Goal: Task Accomplishment & Management: Use online tool/utility

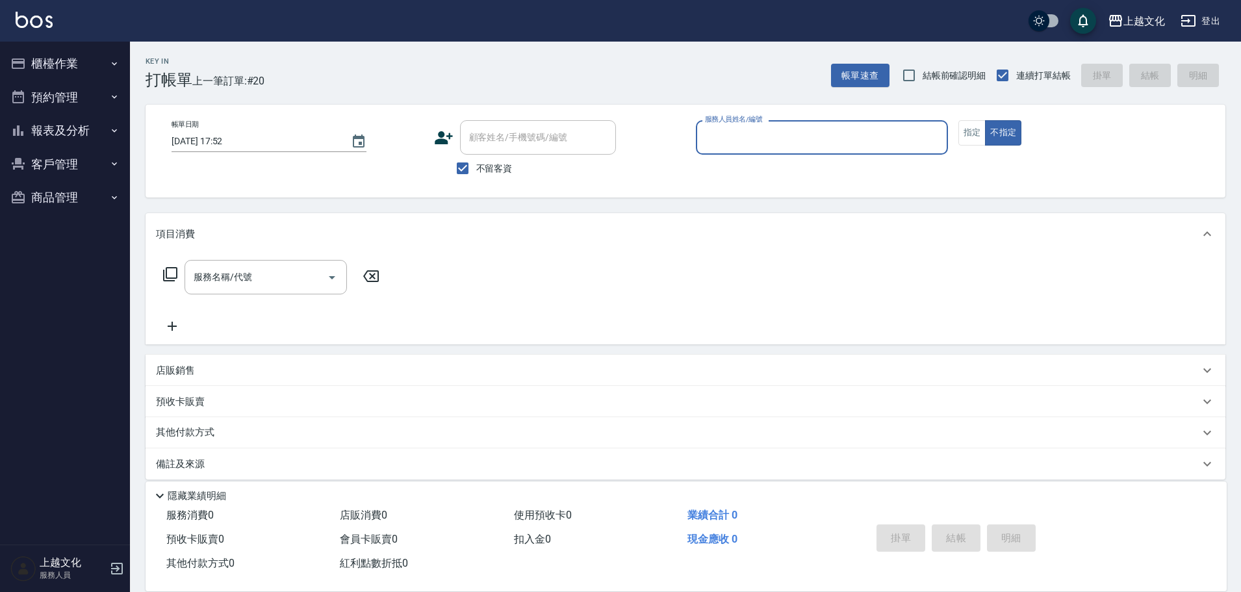
click at [831, 136] on input "服務人員姓名/編號" at bounding box center [822, 137] width 240 height 23
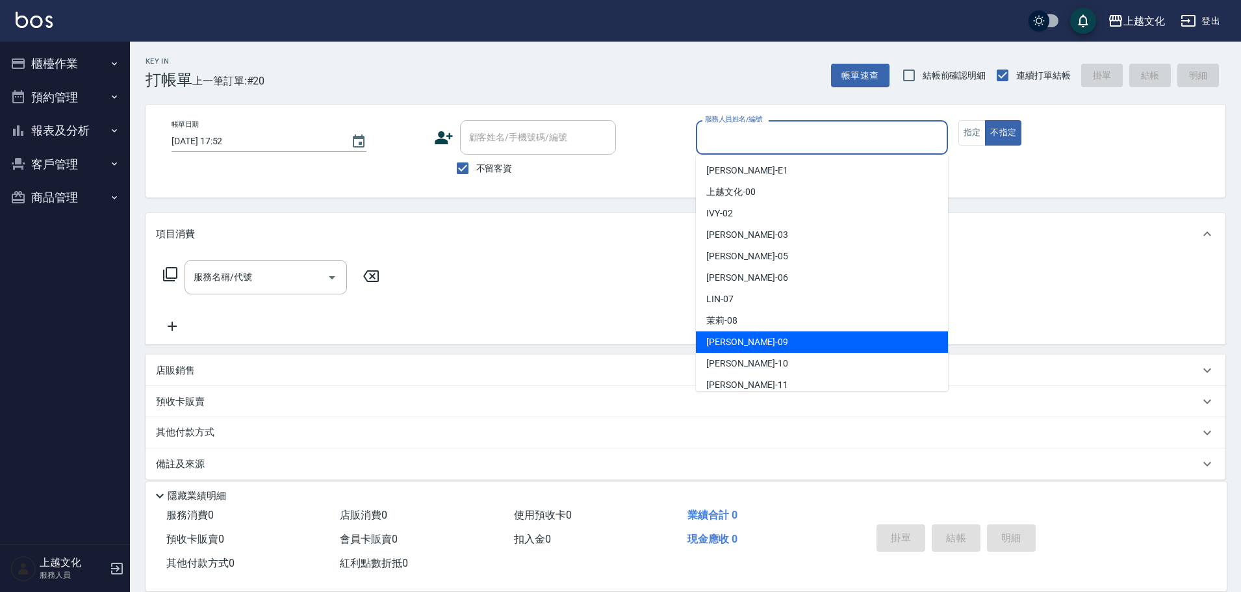
click at [786, 341] on div "[PERSON_NAME] -09" at bounding box center [822, 341] width 252 height 21
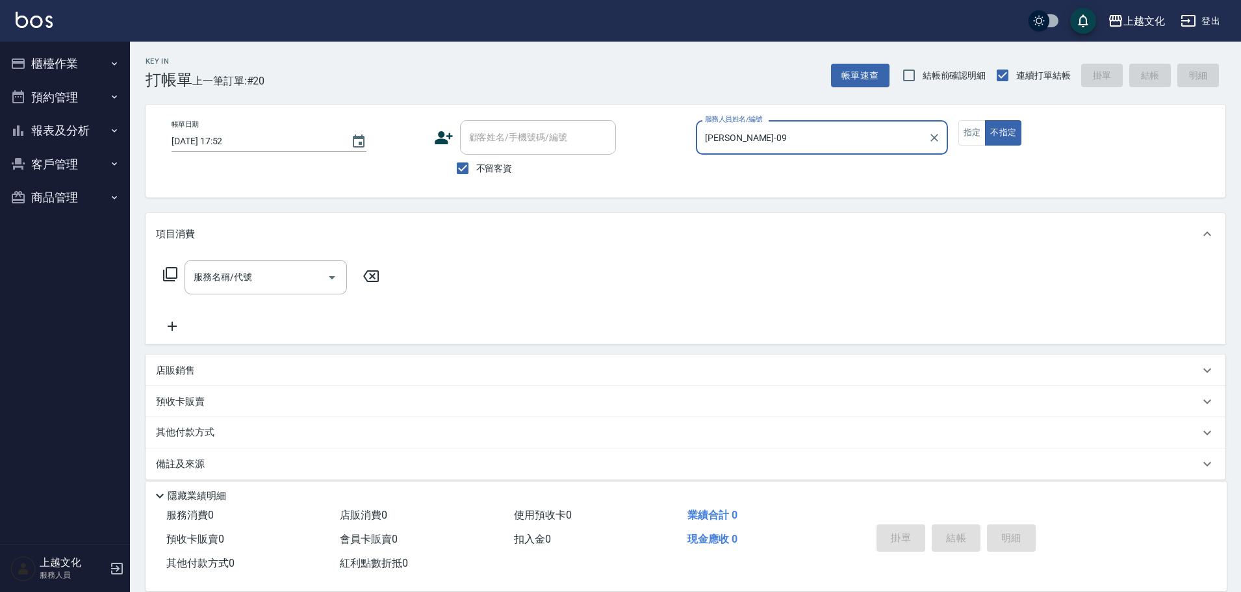
type input "[PERSON_NAME]-09"
click at [172, 276] on icon at bounding box center [170, 274] width 16 height 16
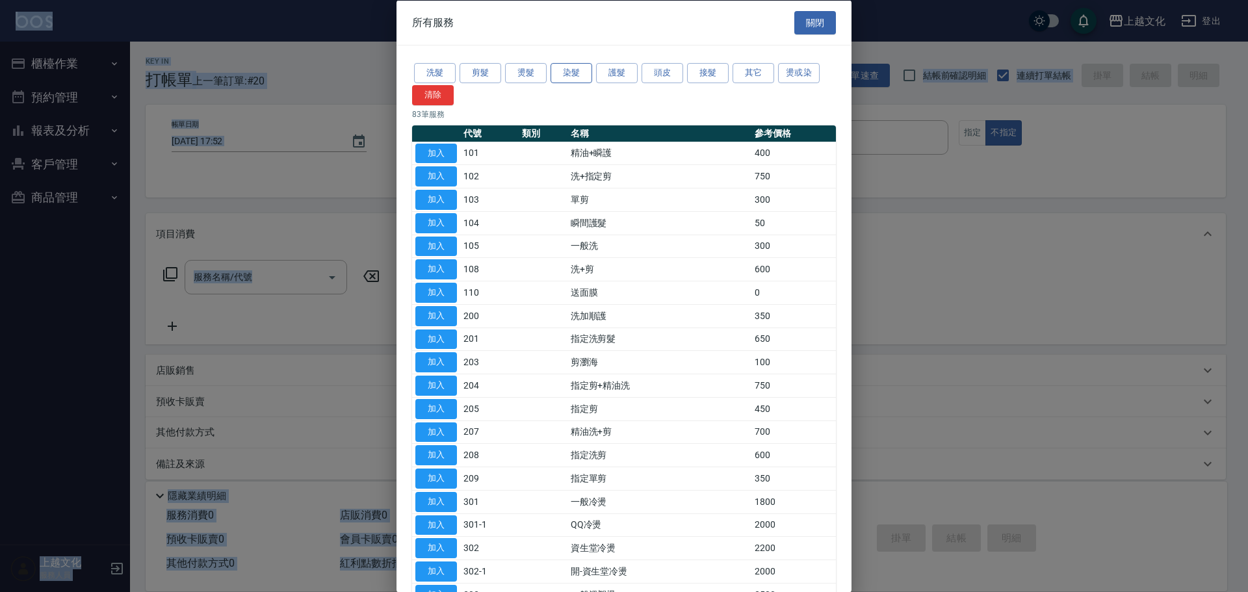
click at [571, 70] on button "染髮" at bounding box center [571, 73] width 42 height 20
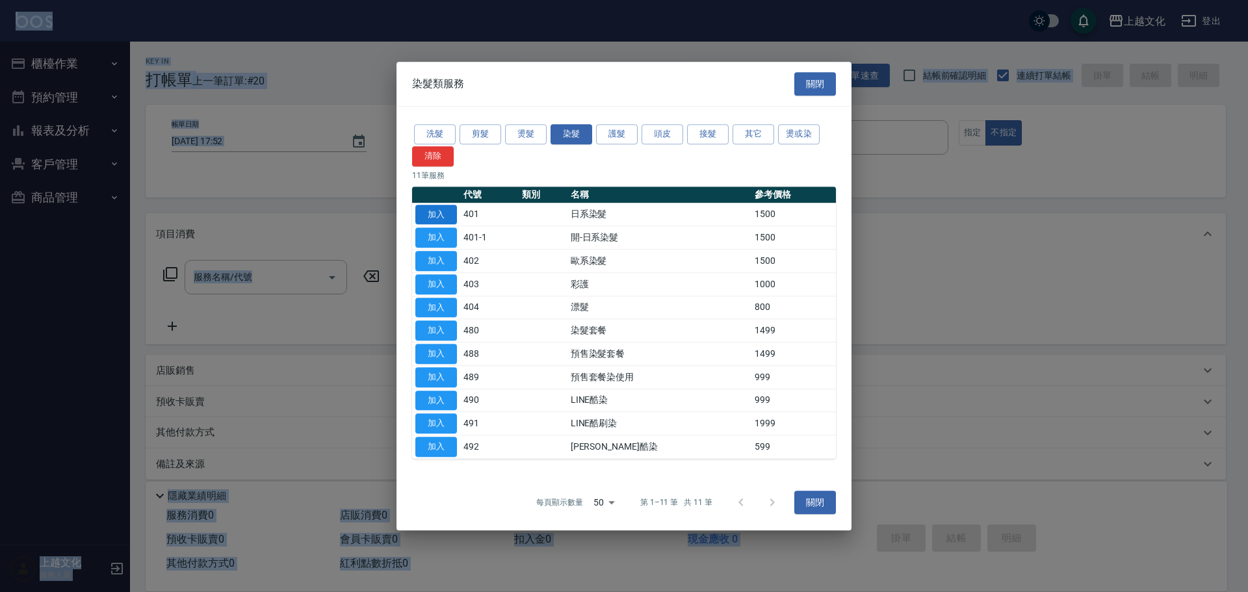
click at [435, 214] on button "加入" at bounding box center [436, 215] width 42 height 20
type input "日系染髮(401)"
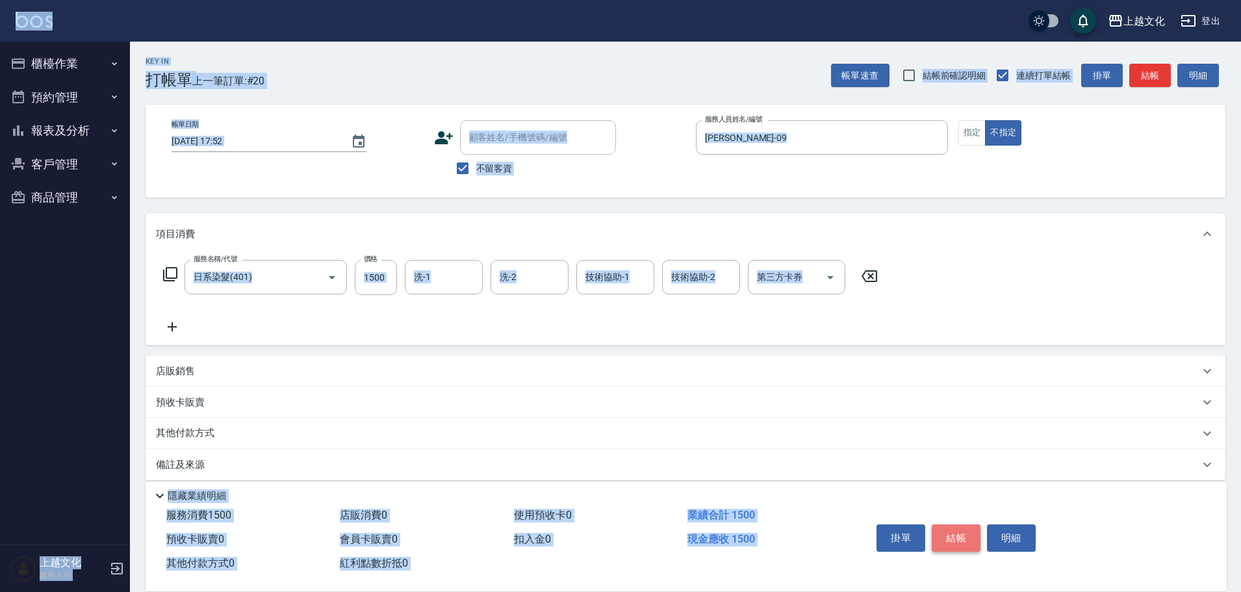
click at [936, 535] on button "結帳" at bounding box center [956, 537] width 49 height 27
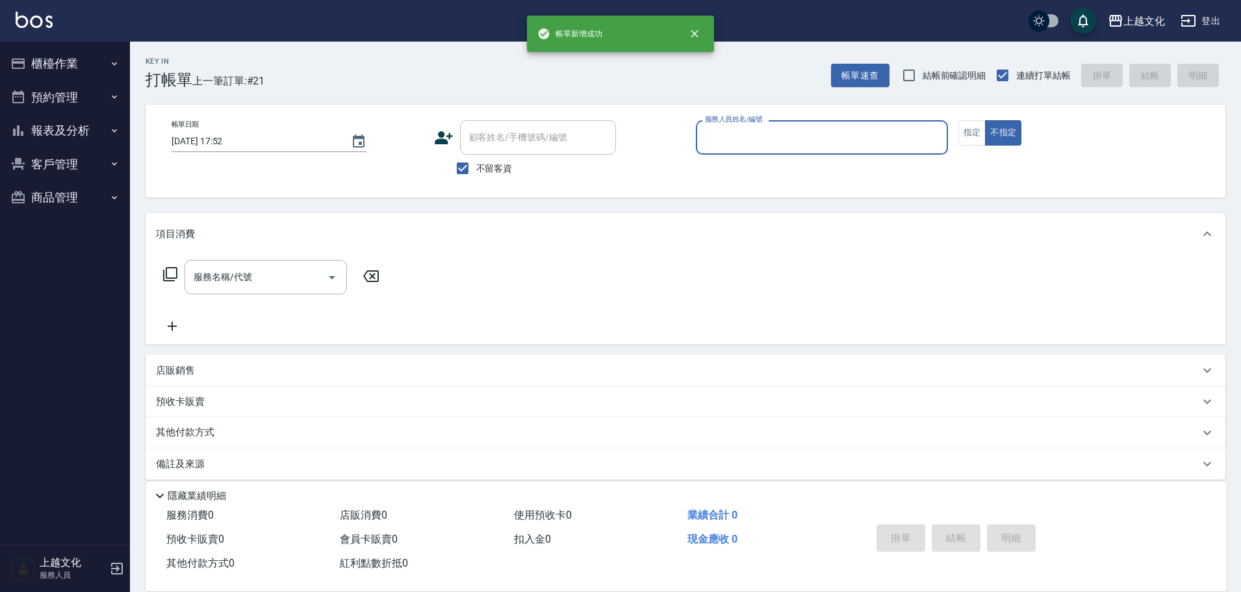
click at [812, 139] on input "服務人員姓名/編號" at bounding box center [822, 137] width 240 height 23
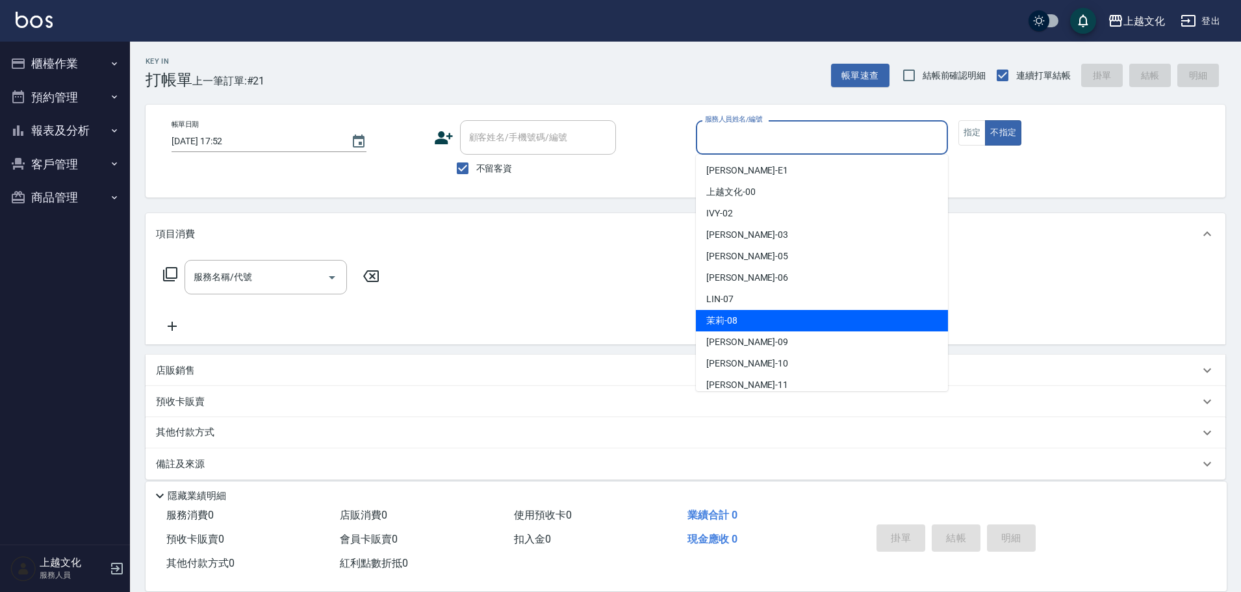
click at [765, 329] on div "茉莉 -08" at bounding box center [822, 320] width 252 height 21
type input "茉莉-08"
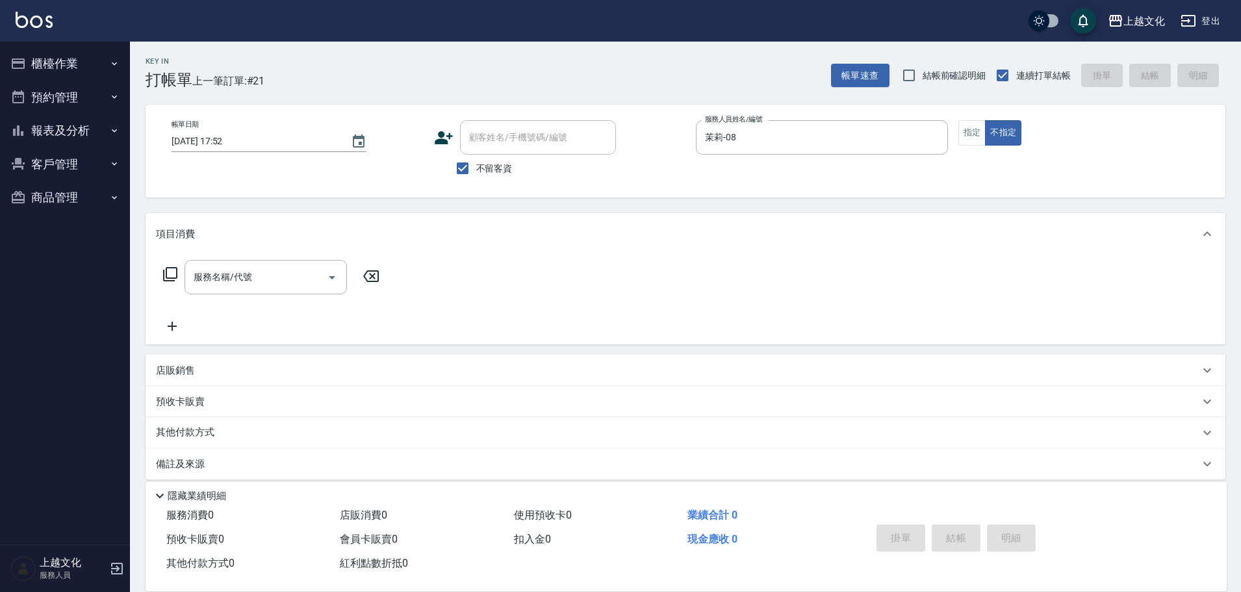
click at [166, 272] on icon at bounding box center [170, 274] width 14 height 14
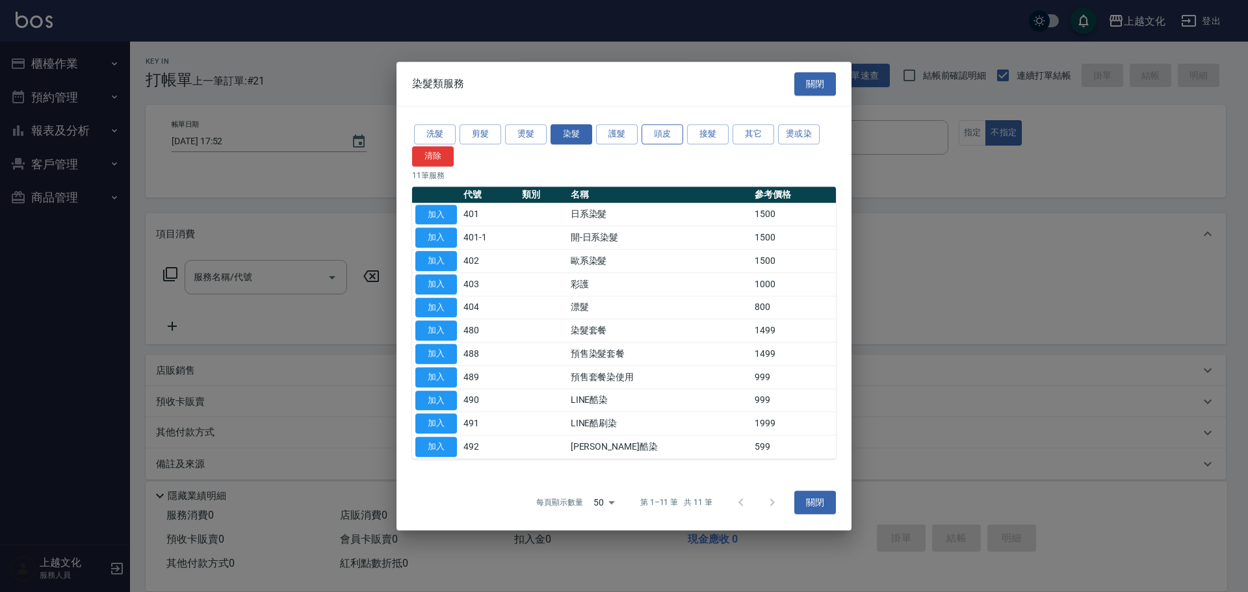
click at [649, 135] on button "頭皮" at bounding box center [662, 134] width 42 height 20
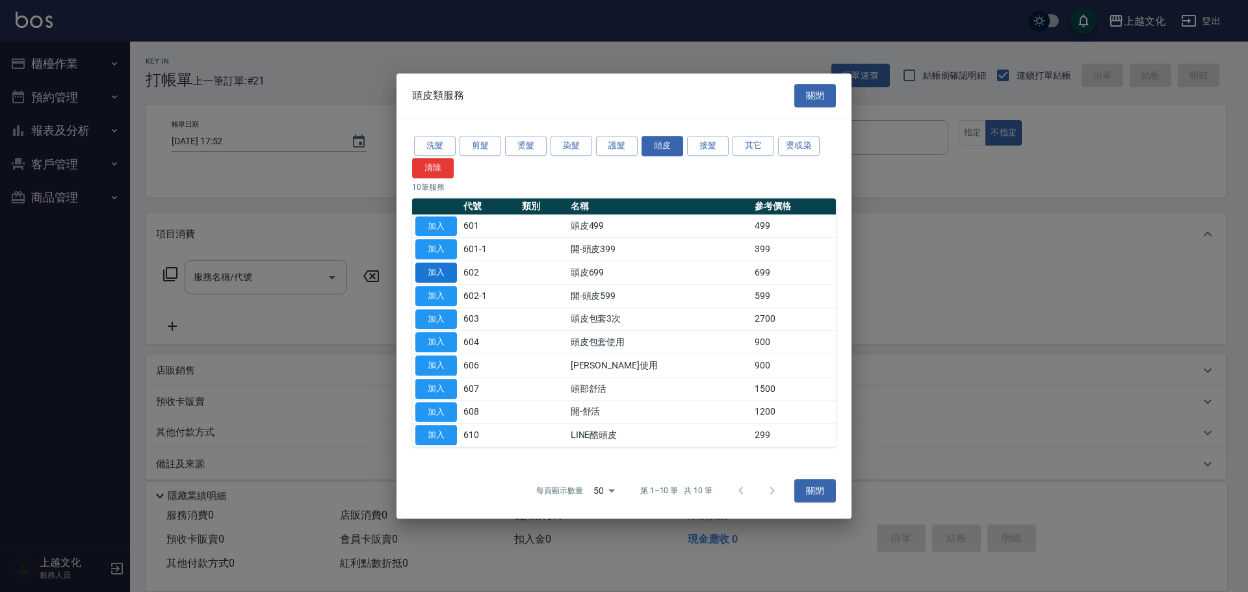
click at [430, 274] on button "加入" at bounding box center [436, 273] width 42 height 20
type input "頭皮699(602)"
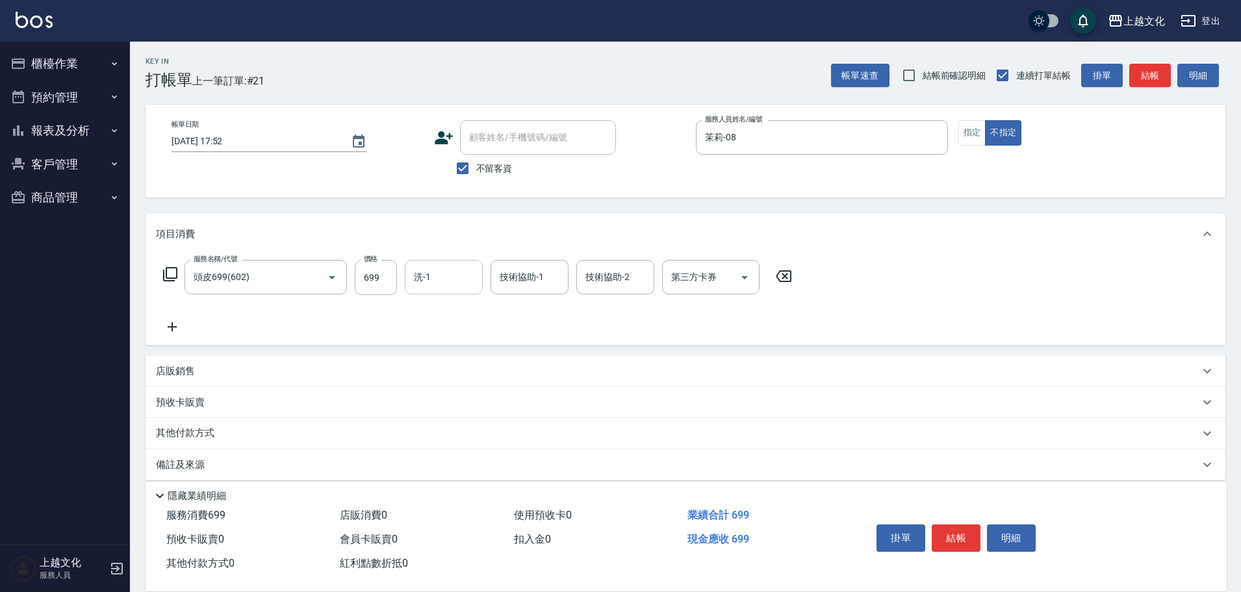
click at [421, 290] on div "洗-1" at bounding box center [444, 277] width 78 height 34
click at [447, 290] on div "洗-1" at bounding box center [444, 277] width 78 height 34
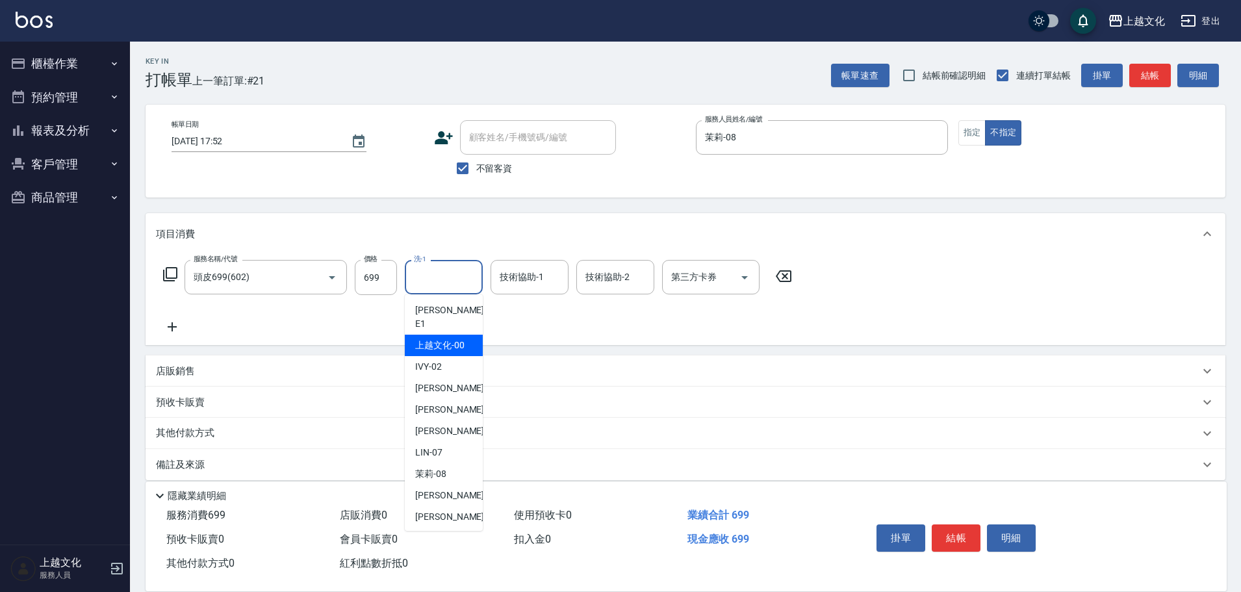
drag, startPoint x: 456, startPoint y: 329, endPoint x: 505, endPoint y: 302, distance: 56.2
click at [457, 339] on span "上越文化 -00" at bounding box center [439, 346] width 49 height 14
type input "上越文化-00"
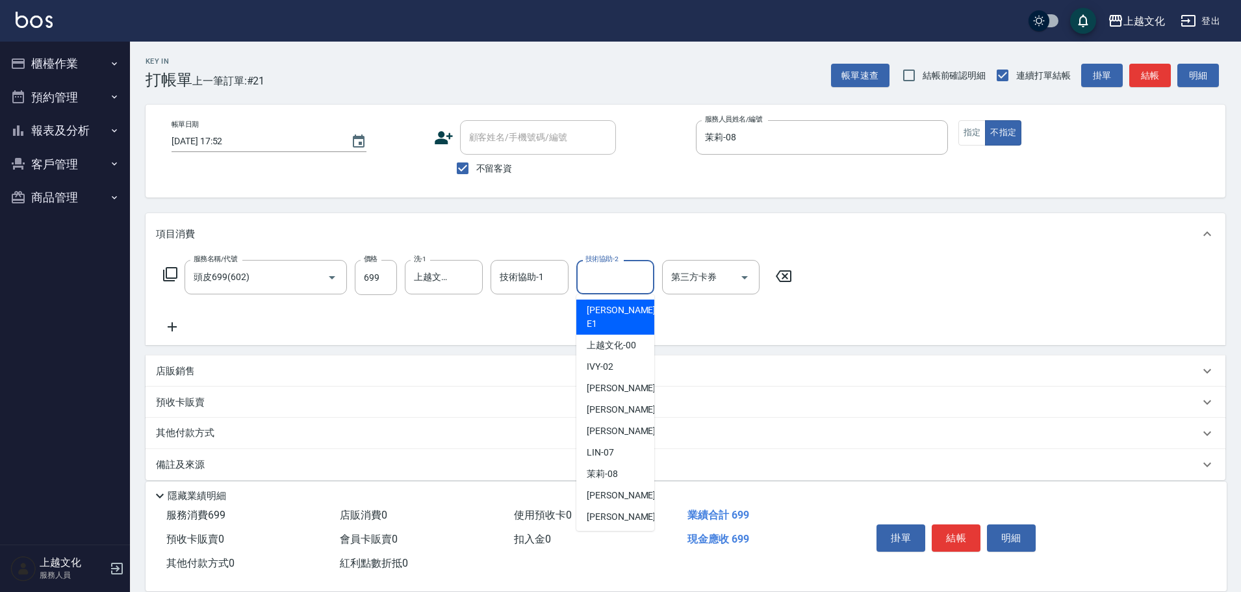
click at [610, 273] on input "技術協助-2" at bounding box center [615, 277] width 66 height 23
drag, startPoint x: 625, startPoint y: 344, endPoint x: 624, endPoint y: 334, distance: 10.5
click at [624, 356] on div "IVY -02" at bounding box center [615, 366] width 78 height 21
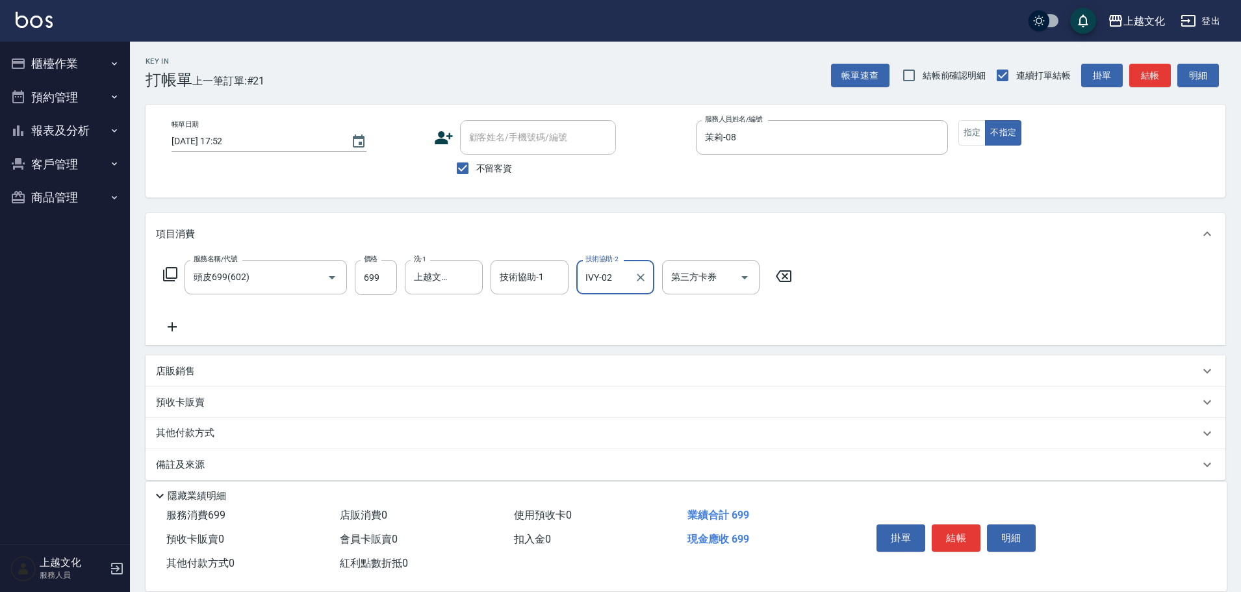
click at [615, 276] on input "IVY-02" at bounding box center [605, 277] width 47 height 23
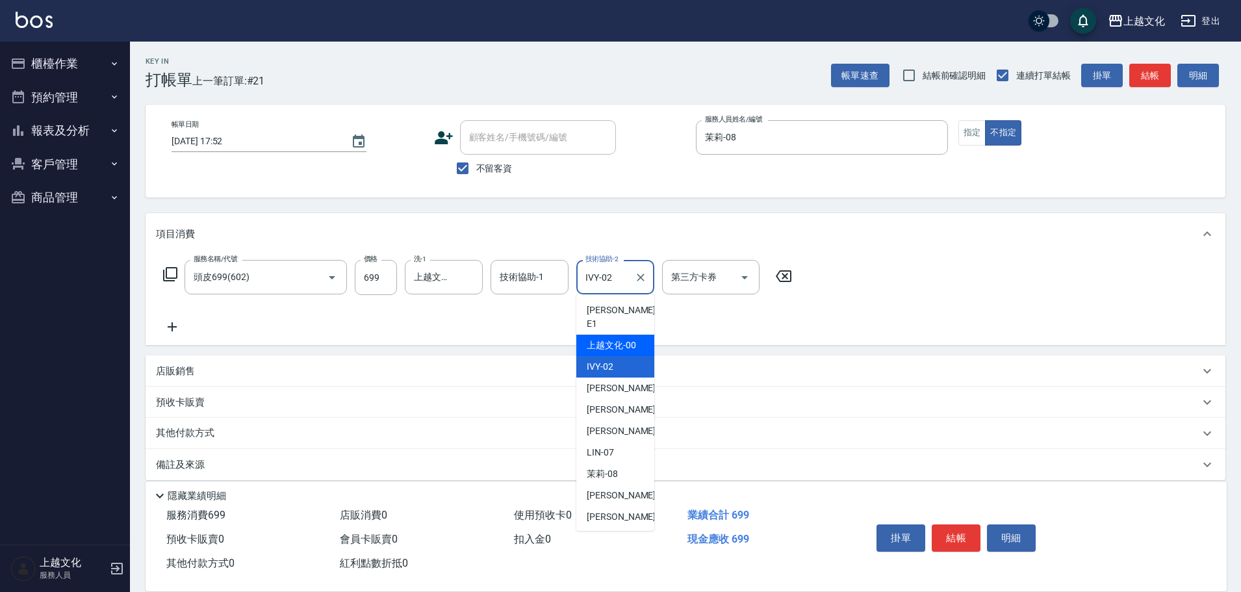
click at [617, 335] on div "上越文化 -00" at bounding box center [615, 345] width 78 height 21
type input "上越文化-00"
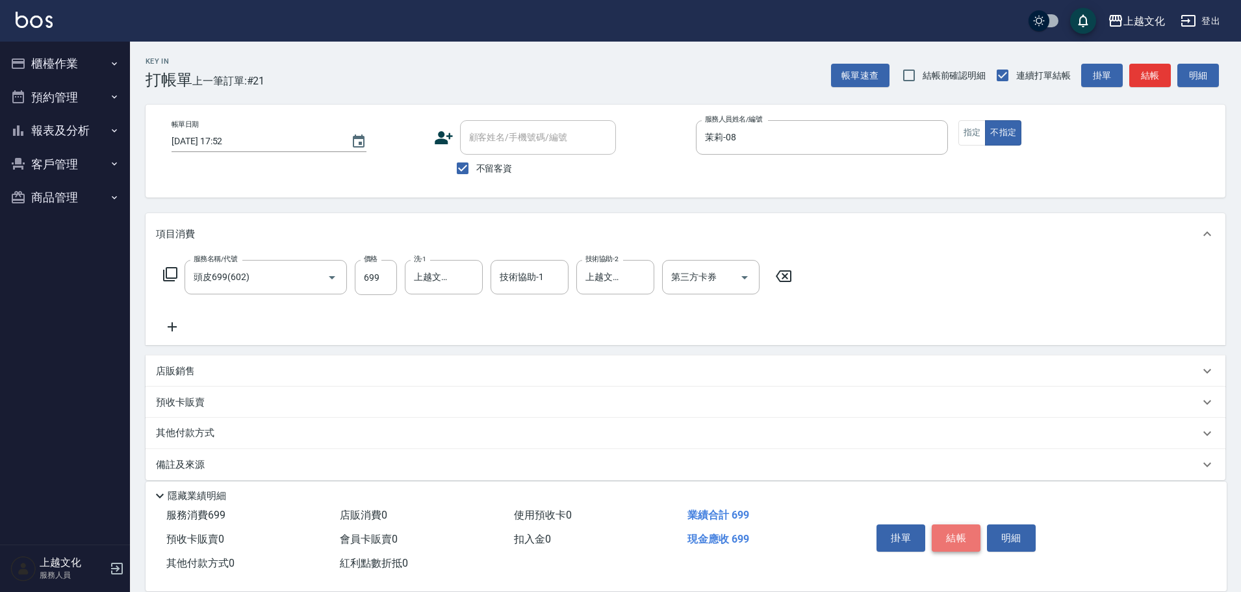
click at [950, 535] on button "結帳" at bounding box center [956, 537] width 49 height 27
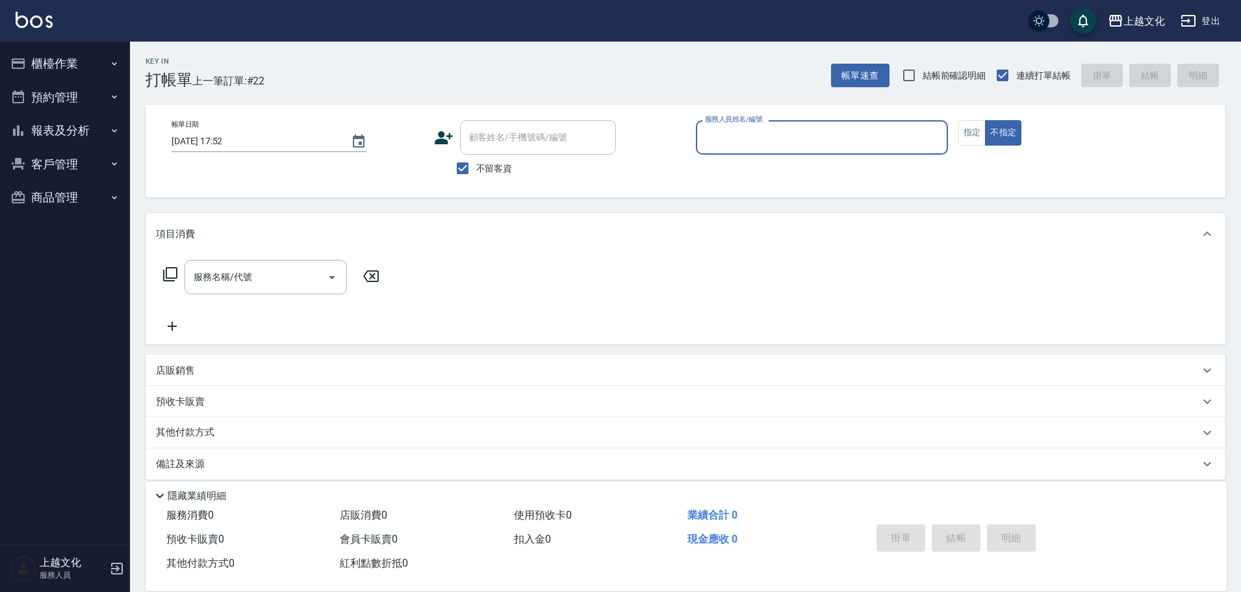
click at [746, 137] on input "服務人員姓名/編號" at bounding box center [822, 137] width 240 height 23
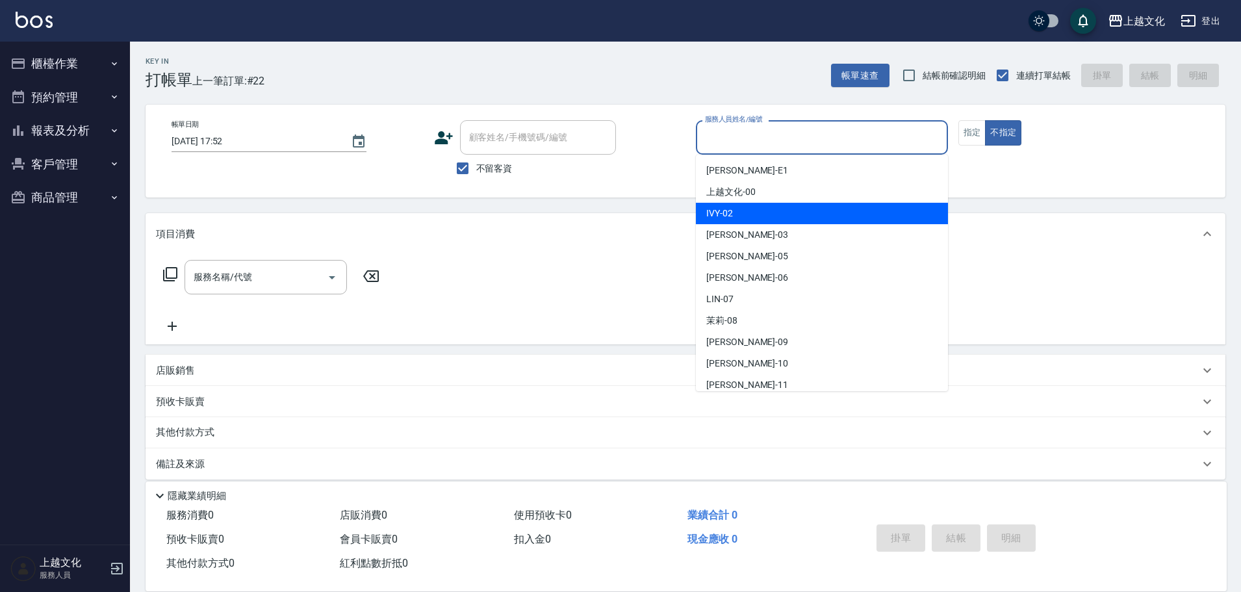
click at [738, 209] on div "IVY -02" at bounding box center [822, 213] width 252 height 21
type input "IVY-02"
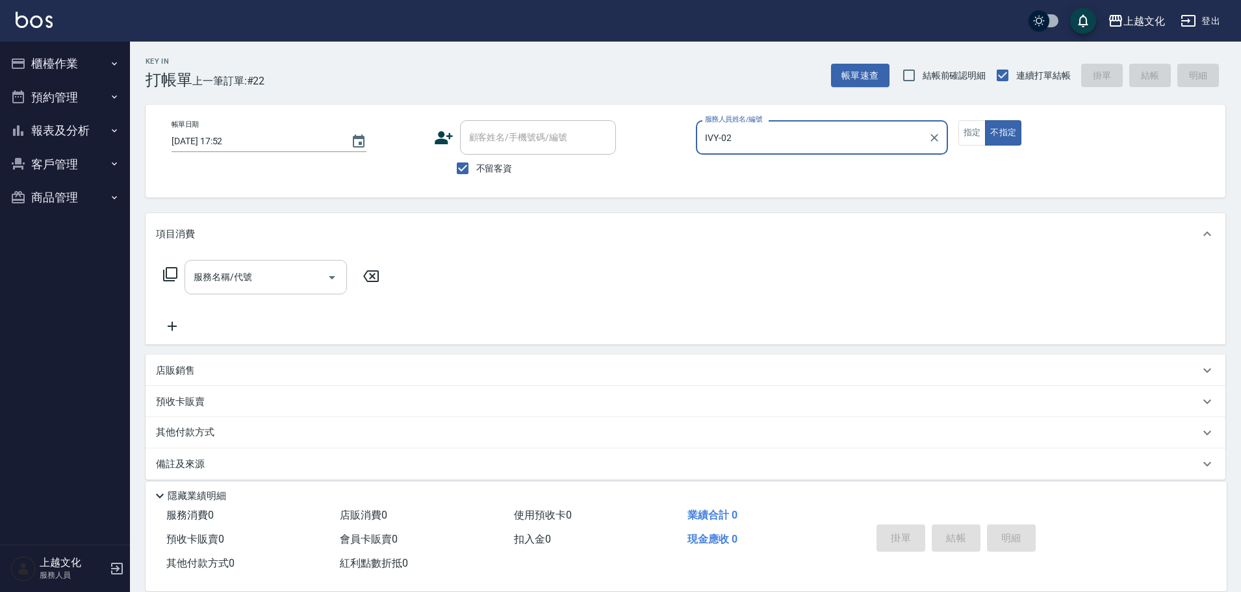
drag, startPoint x: 276, startPoint y: 285, endPoint x: 266, endPoint y: 279, distance: 11.4
click at [274, 283] on input "服務名稱/代號" at bounding box center [255, 277] width 131 height 23
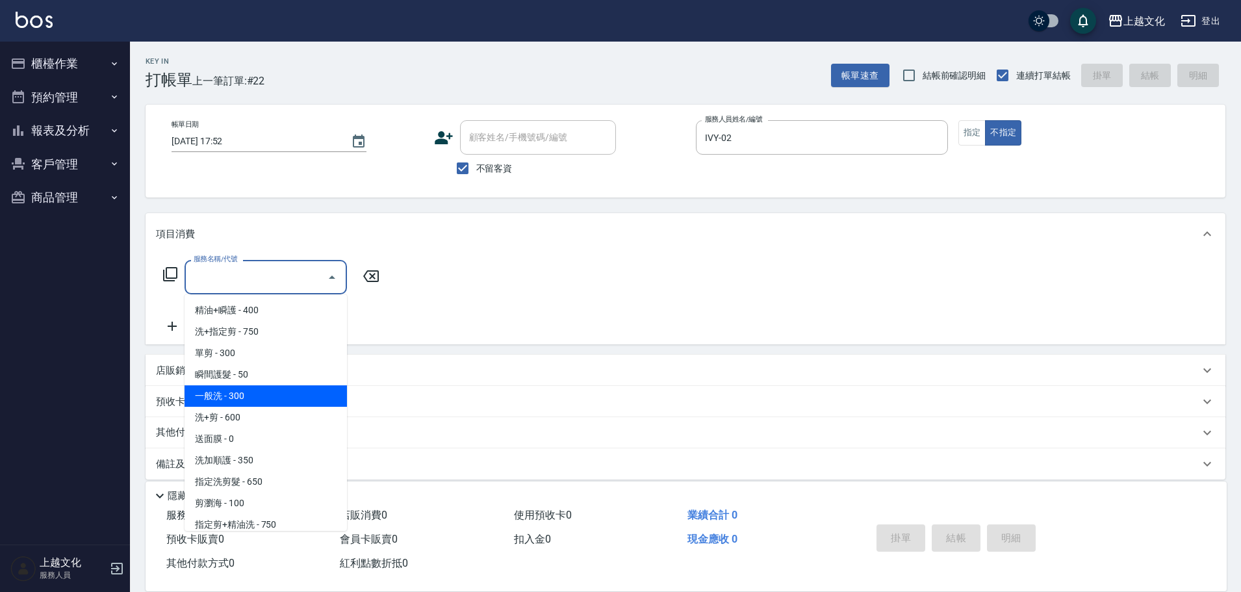
click at [269, 402] on span "一般洗 - 300" at bounding box center [266, 395] width 162 height 21
type input "一般洗(105)"
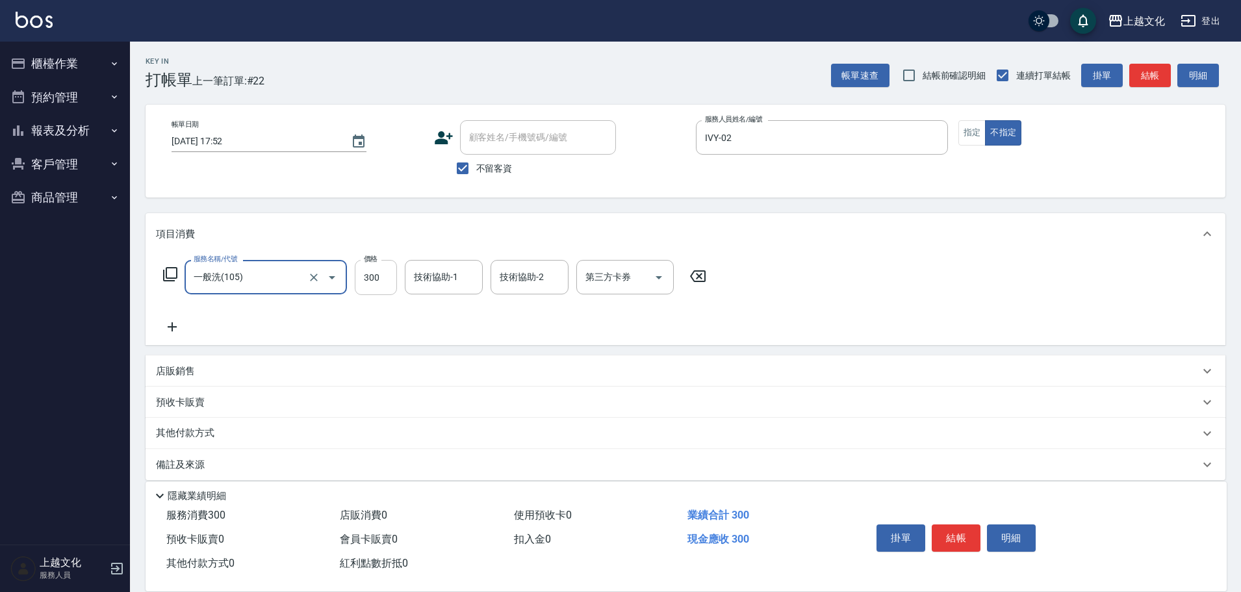
click at [382, 281] on input "300" at bounding box center [376, 277] width 42 height 35
type input "320"
click at [442, 273] on input "技術協助-1" at bounding box center [444, 277] width 66 height 23
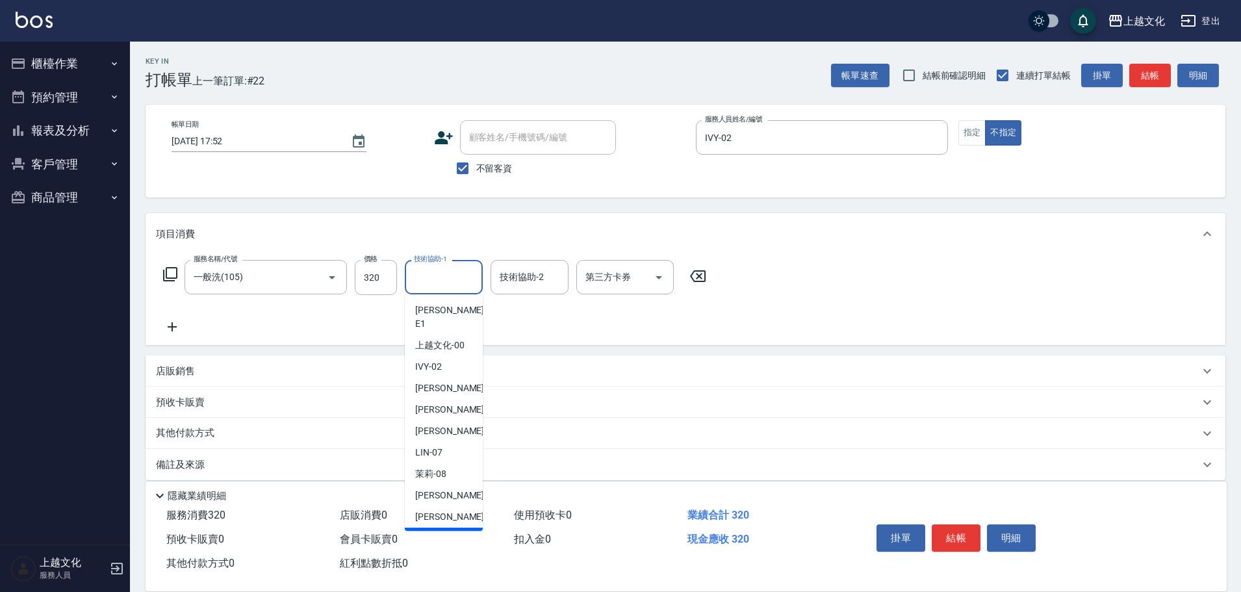
click at [456, 528] on div "Martin -11" at bounding box center [444, 538] width 78 height 21
type input "Martin-11"
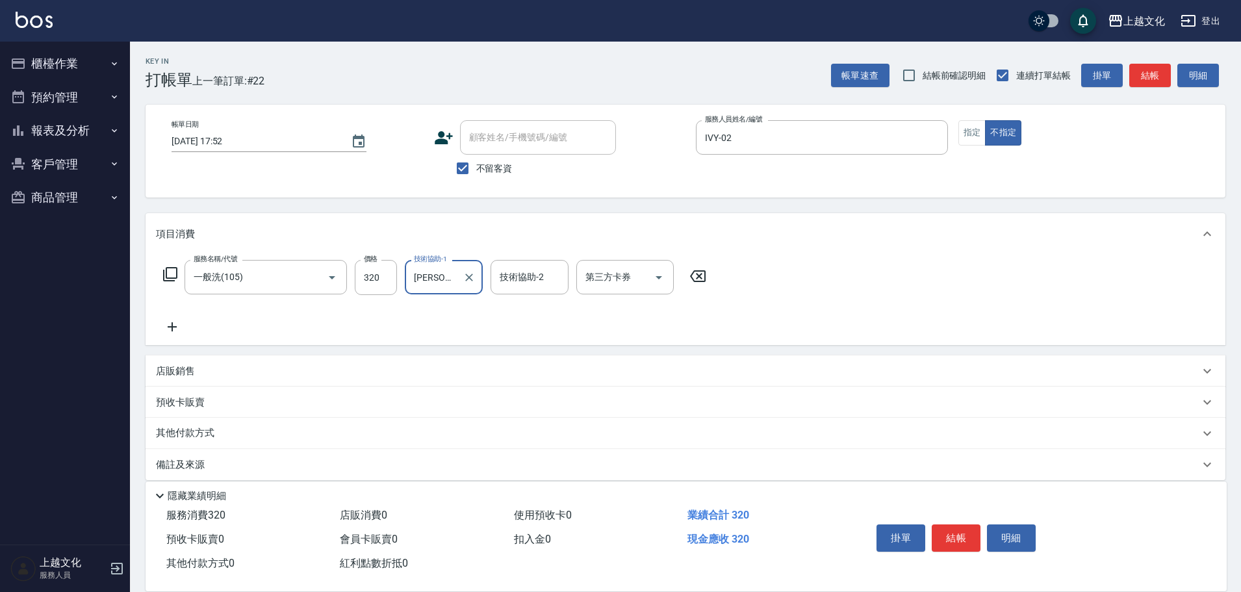
click at [955, 529] on button "結帳" at bounding box center [956, 537] width 49 height 27
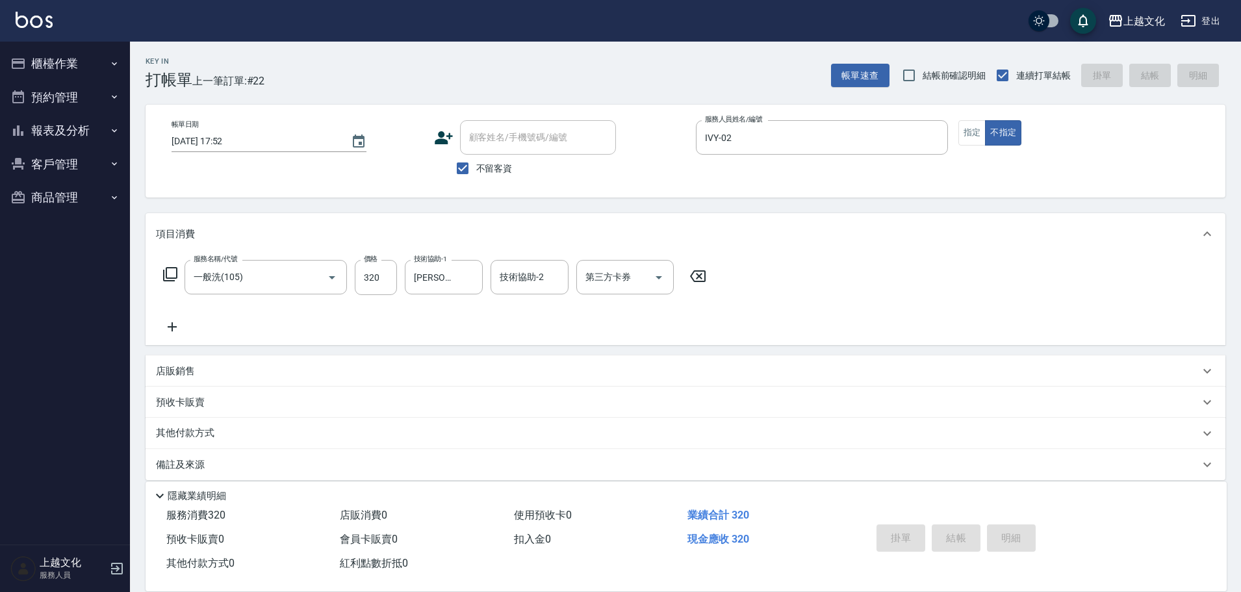
type input "2025/10/10 18:07"
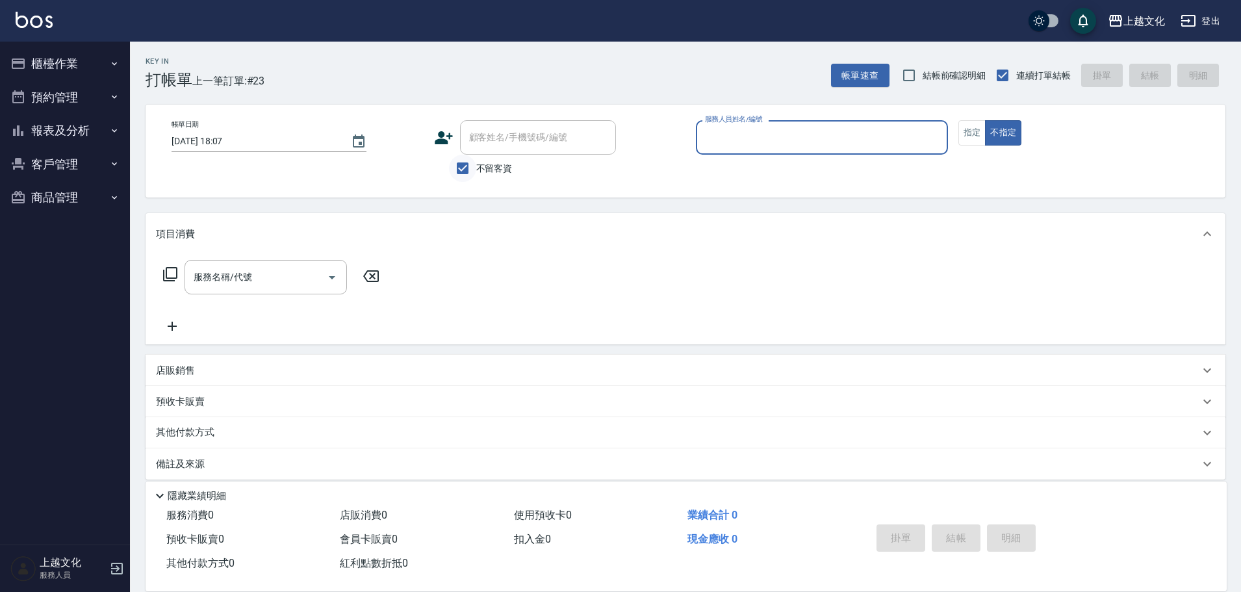
click at [464, 173] on input "不留客資" at bounding box center [462, 168] width 27 height 27
checkbox input "false"
click at [466, 149] on div "顧客姓名/手機號碼/編號" at bounding box center [538, 137] width 156 height 34
type input "陳美萍/0910972532/084"
type input "茉莉-08"
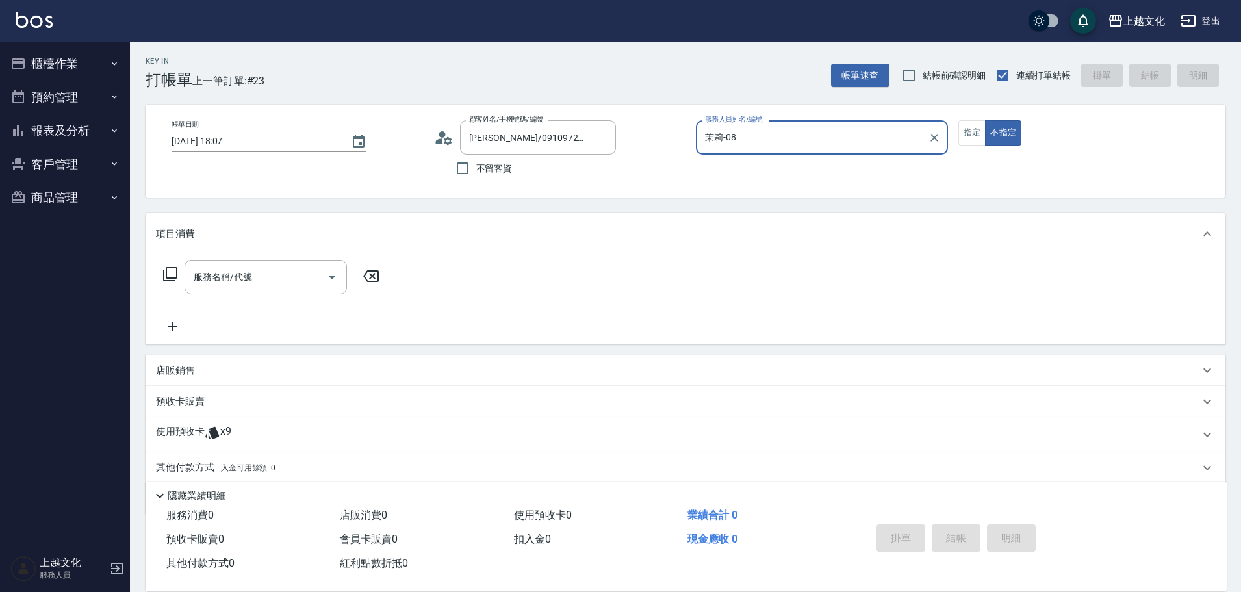
drag, startPoint x: 971, startPoint y: 139, endPoint x: 941, endPoint y: 147, distance: 31.5
click at [971, 139] on button "指定" at bounding box center [972, 132] width 28 height 25
click at [184, 430] on p "使用預收卡" at bounding box center [180, 434] width 49 height 19
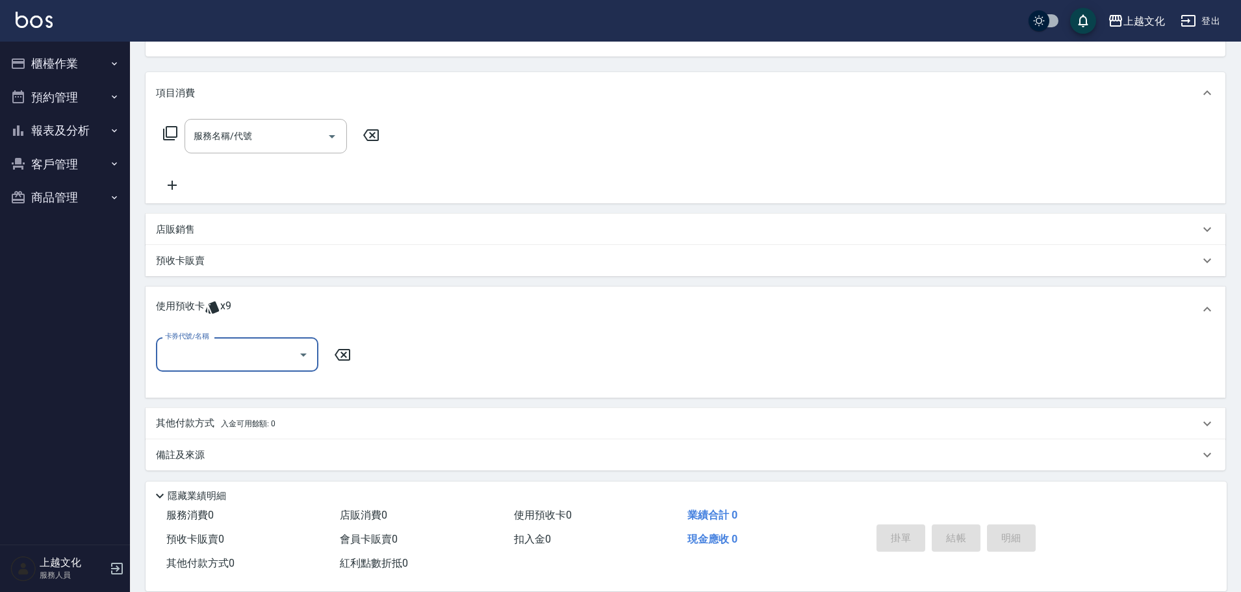
scroll to position [144, 0]
click at [207, 361] on input "卡券代號/名稱" at bounding box center [227, 351] width 131 height 23
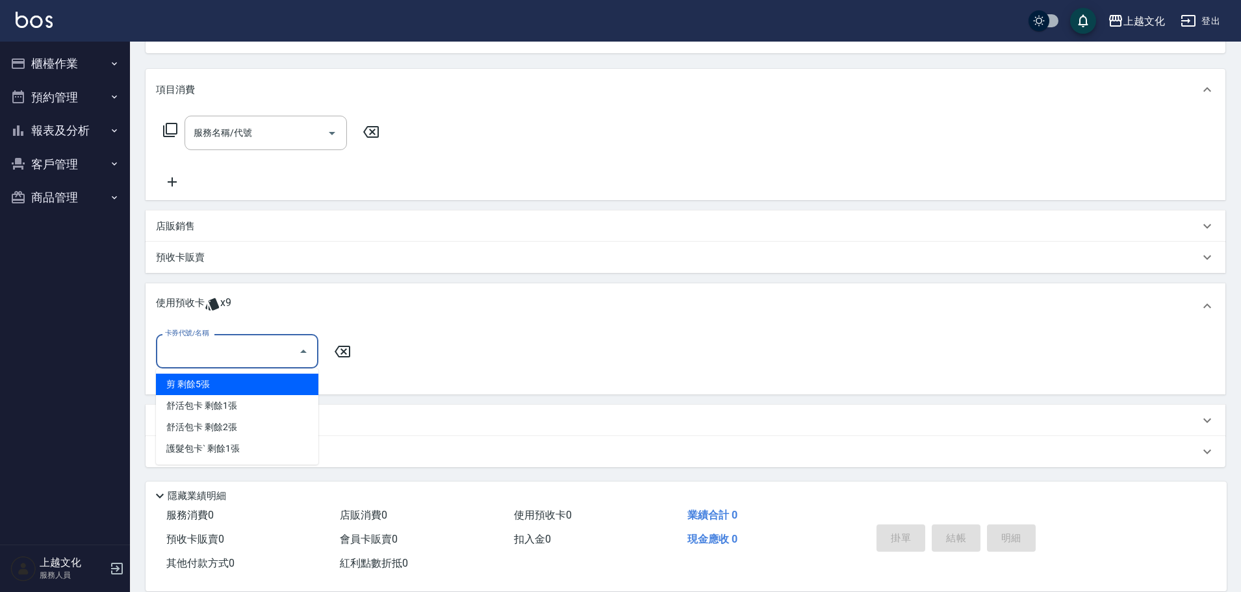
click at [203, 387] on div "剪 剩餘5張" at bounding box center [237, 384] width 162 height 21
type input "剪"
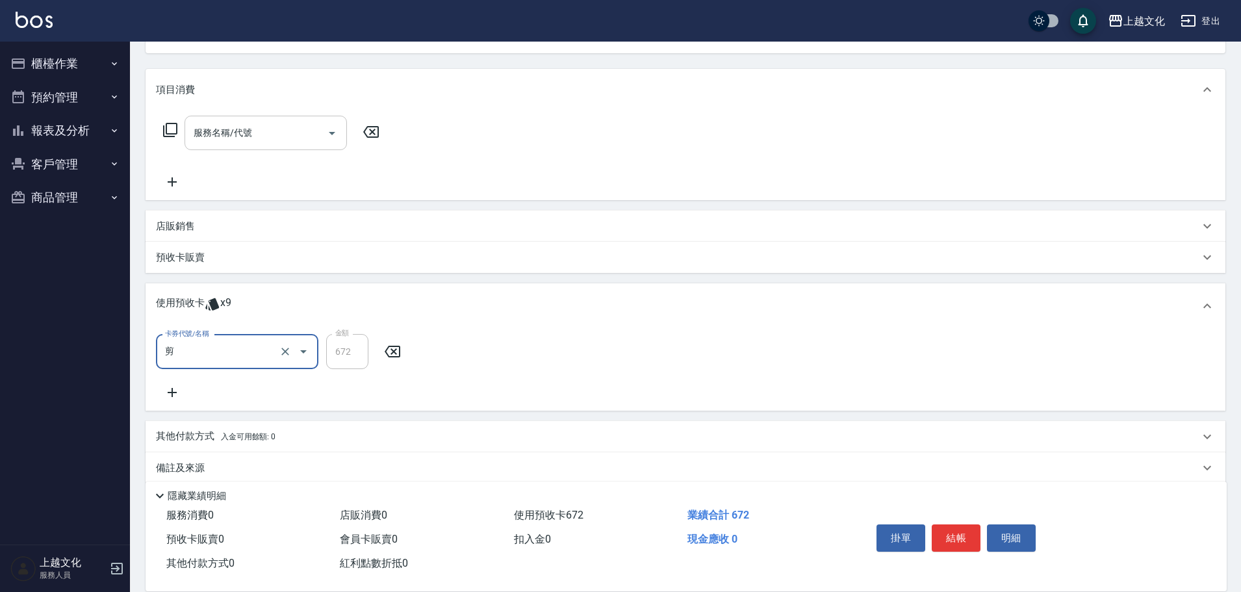
click at [245, 129] on input "服務名稱/代號" at bounding box center [255, 133] width 131 height 23
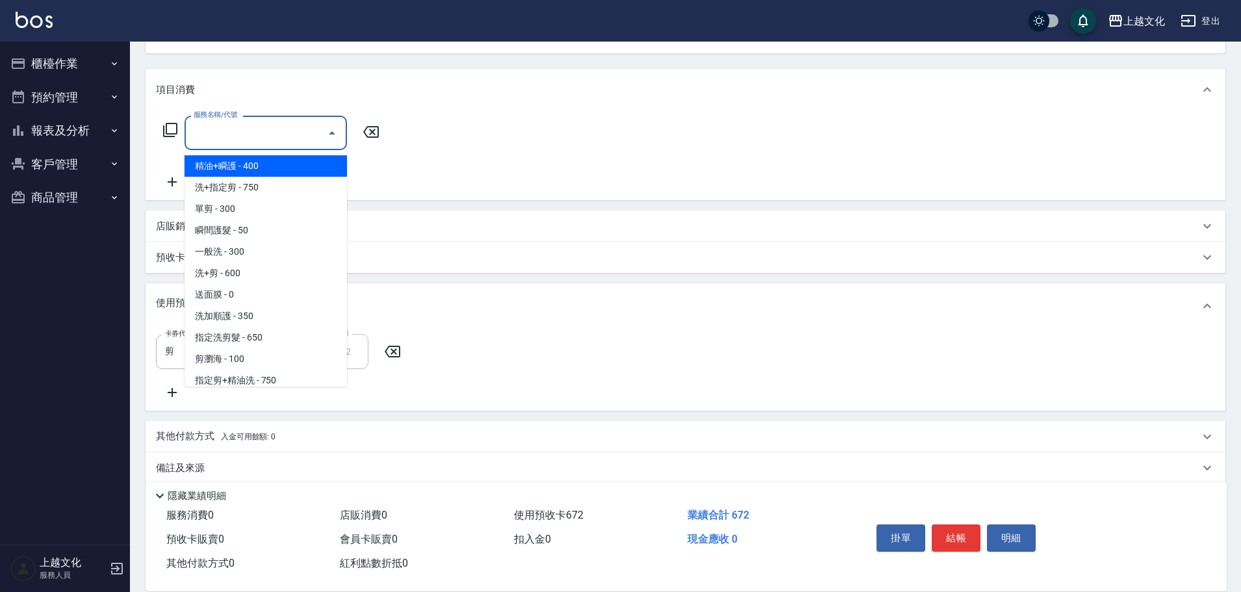
click at [242, 138] on input "服務名稱/代號" at bounding box center [255, 133] width 131 height 23
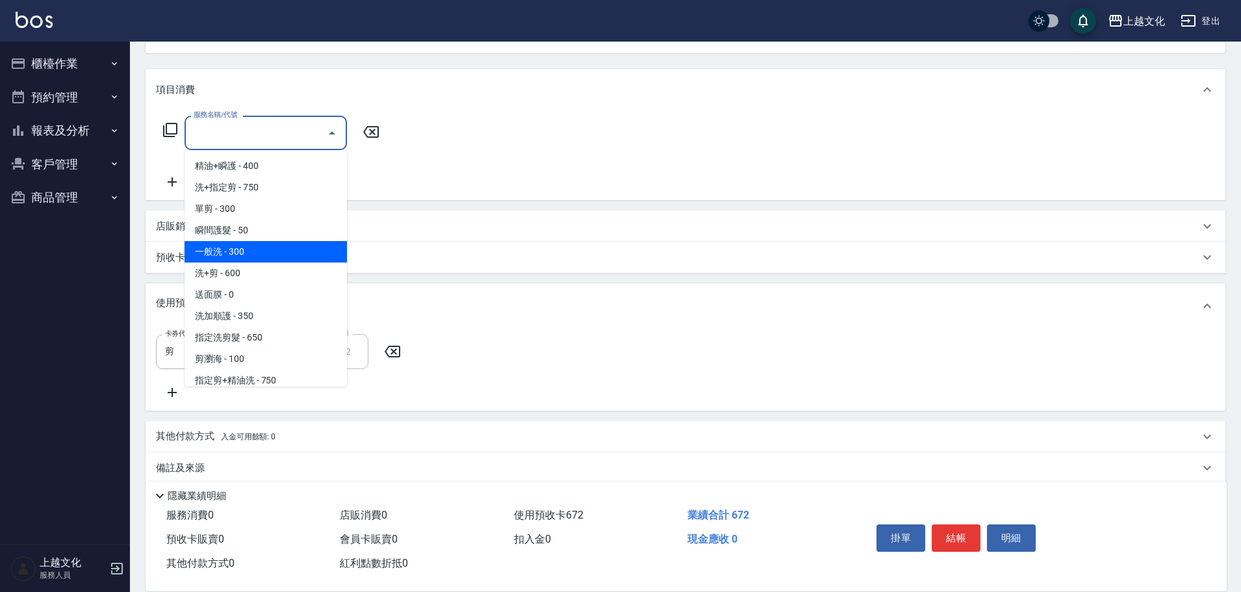
drag, startPoint x: 240, startPoint y: 250, endPoint x: 397, endPoint y: 183, distance: 170.6
click at [244, 250] on span "一般洗 - 300" at bounding box center [266, 251] width 162 height 21
type input "一般洗(105)"
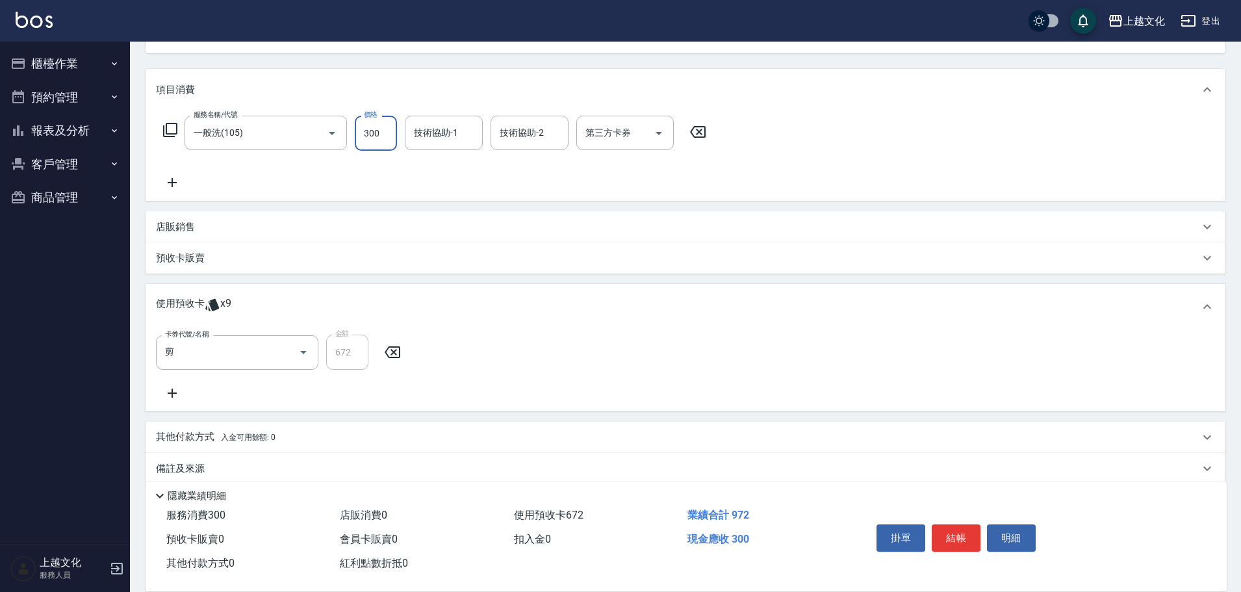
click at [383, 141] on input "300" at bounding box center [376, 133] width 42 height 35
type input "0"
click at [446, 127] on input "技術協助-1" at bounding box center [444, 133] width 66 height 23
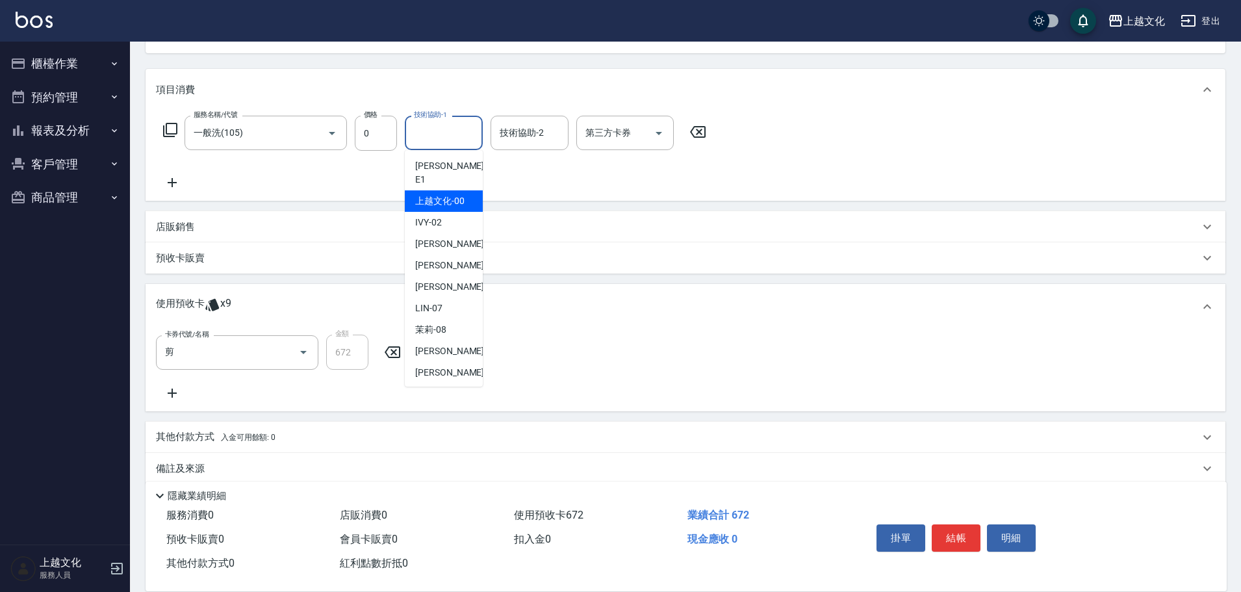
click at [448, 194] on span "上越文化 -00" at bounding box center [439, 201] width 49 height 14
type input "上越文化-00"
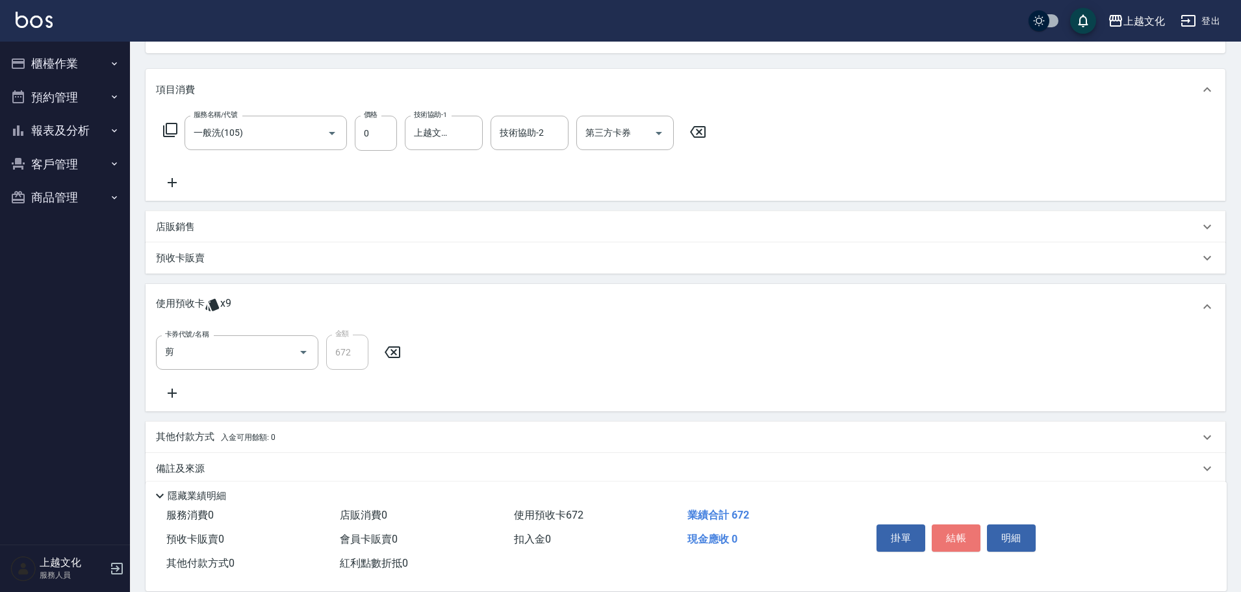
drag, startPoint x: 956, startPoint y: 536, endPoint x: 962, endPoint y: 525, distance: 12.5
click at [955, 534] on button "結帳" at bounding box center [956, 537] width 49 height 27
type input "2025/10/10 18:08"
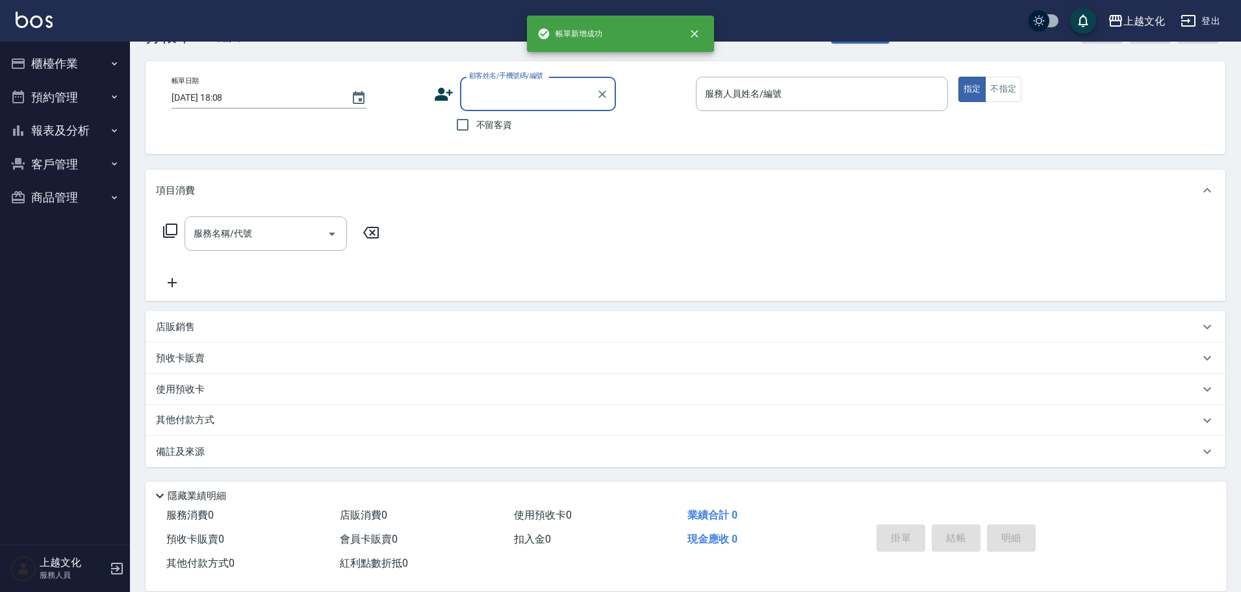
scroll to position [44, 0]
click at [463, 125] on input "不留客資" at bounding box center [462, 124] width 27 height 27
checkbox input "true"
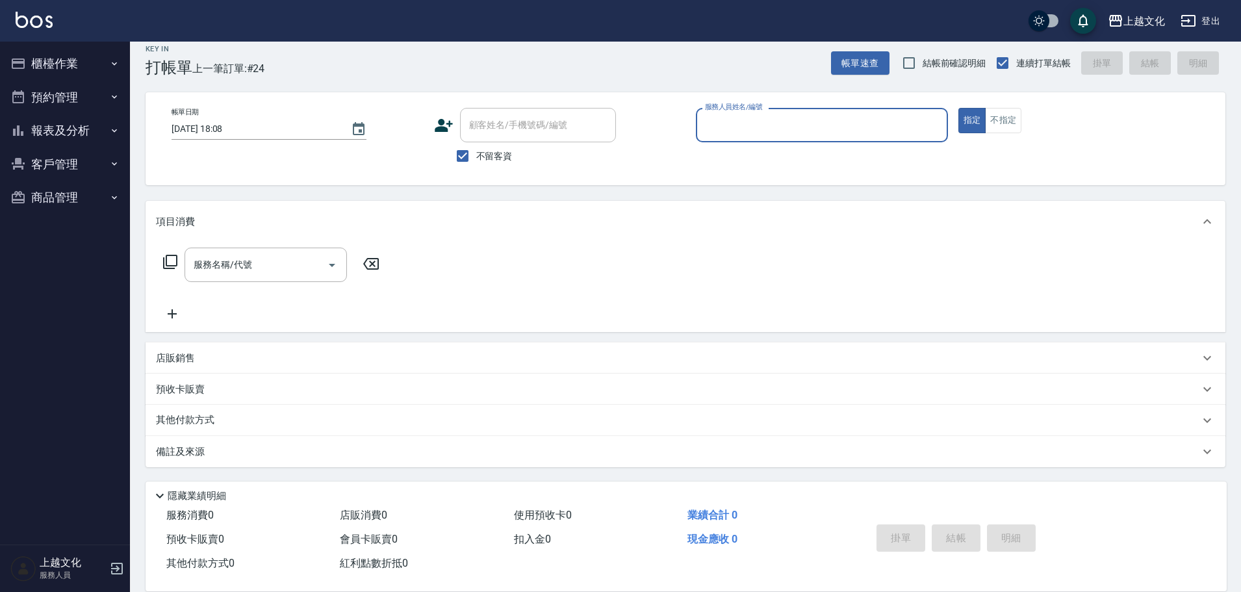
scroll to position [12, 0]
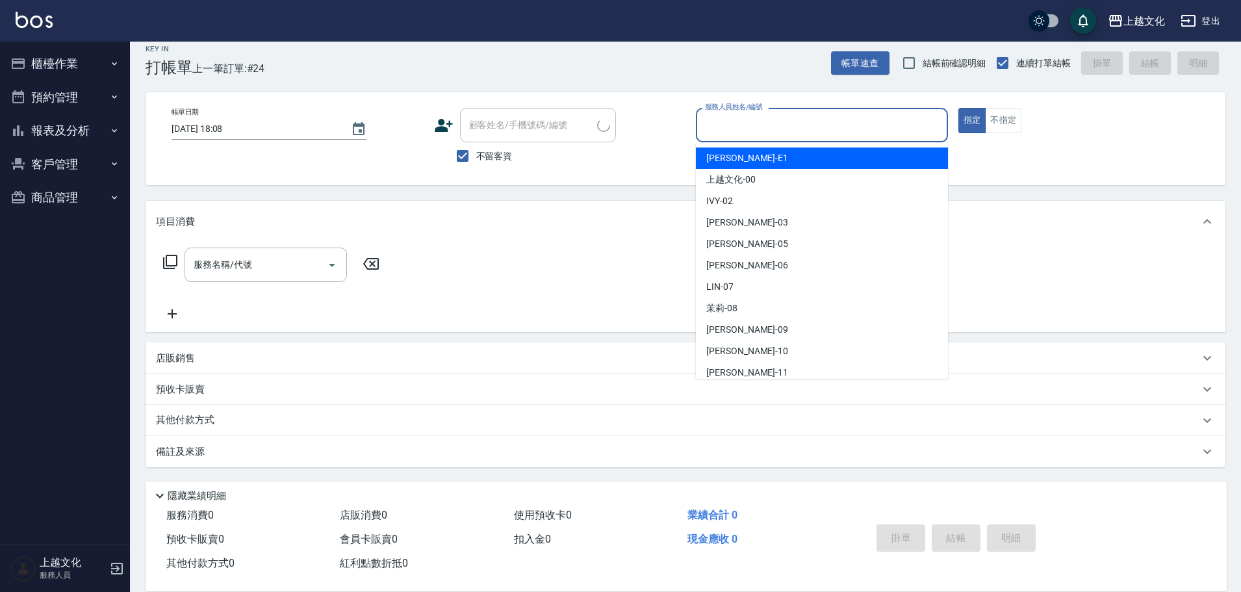
click at [784, 131] on input "服務人員姓名/編號" at bounding box center [822, 125] width 240 height 23
type input "馮/0975503552/"
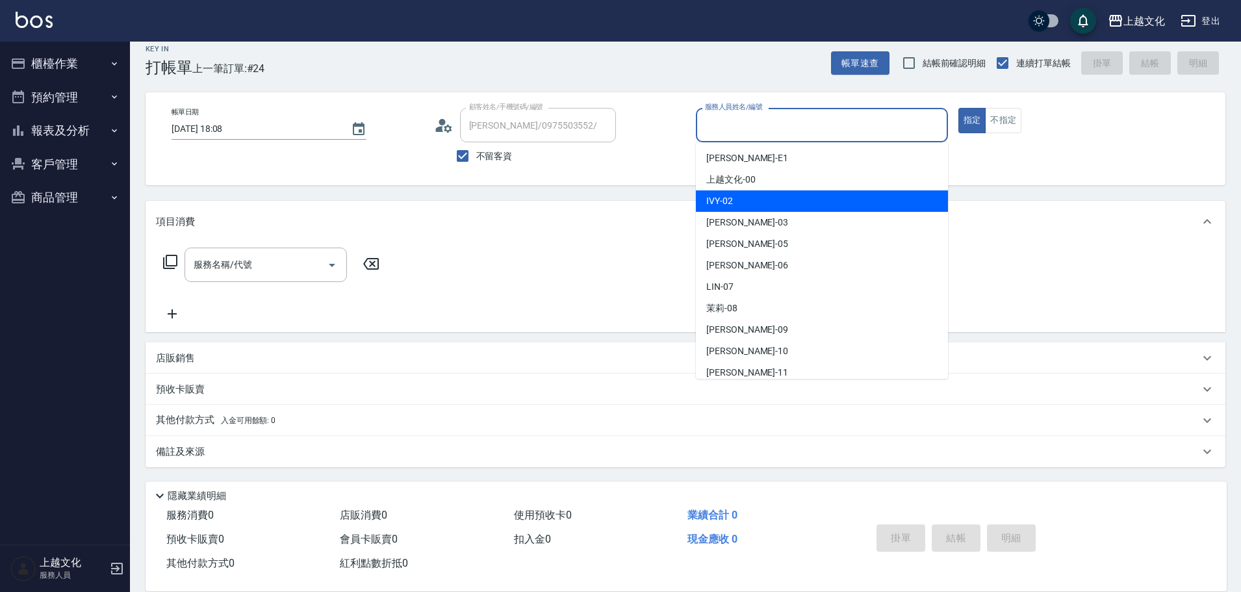
click at [754, 201] on div "IVY -02" at bounding box center [822, 200] width 252 height 21
type input "IVY-02"
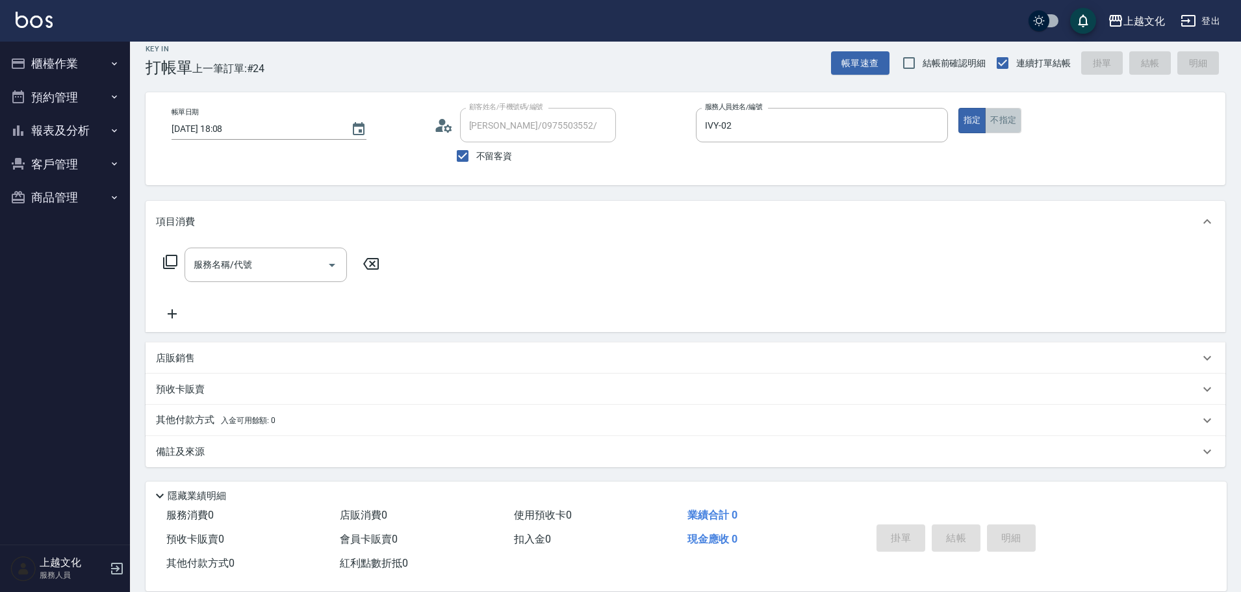
click at [1005, 120] on button "不指定" at bounding box center [1003, 120] width 36 height 25
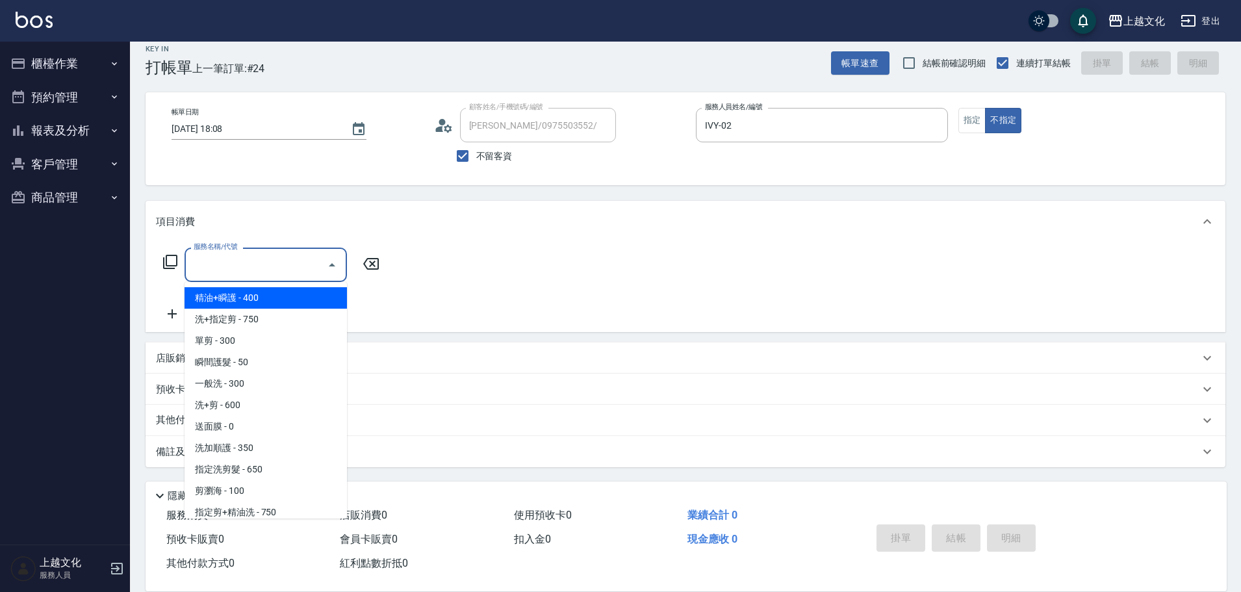
drag, startPoint x: 253, startPoint y: 265, endPoint x: 246, endPoint y: 295, distance: 30.7
click at [253, 266] on input "服務名稱/代號" at bounding box center [255, 264] width 131 height 23
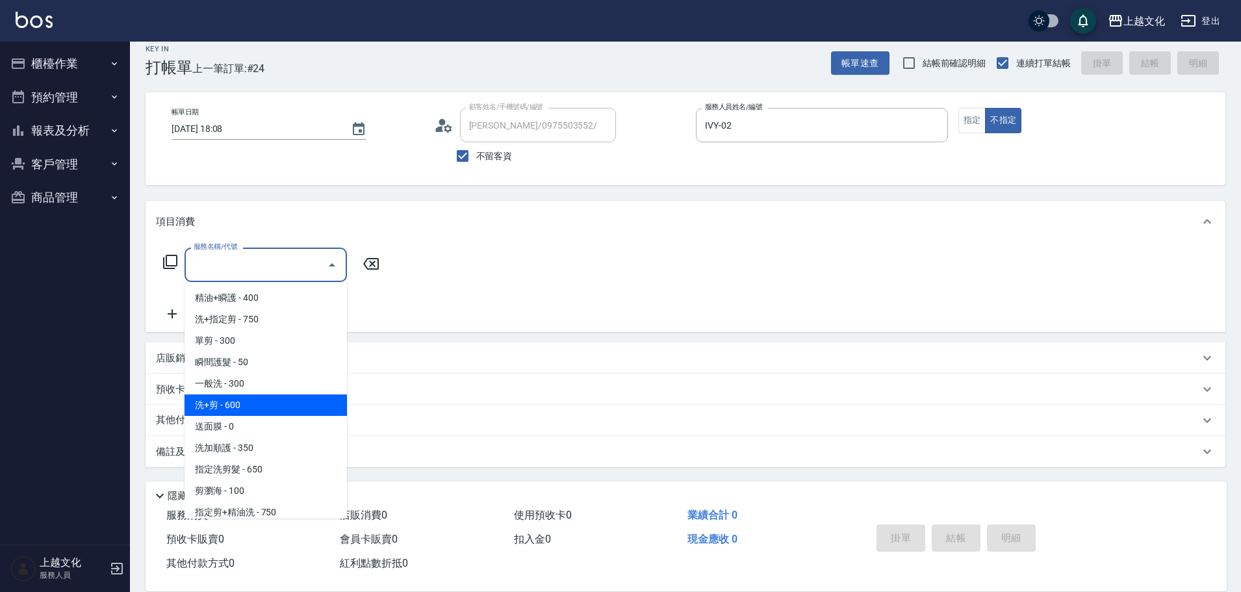
click at [245, 404] on span "洗+剪 - 600" at bounding box center [266, 404] width 162 height 21
type input "洗+剪(108)"
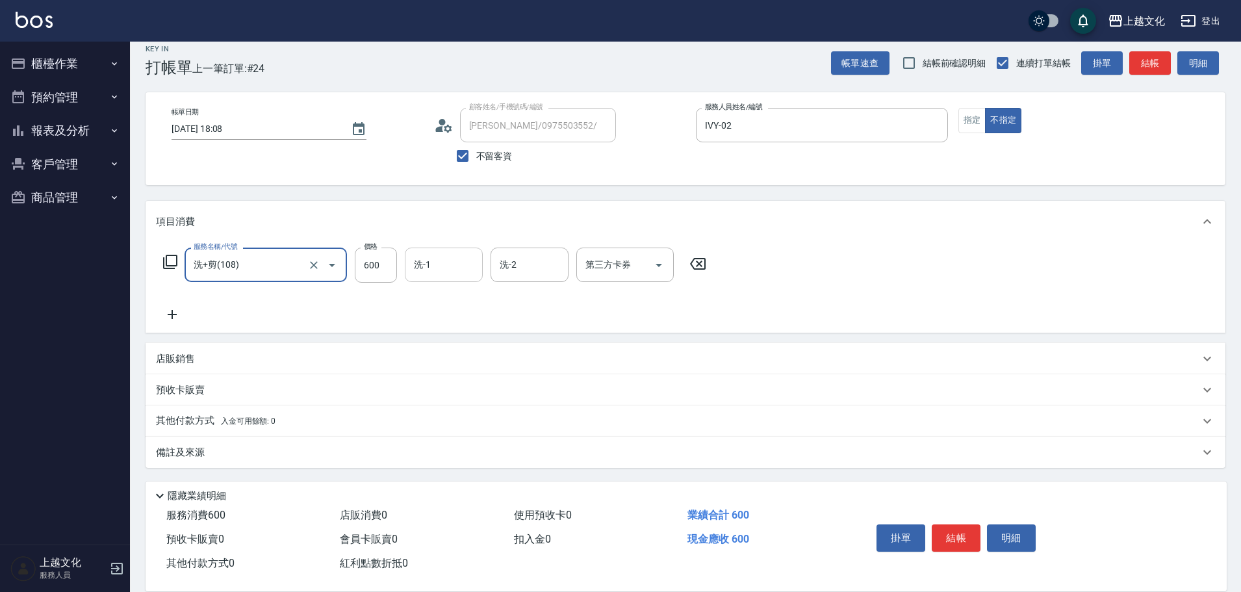
click at [454, 266] on input "洗-1" at bounding box center [444, 264] width 66 height 23
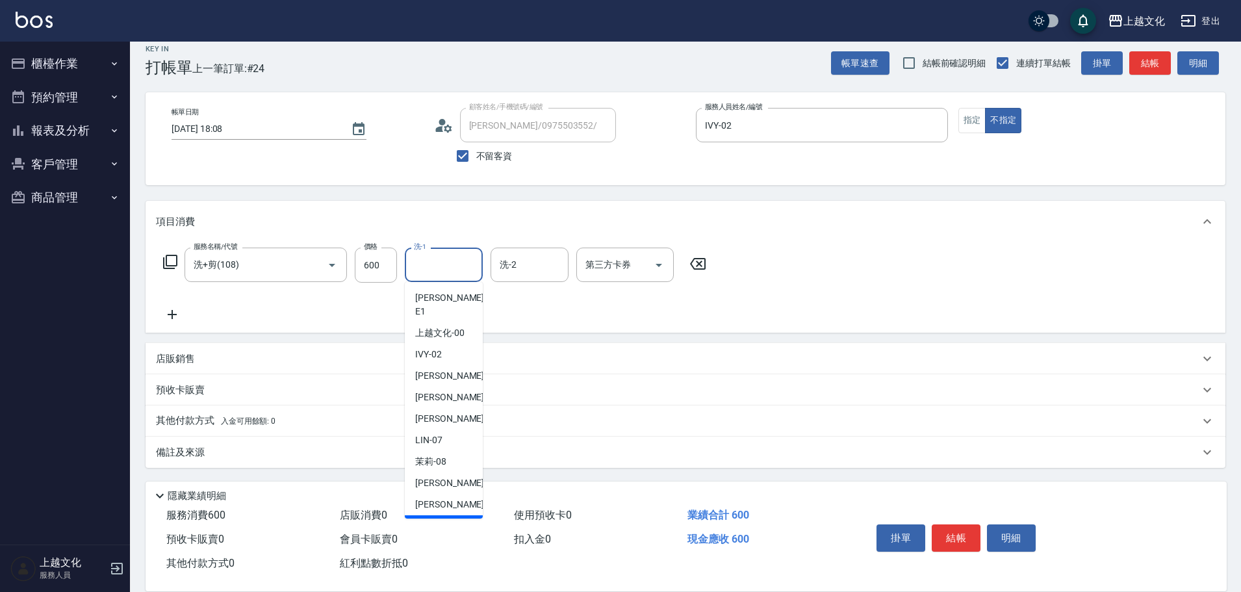
click at [433, 519] on span "Martin -11" at bounding box center [456, 526] width 82 height 14
type input "Martin-11"
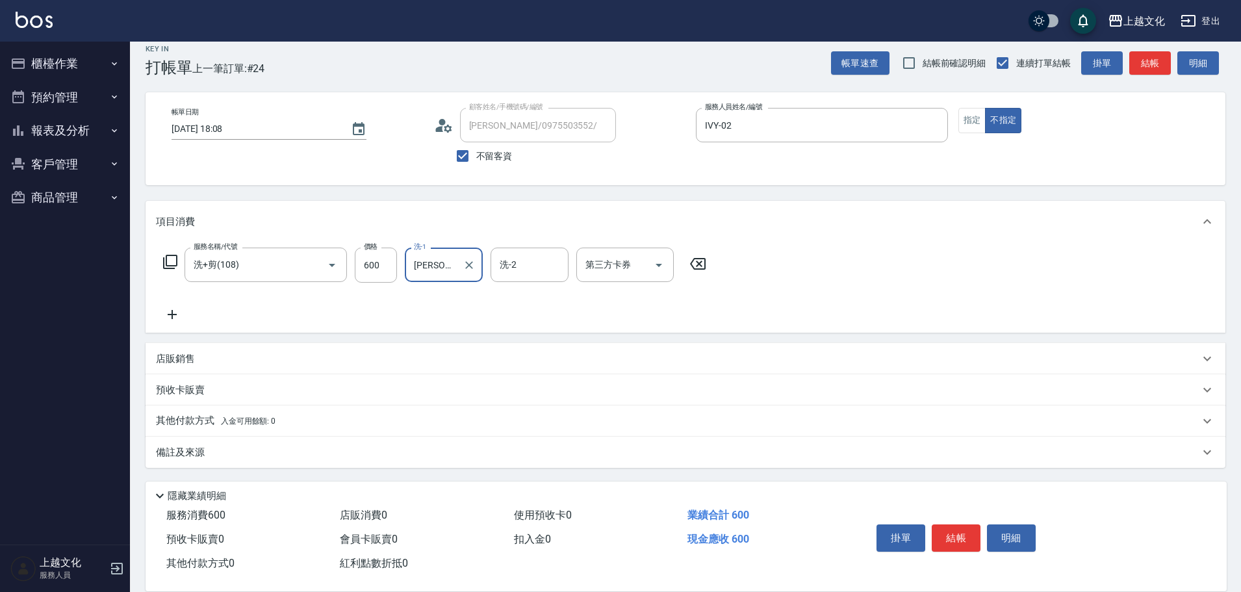
click at [944, 533] on button "結帳" at bounding box center [956, 537] width 49 height 27
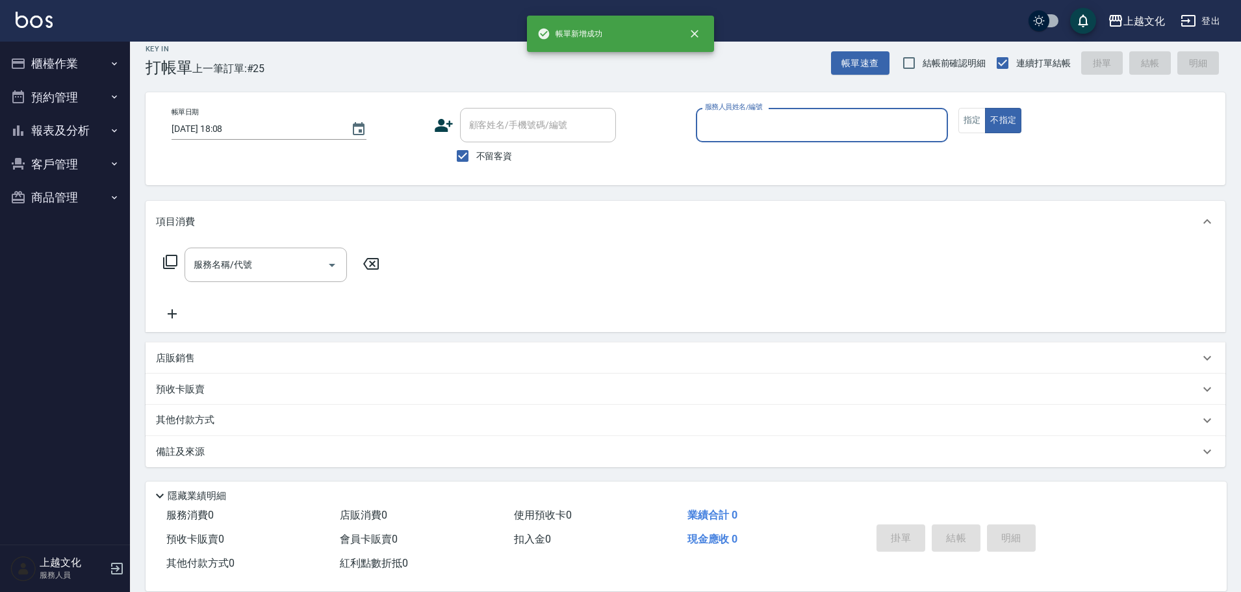
click at [730, 127] on input "服務人員姓名/編號" at bounding box center [822, 125] width 240 height 23
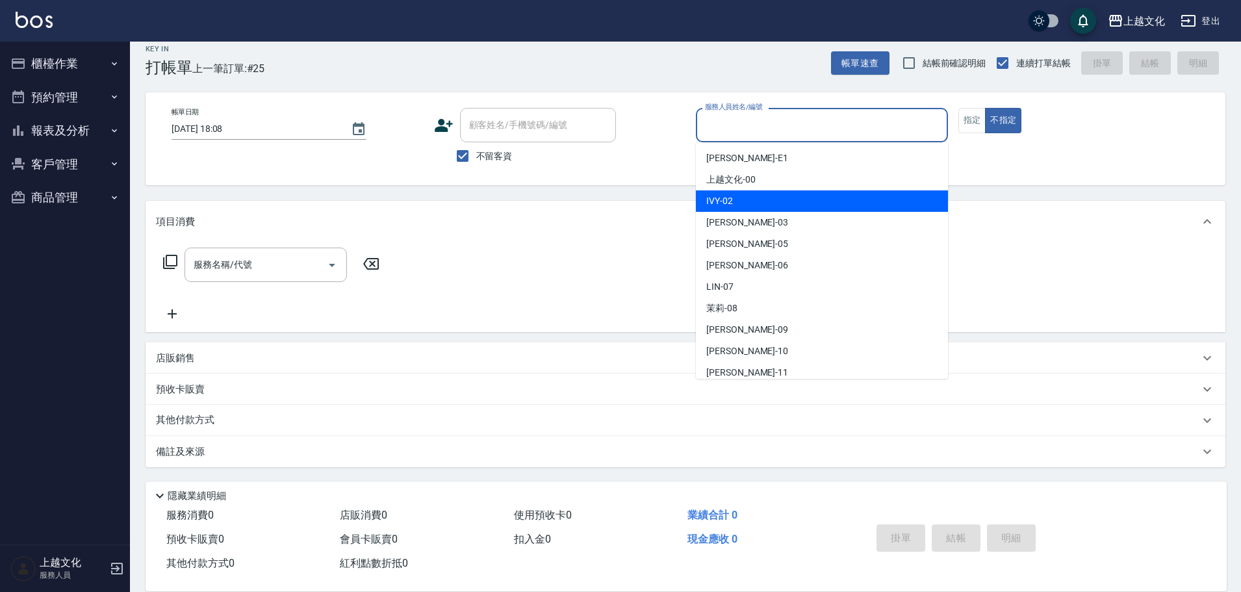
click at [739, 193] on div "IVY -02" at bounding box center [822, 200] width 252 height 21
type input "IVY-02"
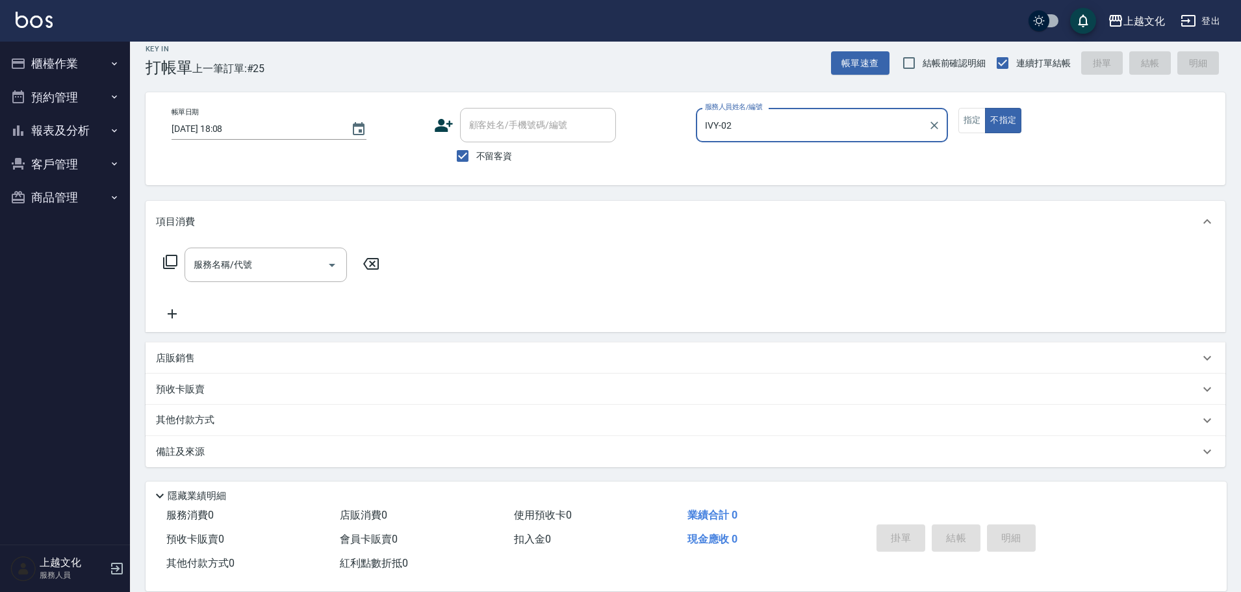
drag, startPoint x: 206, startPoint y: 266, endPoint x: 207, endPoint y: 251, distance: 14.4
click at [207, 265] on input "服務名稱/代號" at bounding box center [255, 264] width 131 height 23
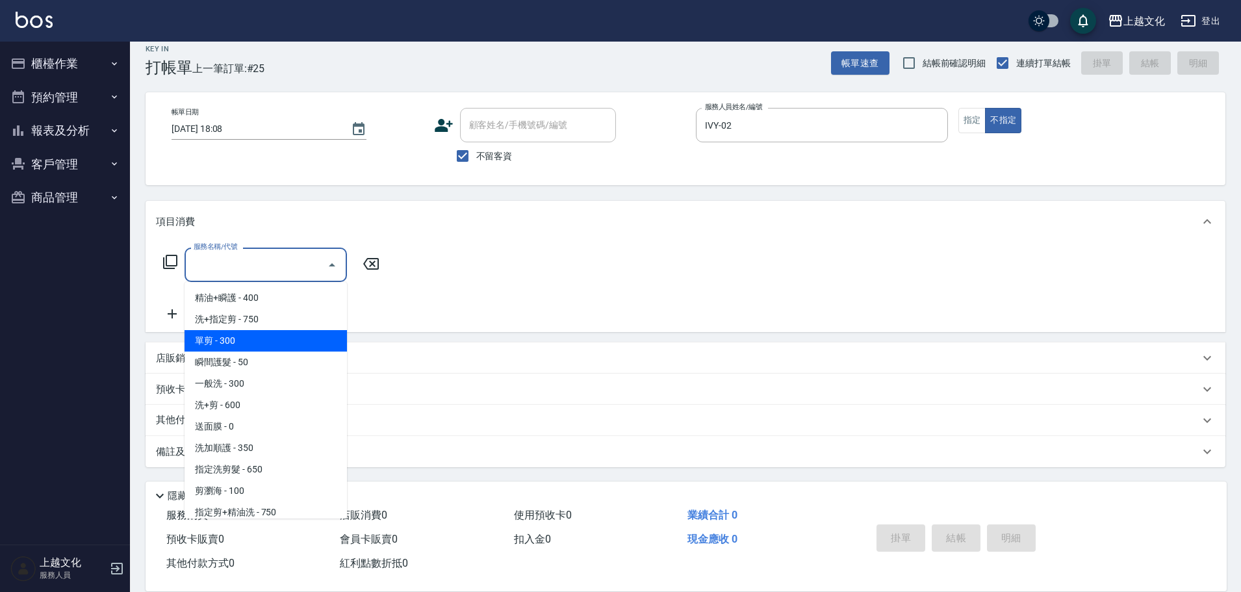
click at [256, 346] on span "單剪 - 300" at bounding box center [266, 340] width 162 height 21
type input "單剪(103)"
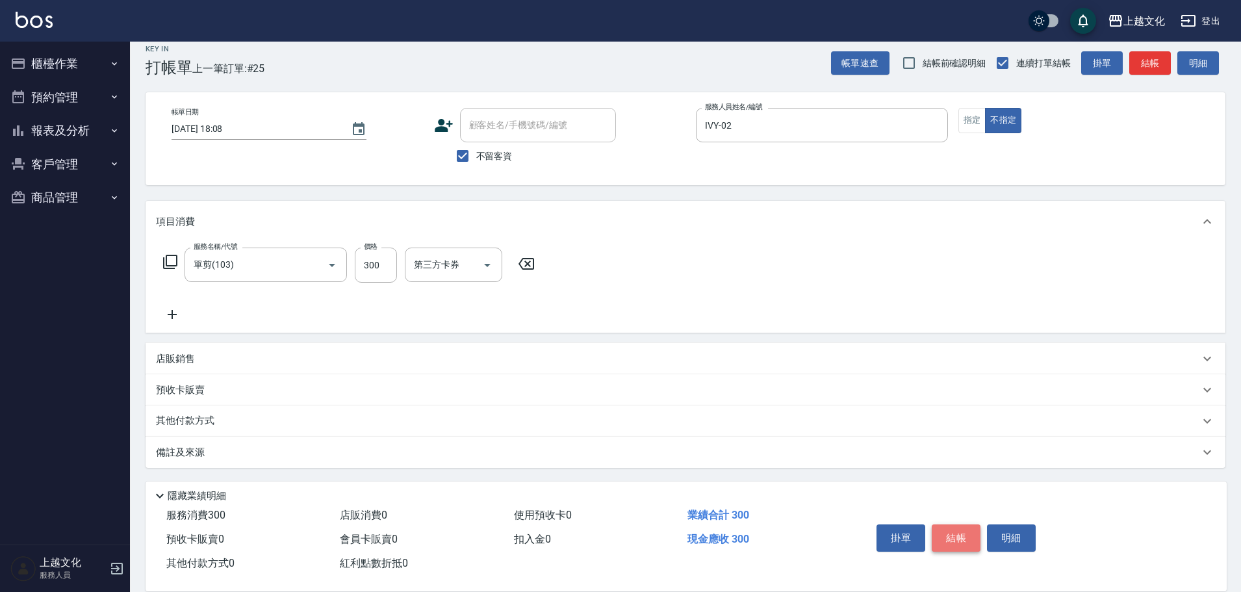
click at [964, 527] on button "結帳" at bounding box center [956, 537] width 49 height 27
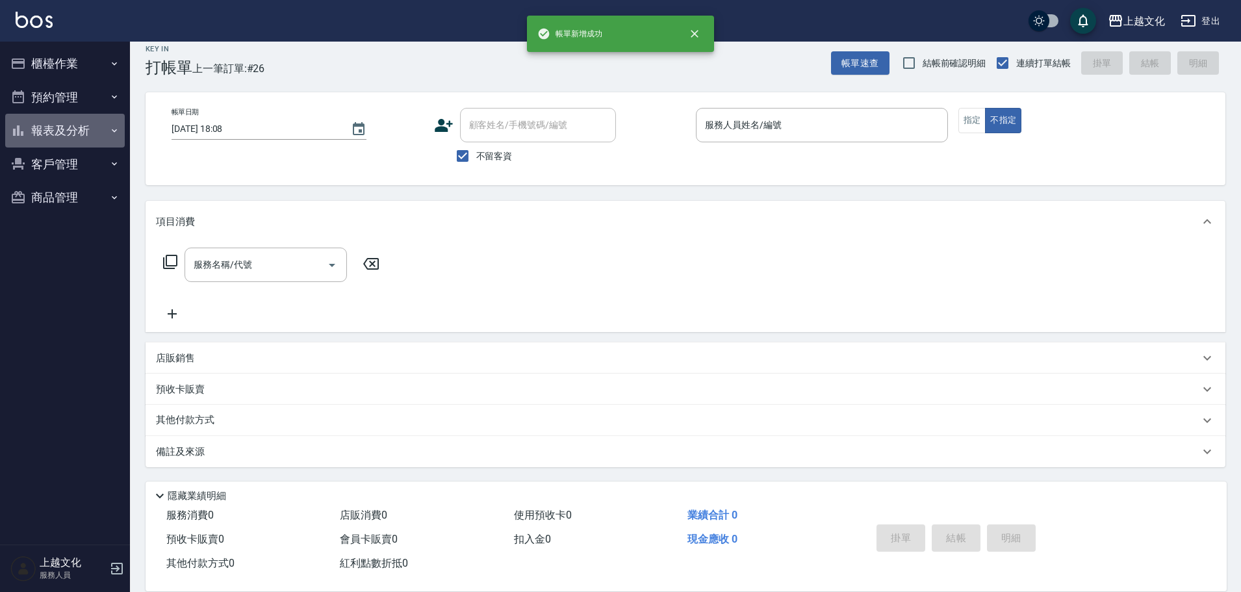
click at [63, 127] on button "報表及分析" at bounding box center [65, 131] width 120 height 34
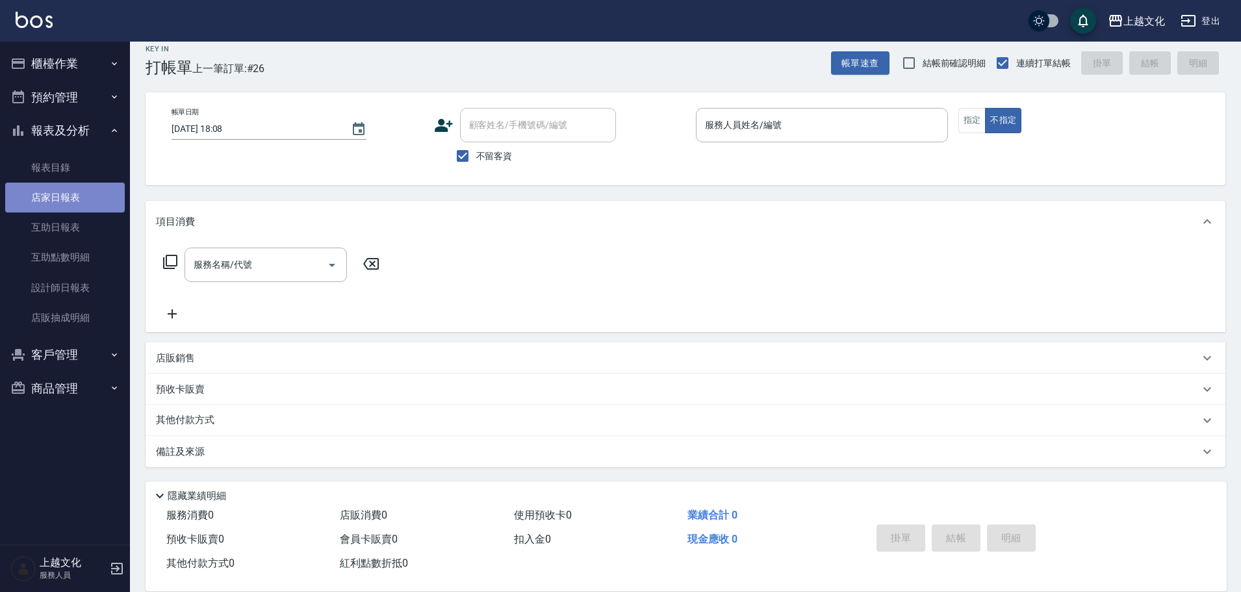
click at [63, 198] on link "店家日報表" at bounding box center [65, 198] width 120 height 30
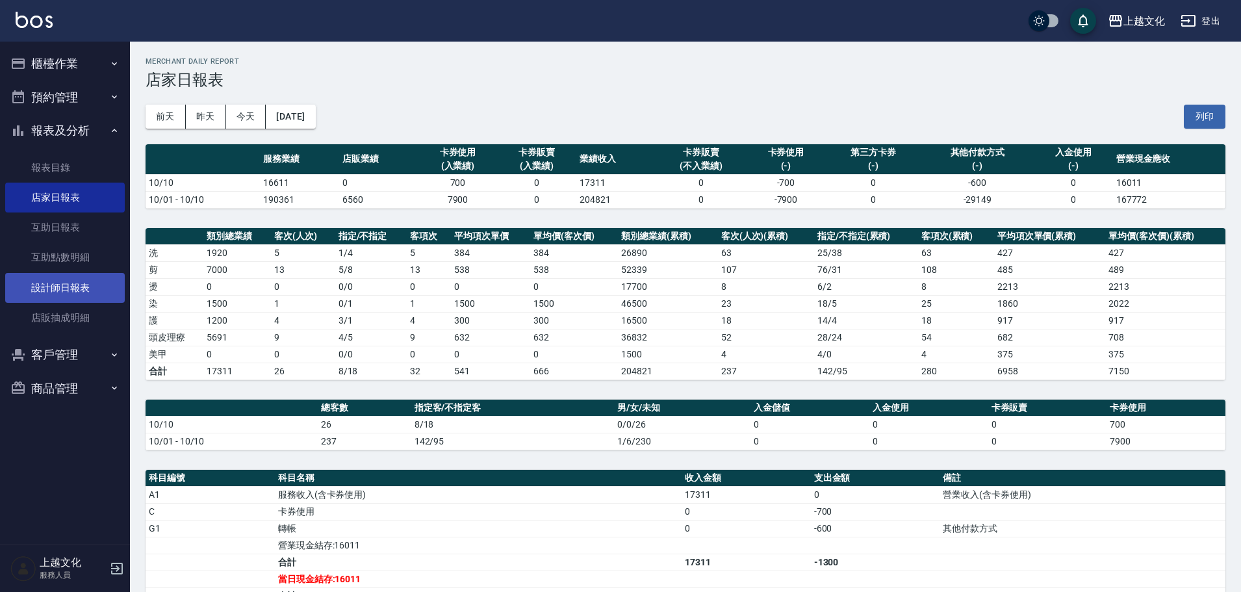
click at [57, 289] on link "設計師日報表" at bounding box center [65, 288] width 120 height 30
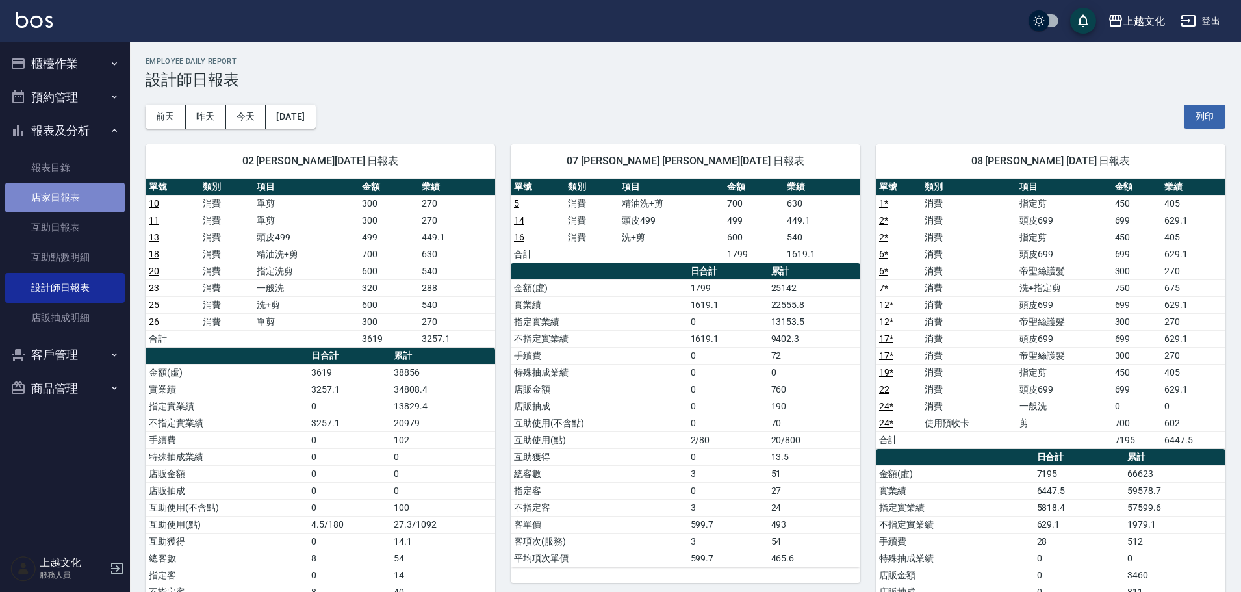
click at [66, 200] on link "店家日報表" at bounding box center [65, 198] width 120 height 30
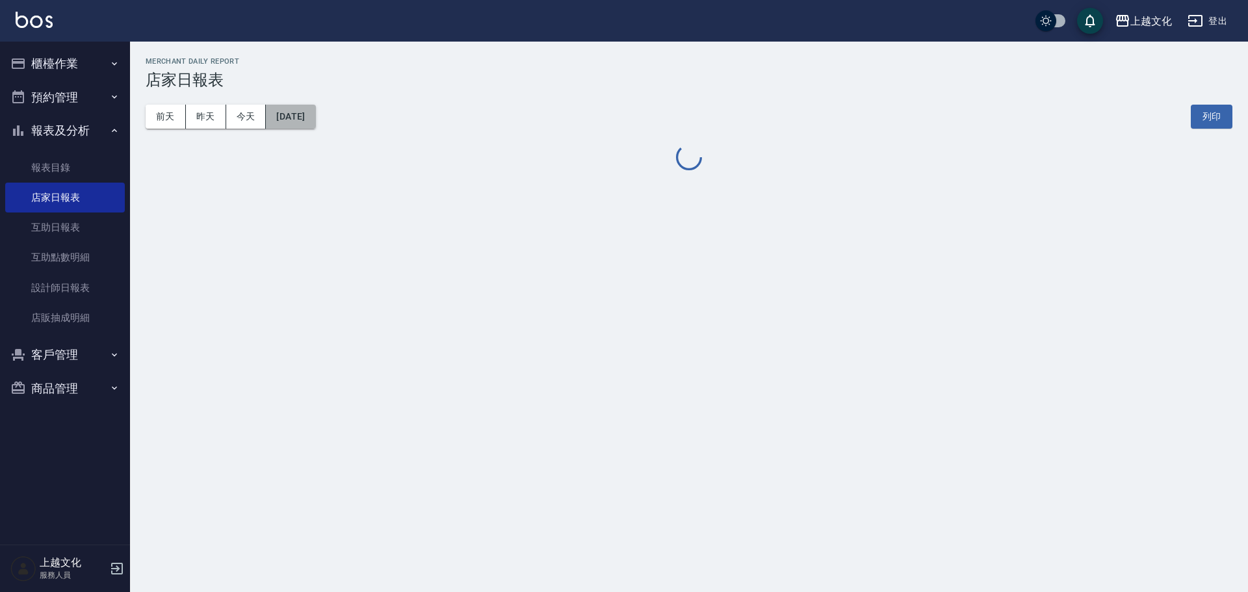
click at [315, 127] on button "[DATE]" at bounding box center [290, 117] width 49 height 24
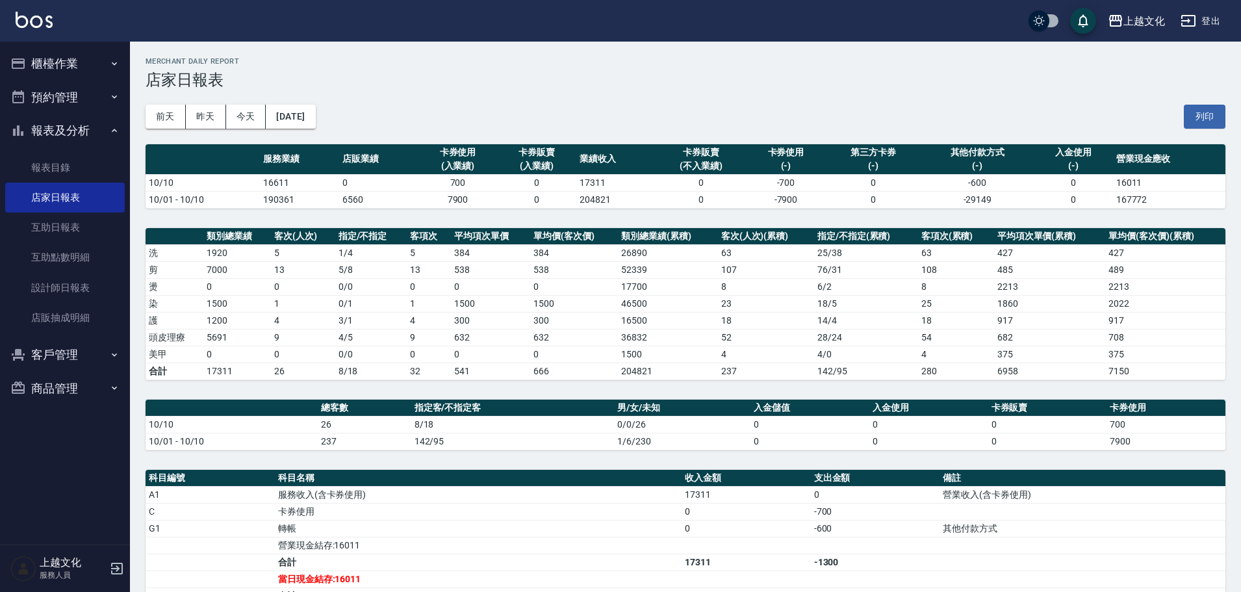
click at [674, 214] on div "上越文化 2025-10-10 店家日報表 列印時間： 2025-10-10-18:10 Merchant Daily Report 店家日報表 前天 昨天 …" at bounding box center [685, 408] width 1111 height 733
click at [315, 122] on button "[DATE]" at bounding box center [290, 117] width 49 height 24
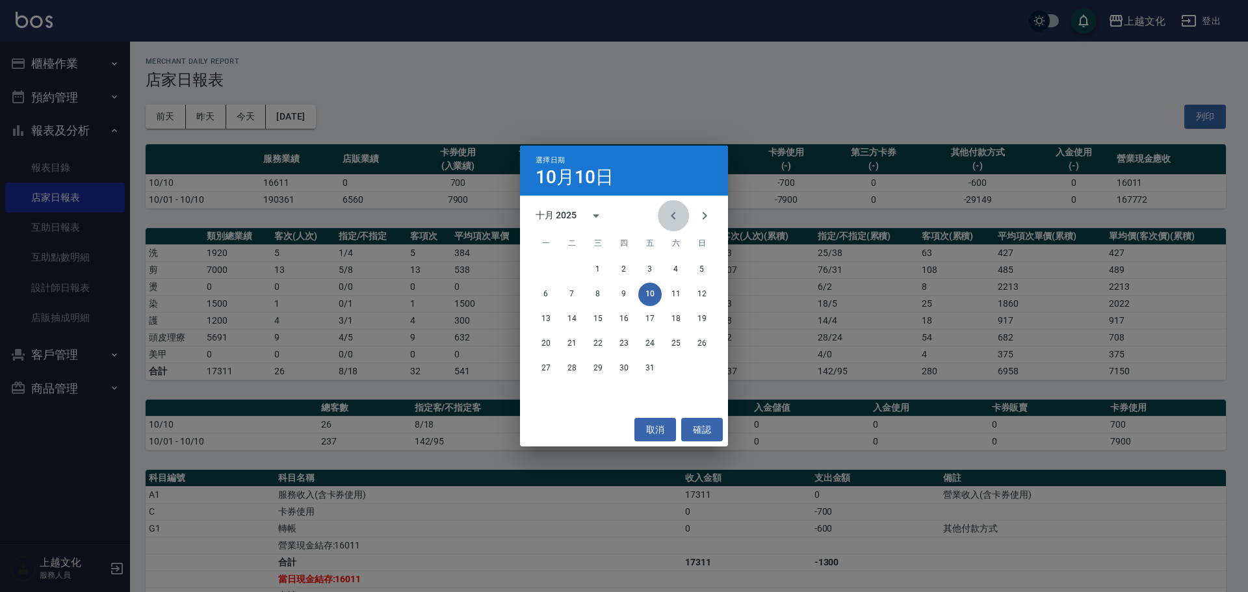
click at [671, 218] on icon "Previous month" at bounding box center [673, 216] width 16 height 16
click at [703, 294] on button "10" at bounding box center [701, 294] width 23 height 23
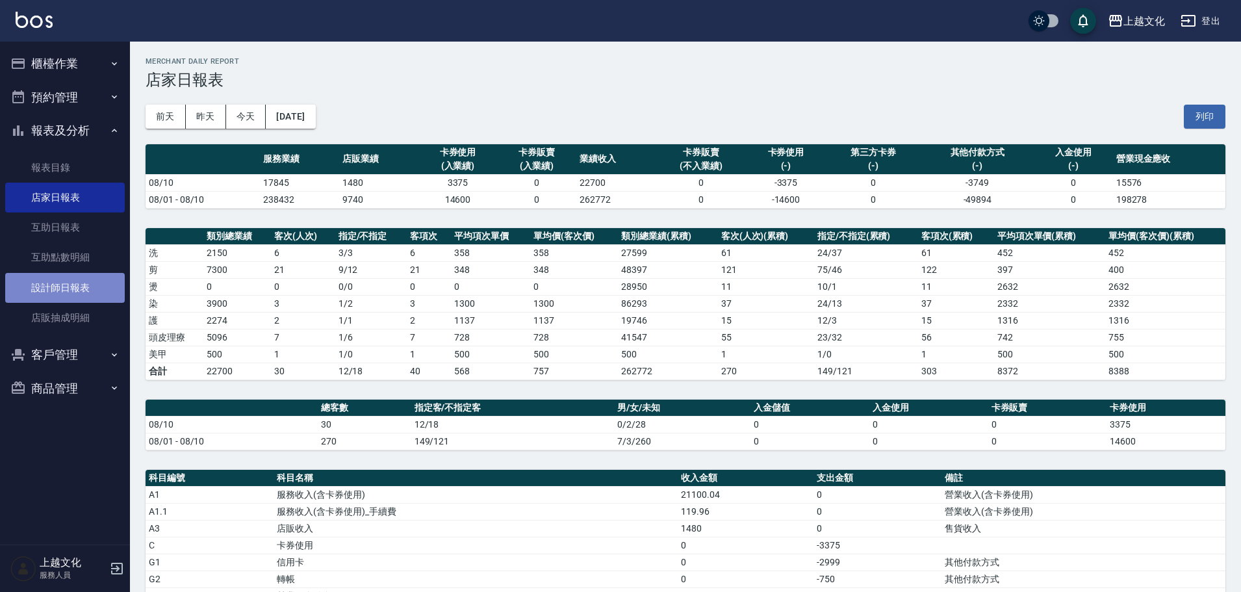
click at [57, 281] on link "設計師日報表" at bounding box center [65, 288] width 120 height 30
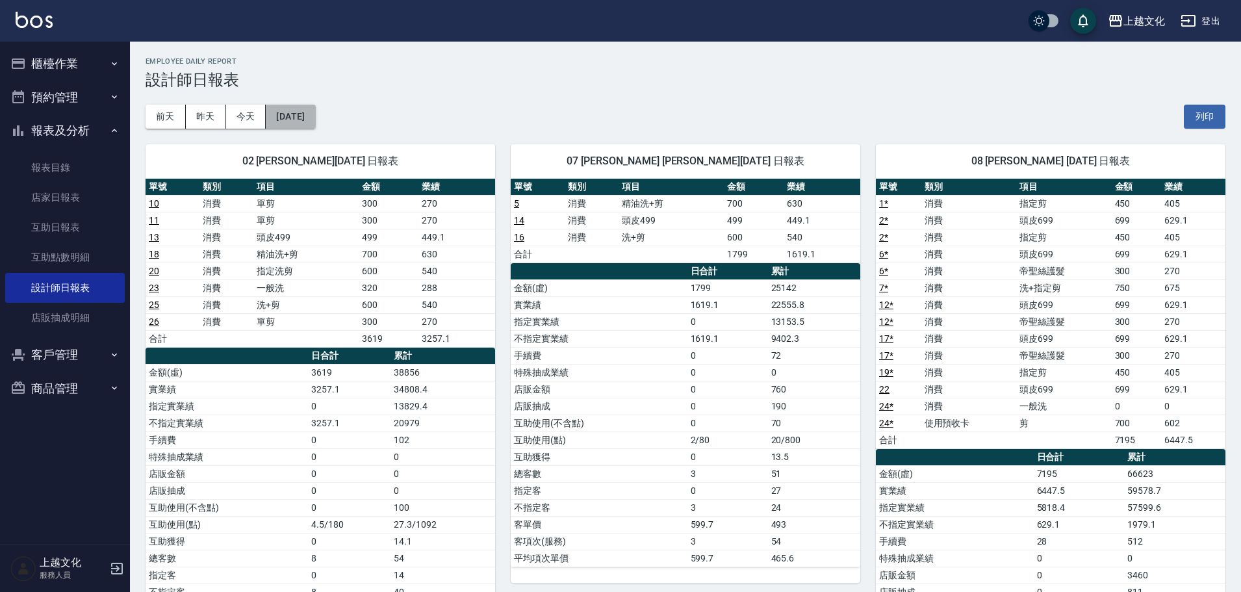
click at [315, 123] on button "[DATE]" at bounding box center [290, 117] width 49 height 24
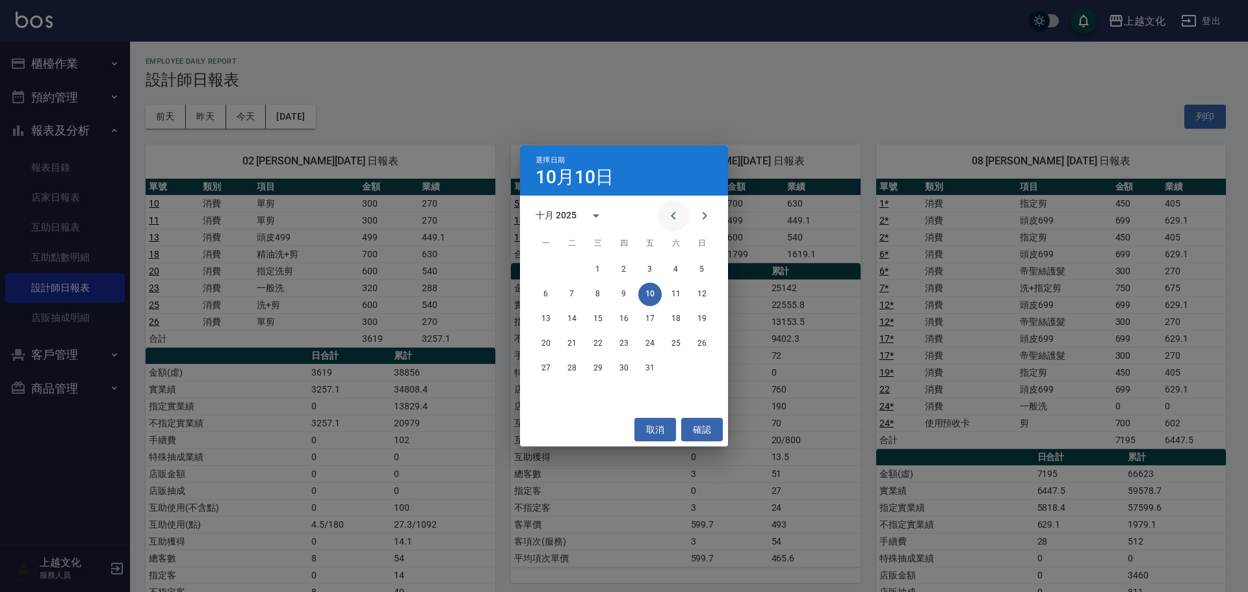
click at [672, 216] on icon "Previous month" at bounding box center [673, 216] width 5 height 8
click at [700, 292] on button "10" at bounding box center [701, 294] width 23 height 23
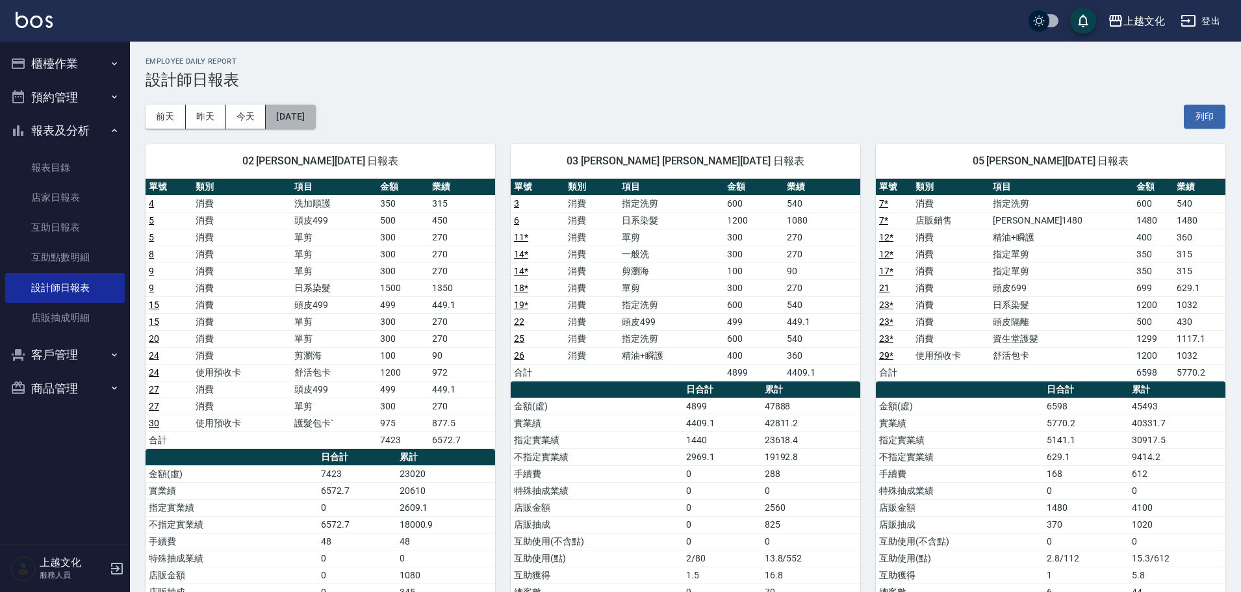
click at [315, 123] on button "2025/08/10" at bounding box center [290, 117] width 49 height 24
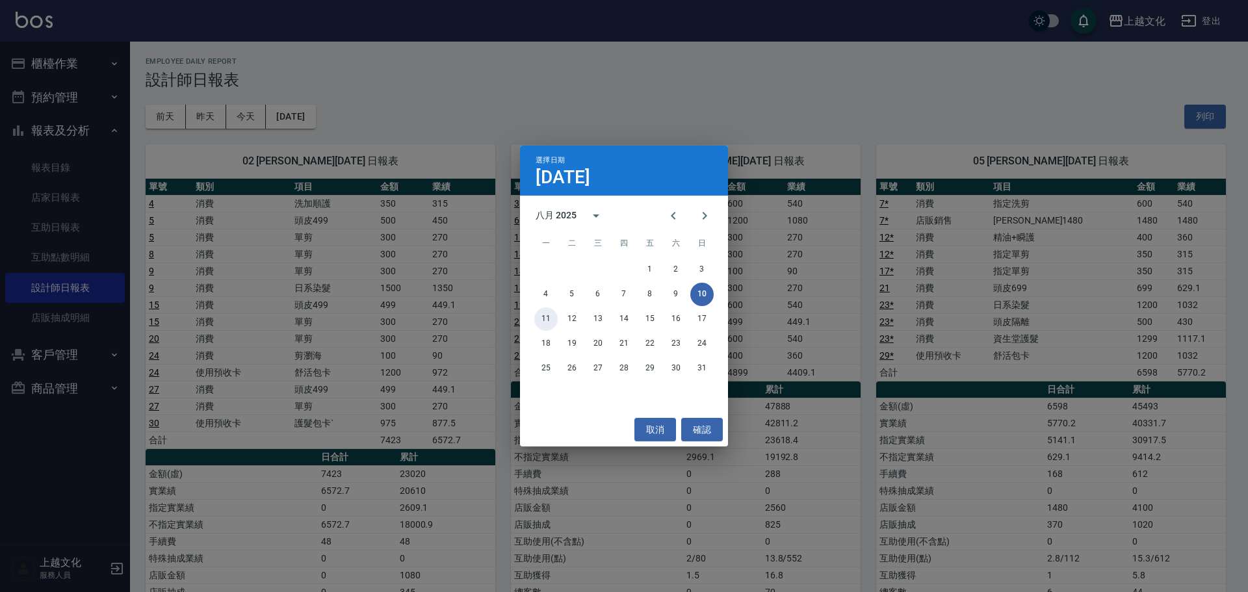
click at [546, 319] on button "11" at bounding box center [545, 318] width 23 height 23
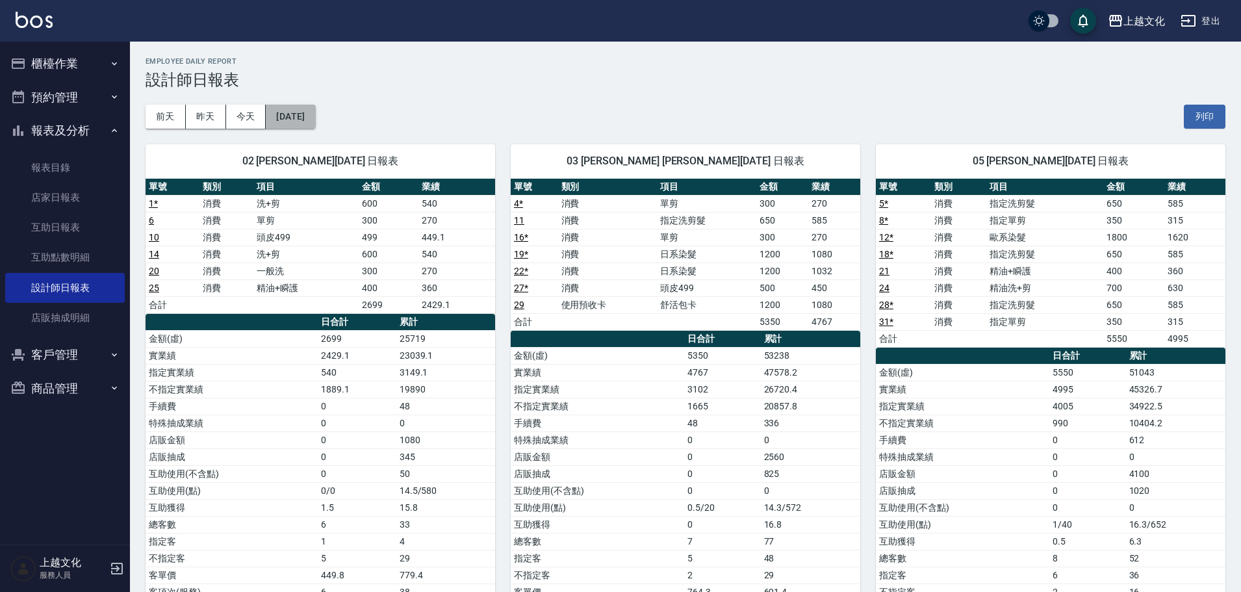
click at [313, 125] on button "2025/08/11" at bounding box center [290, 117] width 49 height 24
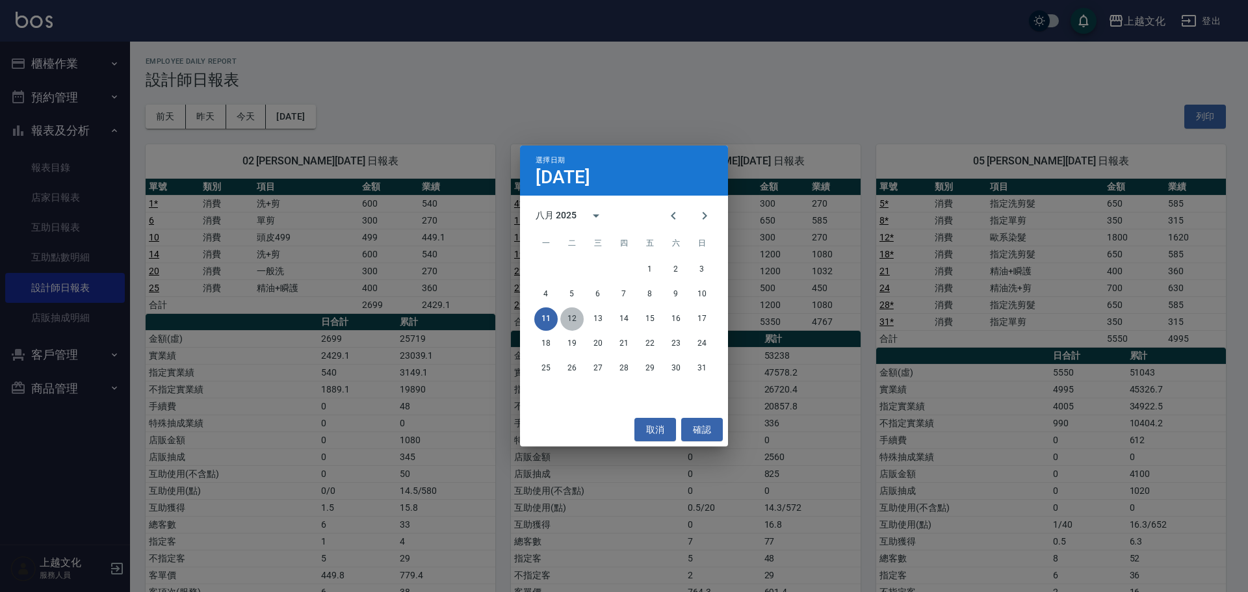
click at [571, 323] on button "12" at bounding box center [571, 318] width 23 height 23
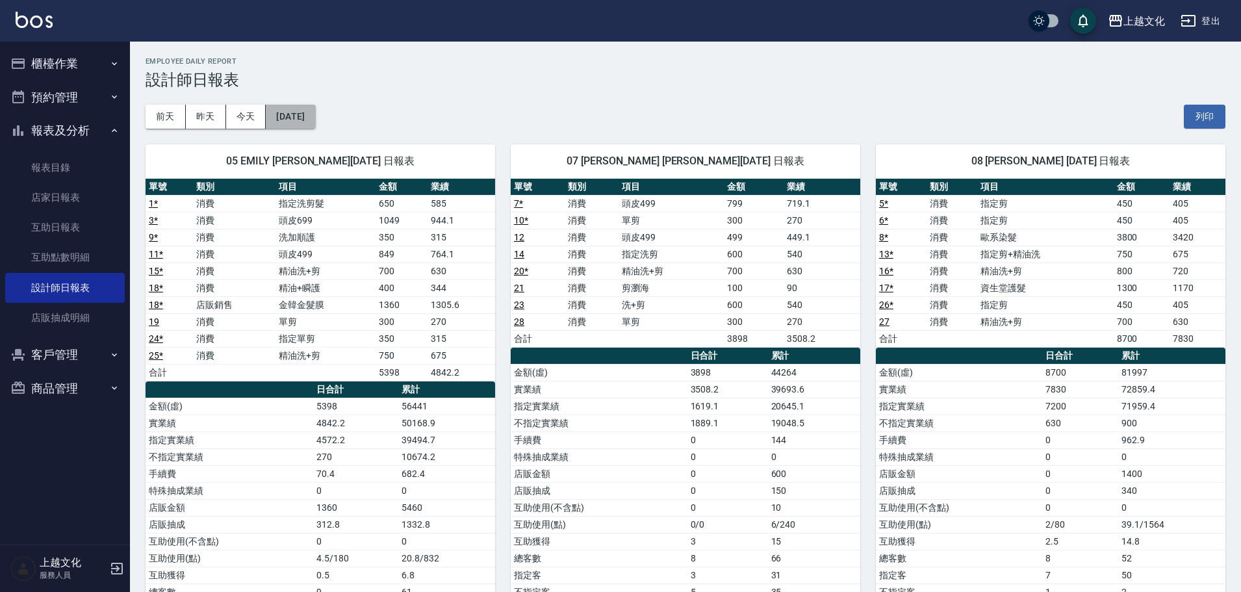
click at [310, 122] on button "2025/08/12" at bounding box center [290, 117] width 49 height 24
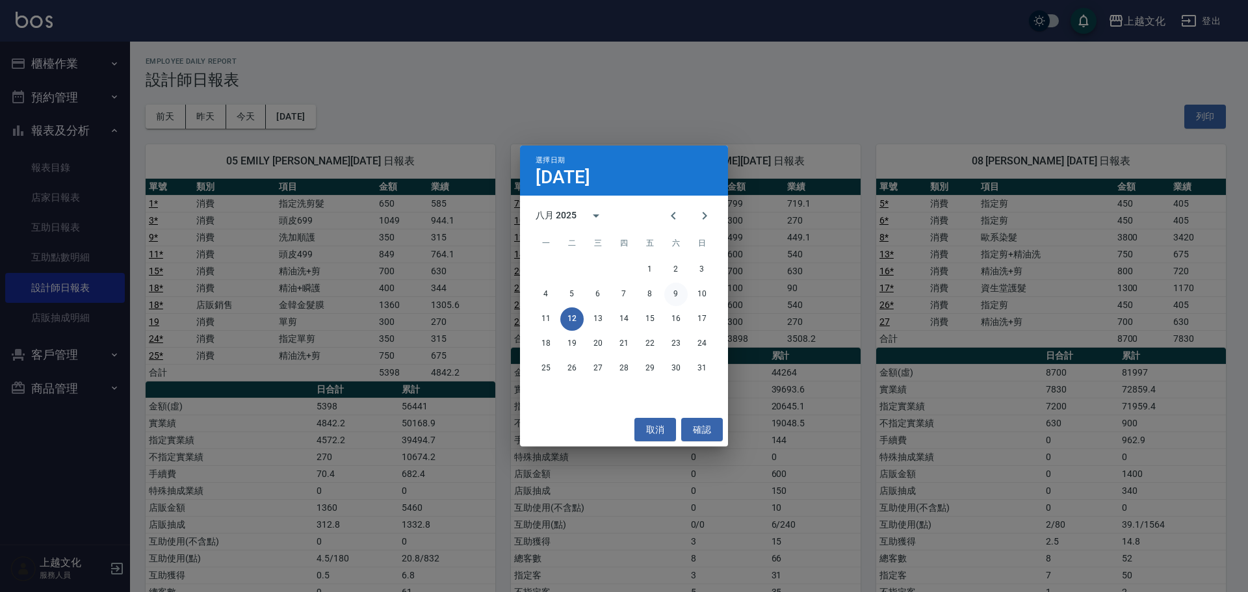
click at [678, 296] on button "9" at bounding box center [675, 294] width 23 height 23
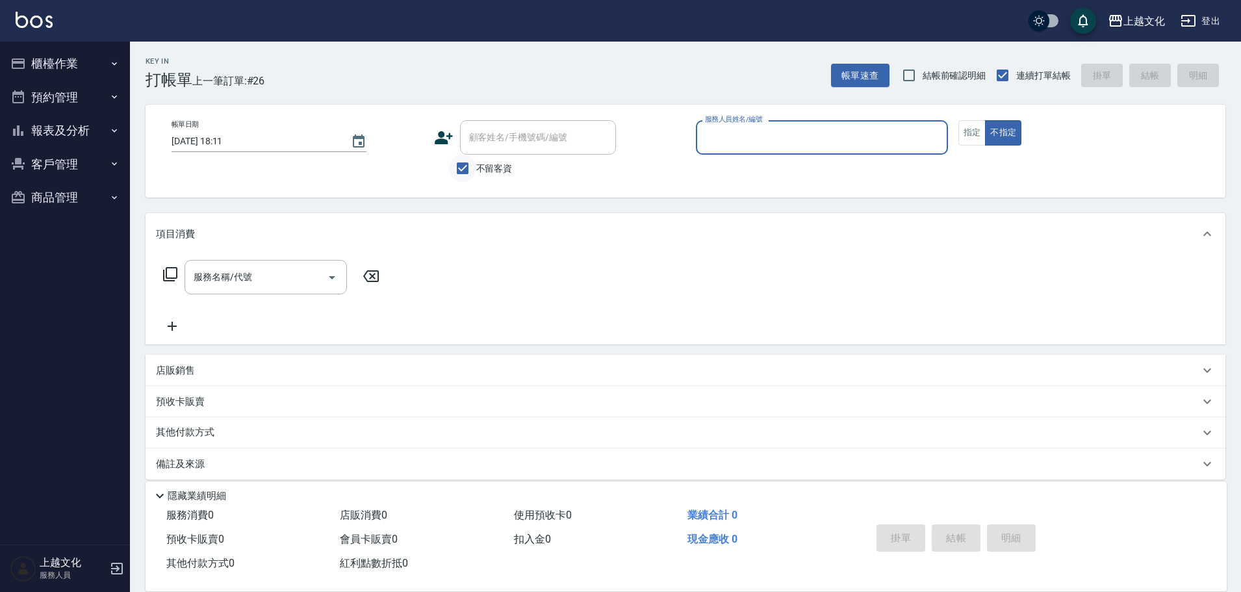
click at [461, 173] on input "不留客資" at bounding box center [462, 168] width 27 height 27
checkbox input "false"
click at [472, 152] on div "顧客姓名/手機號碼/編號" at bounding box center [538, 137] width 156 height 34
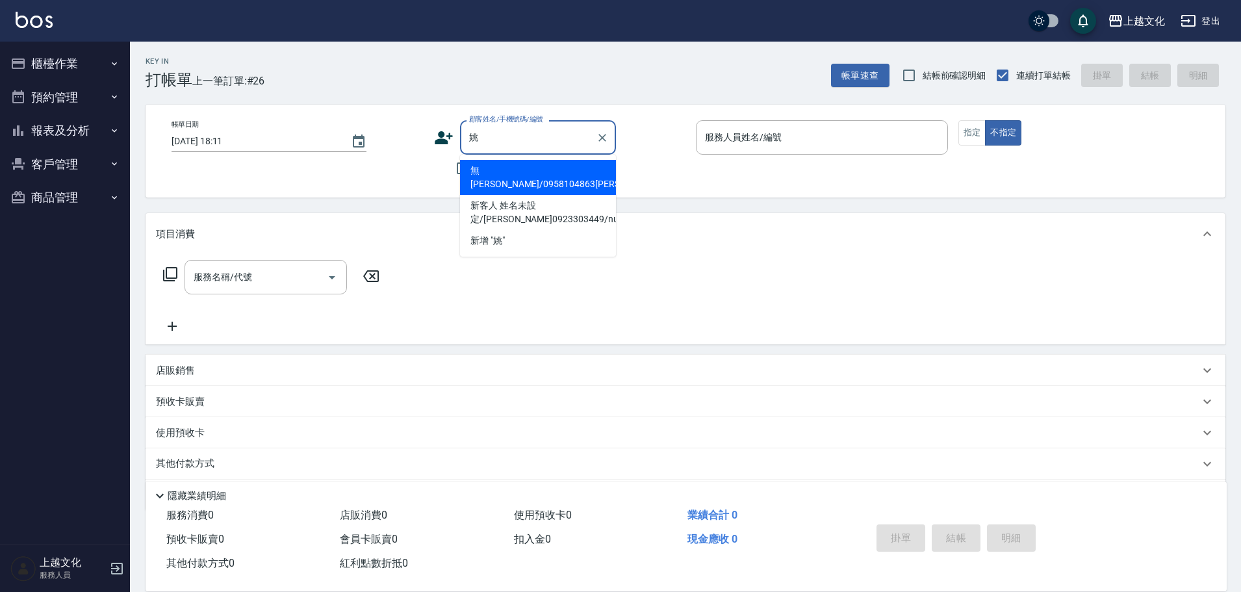
click at [550, 171] on li "無霈澤/0958104863姚/0106" at bounding box center [538, 177] width 156 height 35
type input "無霈澤/0958104863姚/0106"
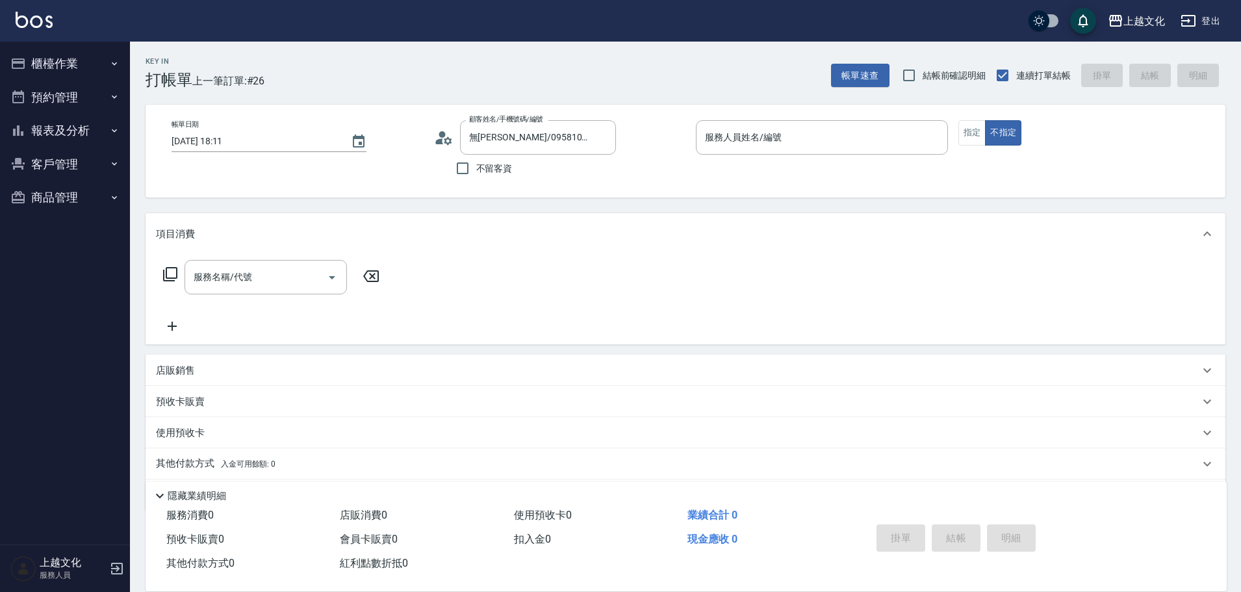
click at [446, 138] on icon at bounding box center [443, 137] width 19 height 19
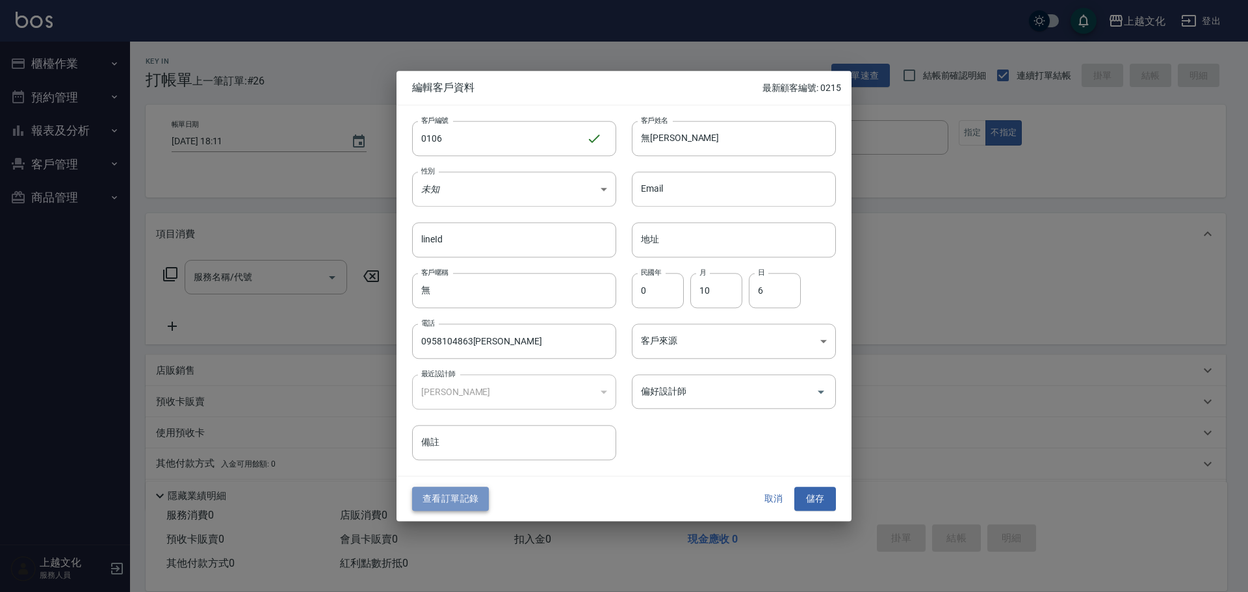
click at [452, 496] on button "查看訂單記錄" at bounding box center [450, 499] width 77 height 24
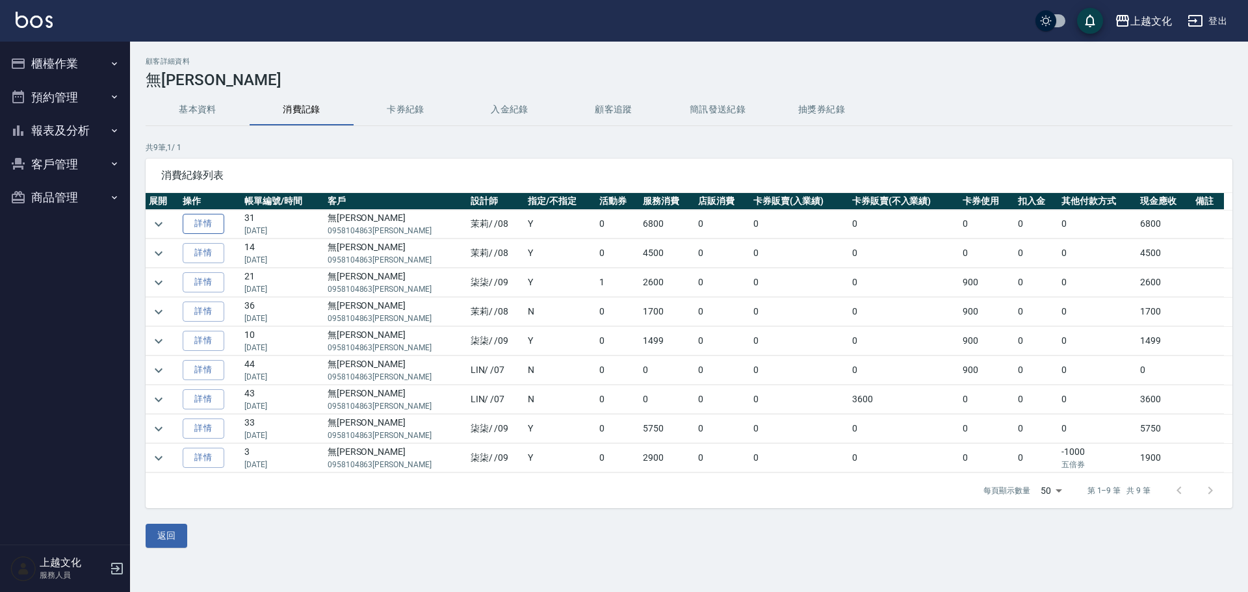
click at [209, 227] on link "詳情" at bounding box center [204, 224] width 42 height 20
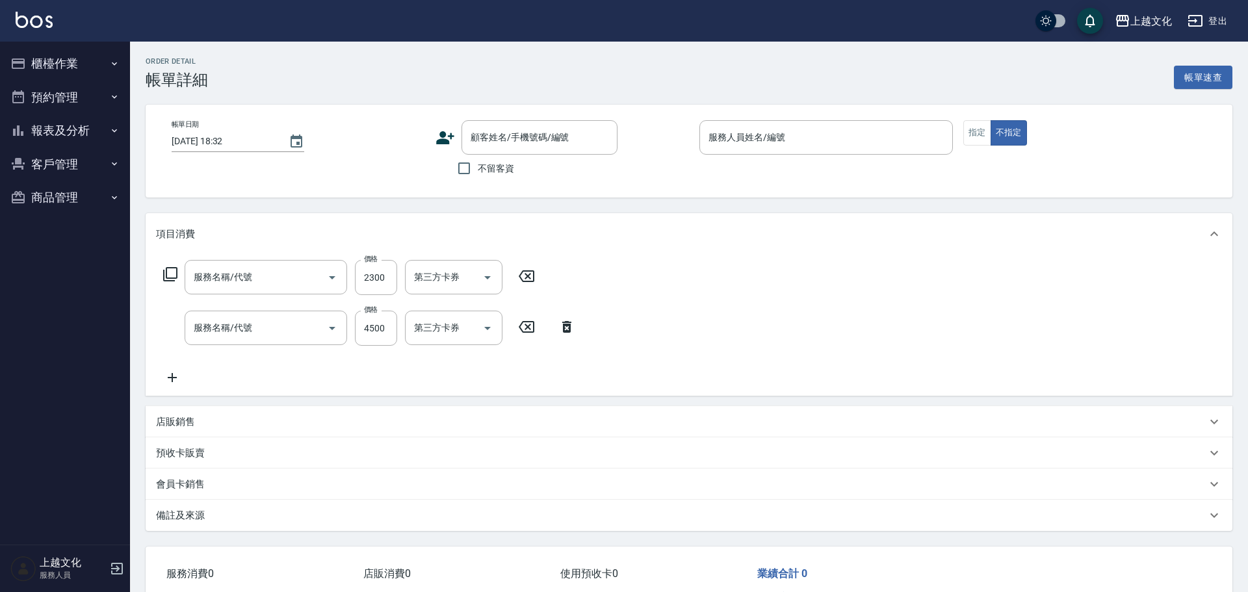
type input "2025/03/02 18:33"
type input "茉莉-08"
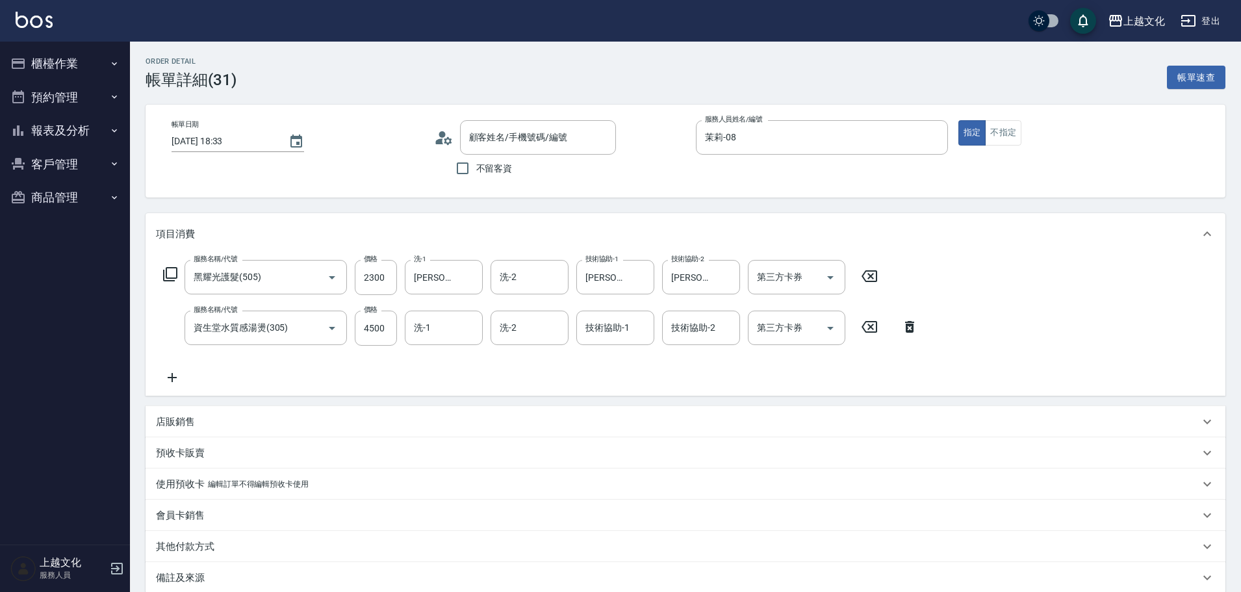
type input "黑耀光護髮(505)"
type input "資生堂水質感湯燙(305)"
type input "無霈澤/0958104863姚/0106"
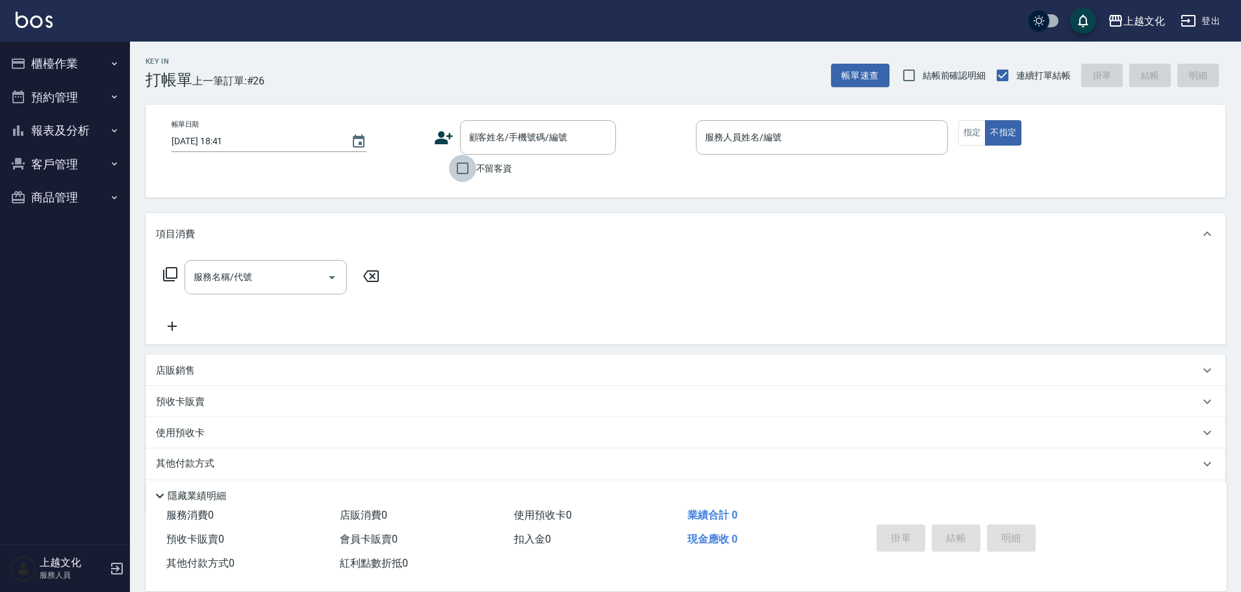
click at [463, 170] on input "不留客資" at bounding box center [462, 168] width 27 height 27
checkbox input "true"
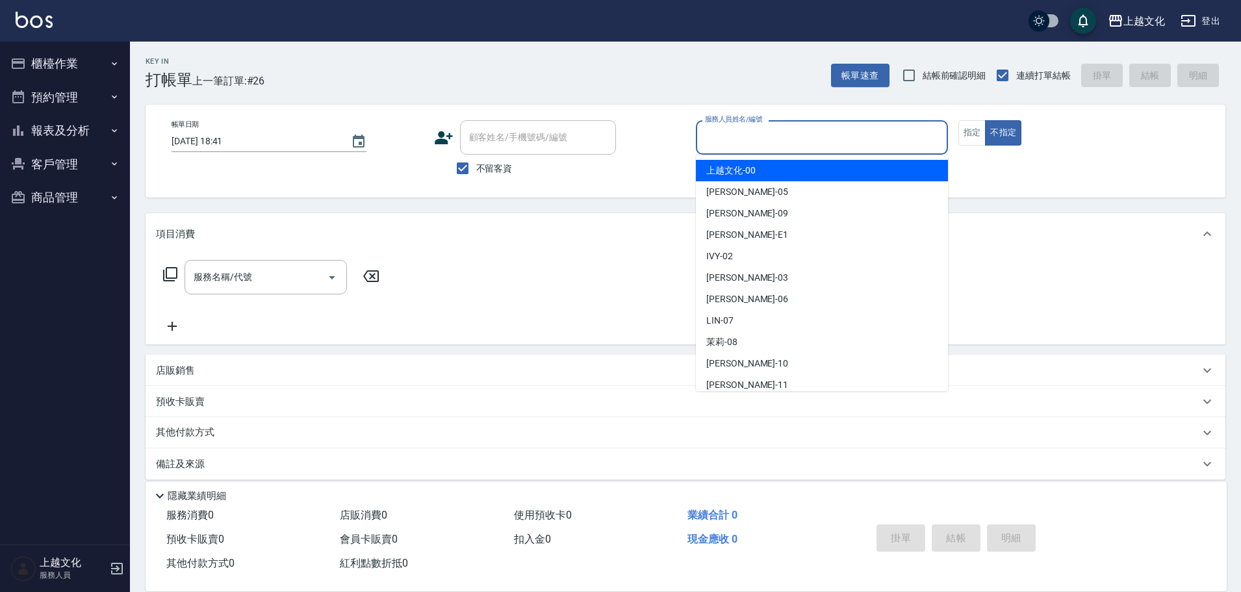
click at [763, 142] on input "服務人員姓名/編號" at bounding box center [822, 137] width 240 height 23
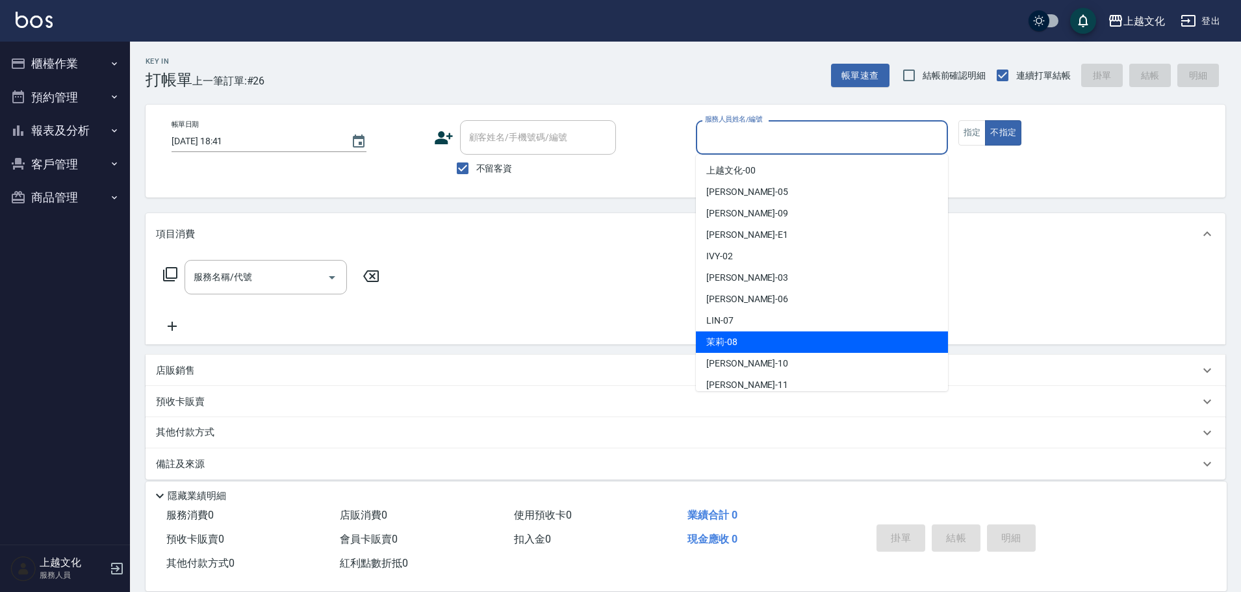
drag, startPoint x: 757, startPoint y: 344, endPoint x: 896, endPoint y: 223, distance: 184.7
click at [756, 344] on div "茉莉 -08" at bounding box center [822, 341] width 252 height 21
type input "茉莉-08"
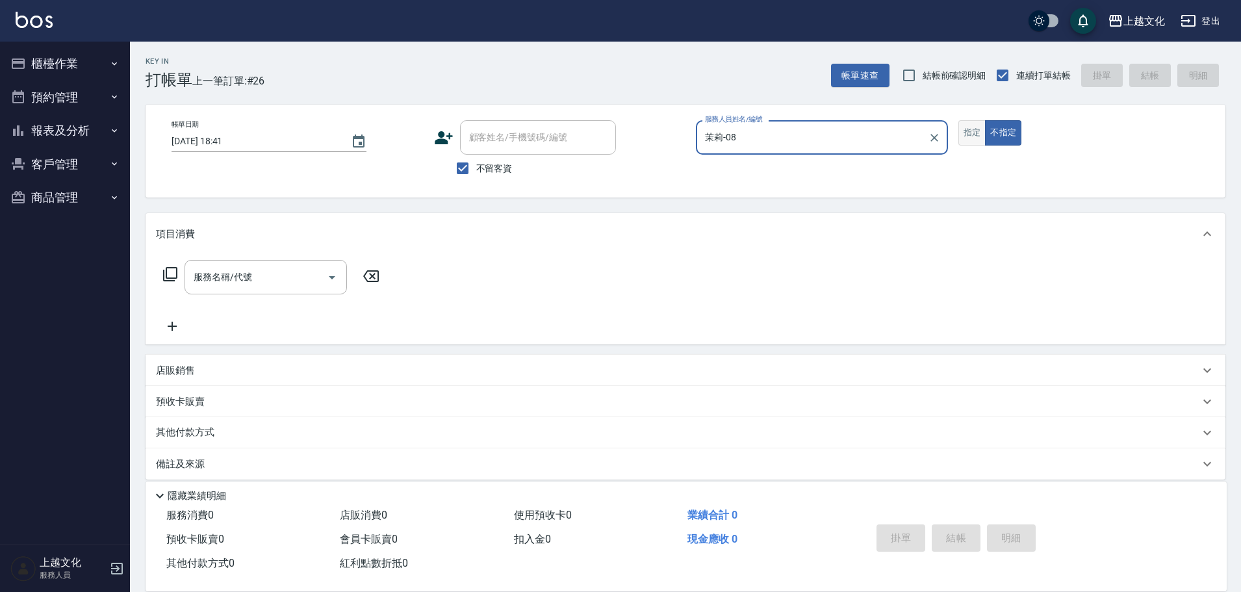
click at [963, 135] on button "指定" at bounding box center [972, 132] width 28 height 25
click at [166, 274] on icon at bounding box center [170, 274] width 14 height 14
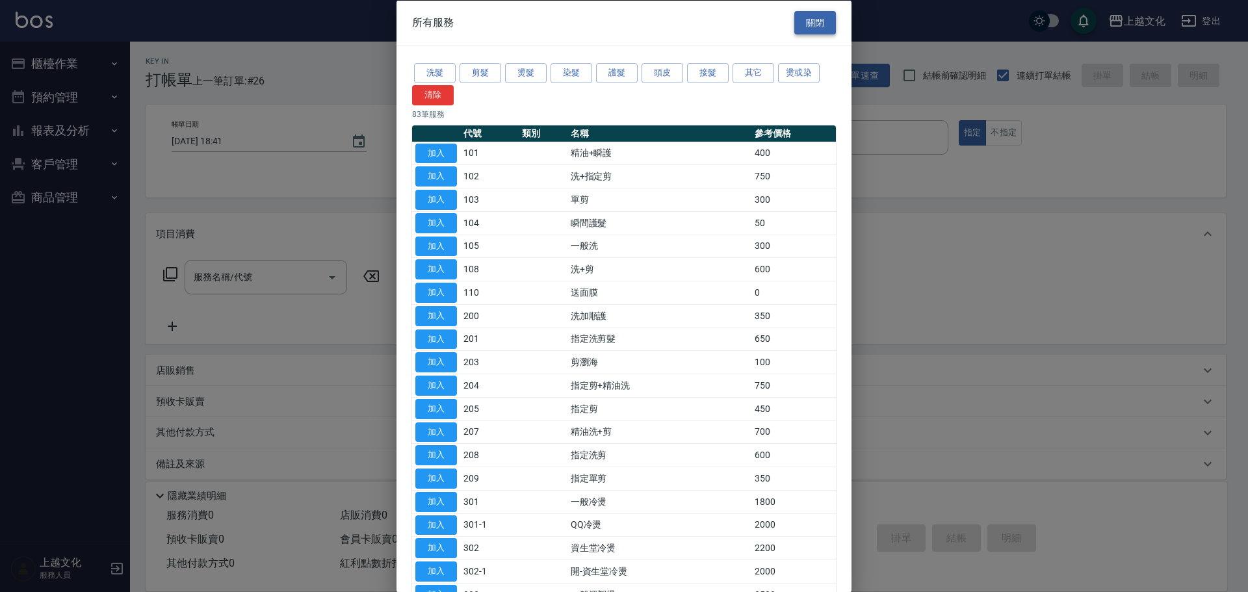
click at [798, 22] on button "關閉" at bounding box center [815, 22] width 42 height 24
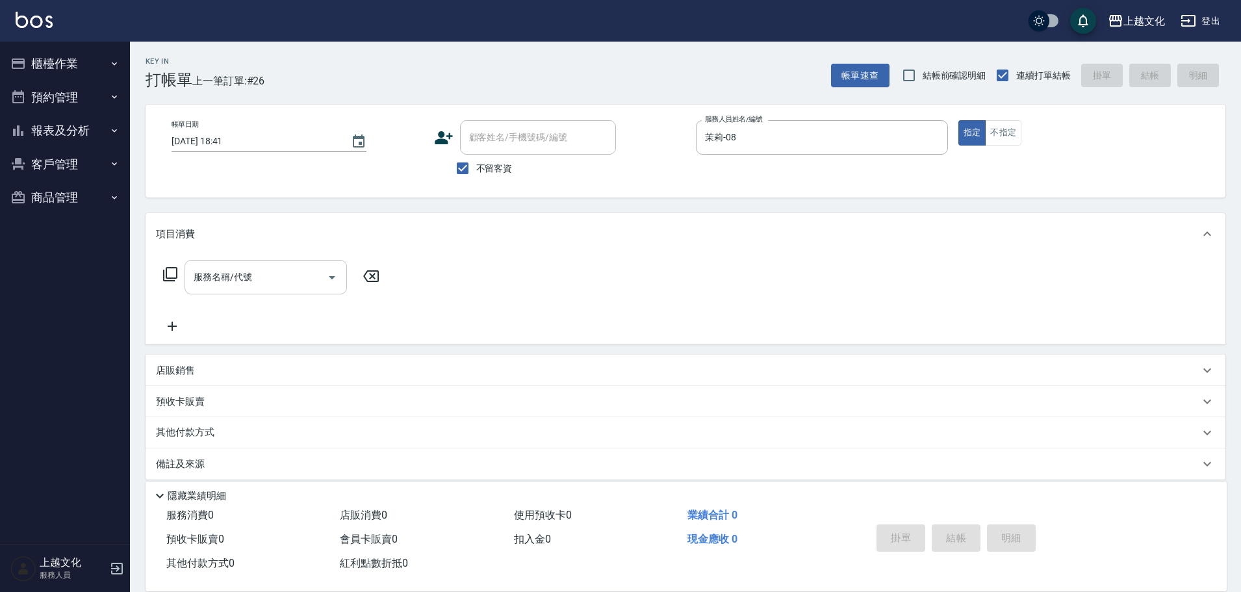
click at [272, 279] on input "服務名稱/代號" at bounding box center [255, 277] width 131 height 23
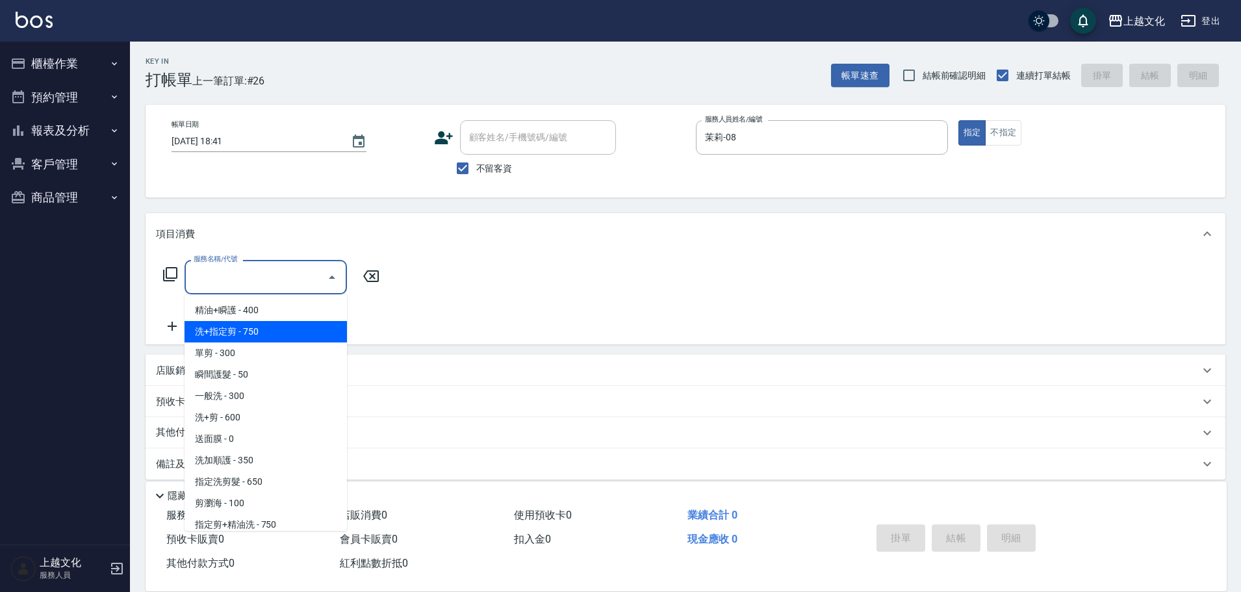
click at [272, 331] on span "洗+指定剪 - 750" at bounding box center [266, 331] width 162 height 21
click at [272, 331] on div "服務名稱/代號 服務名稱/代號" at bounding box center [271, 297] width 231 height 74
type input "洗+指定剪(102)"
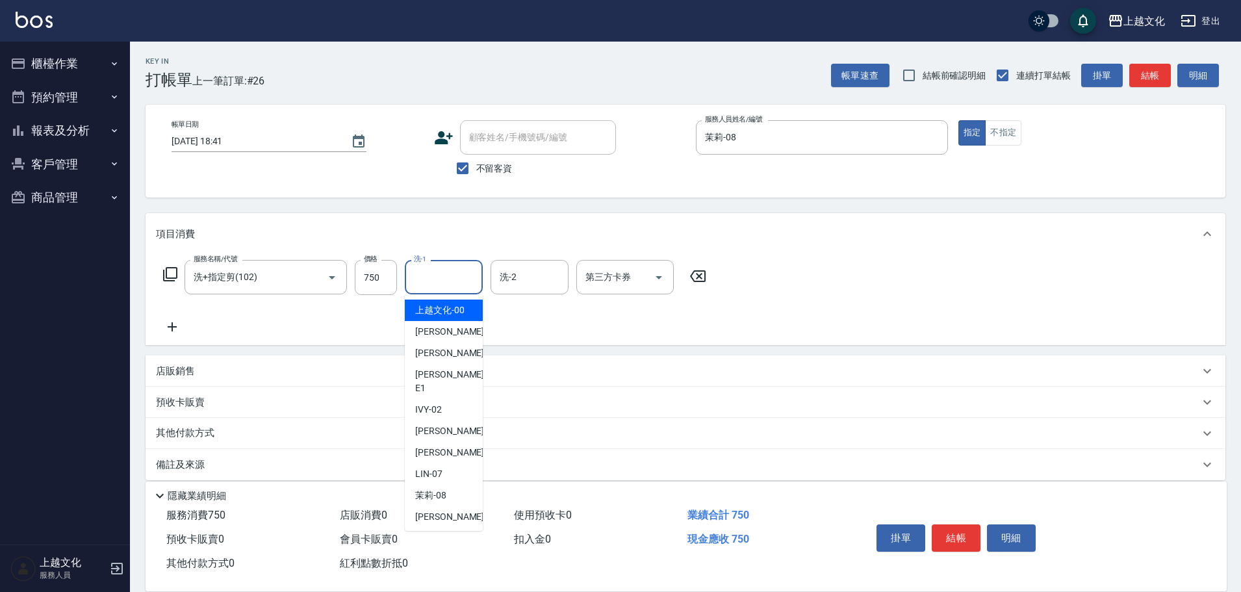
click at [426, 278] on input "洗-1" at bounding box center [444, 277] width 66 height 23
click at [431, 307] on span "上越文化 -00" at bounding box center [439, 310] width 49 height 14
type input "上越文化-00"
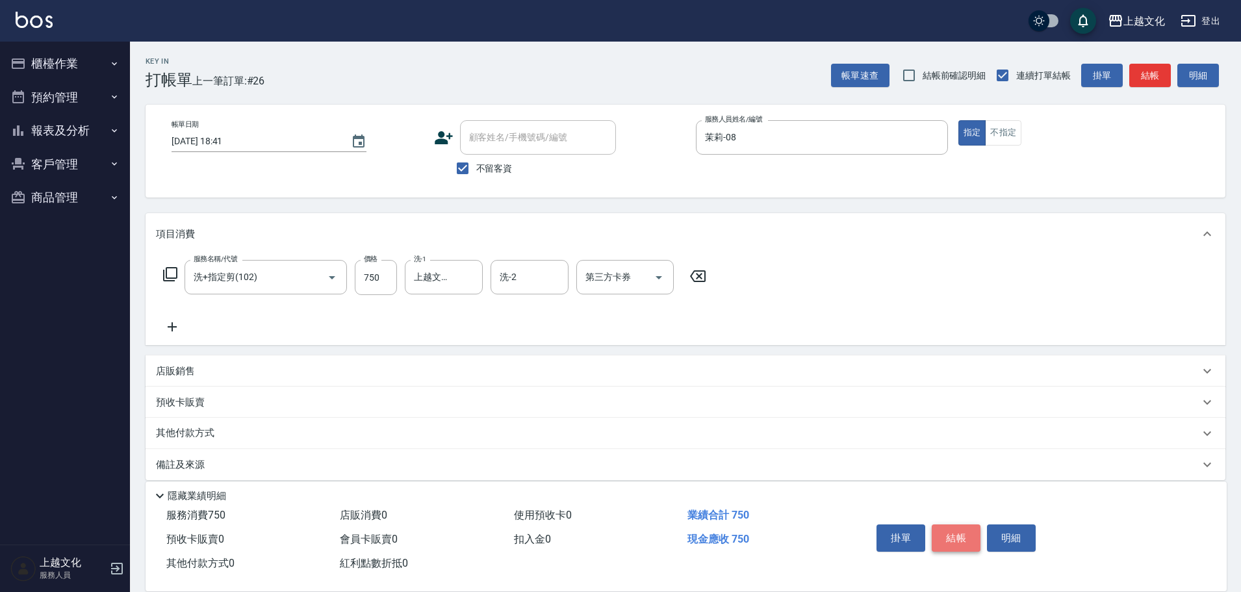
click at [940, 535] on button "結帳" at bounding box center [956, 537] width 49 height 27
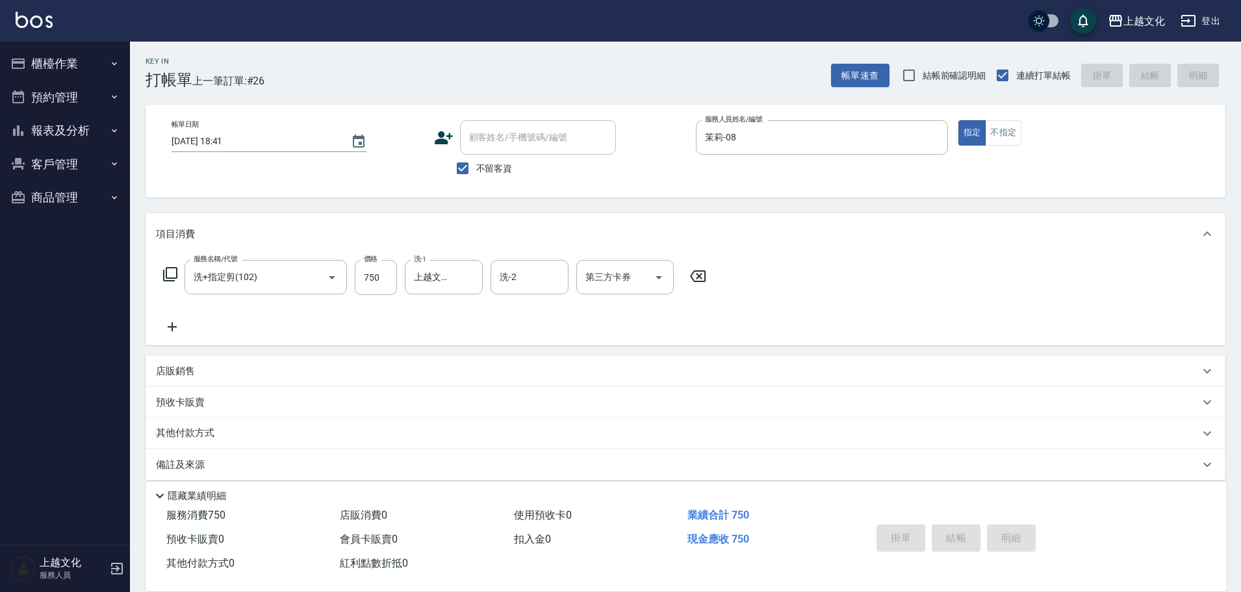
type input "[DATE] 18:42"
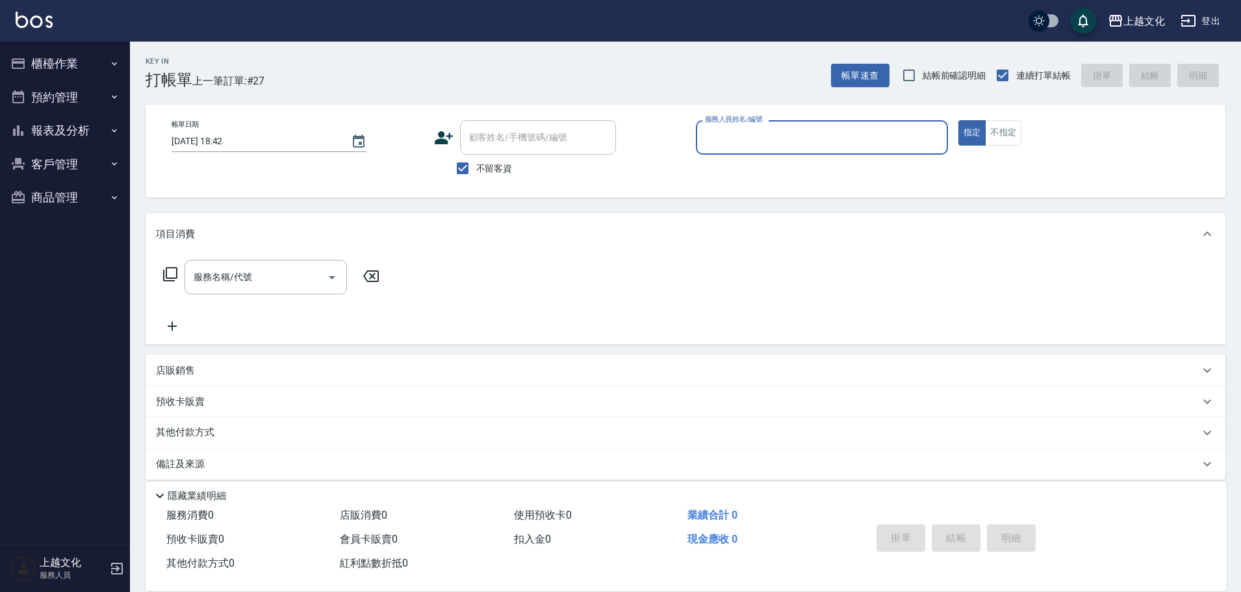
click at [53, 123] on button "報表及分析" at bounding box center [65, 131] width 120 height 34
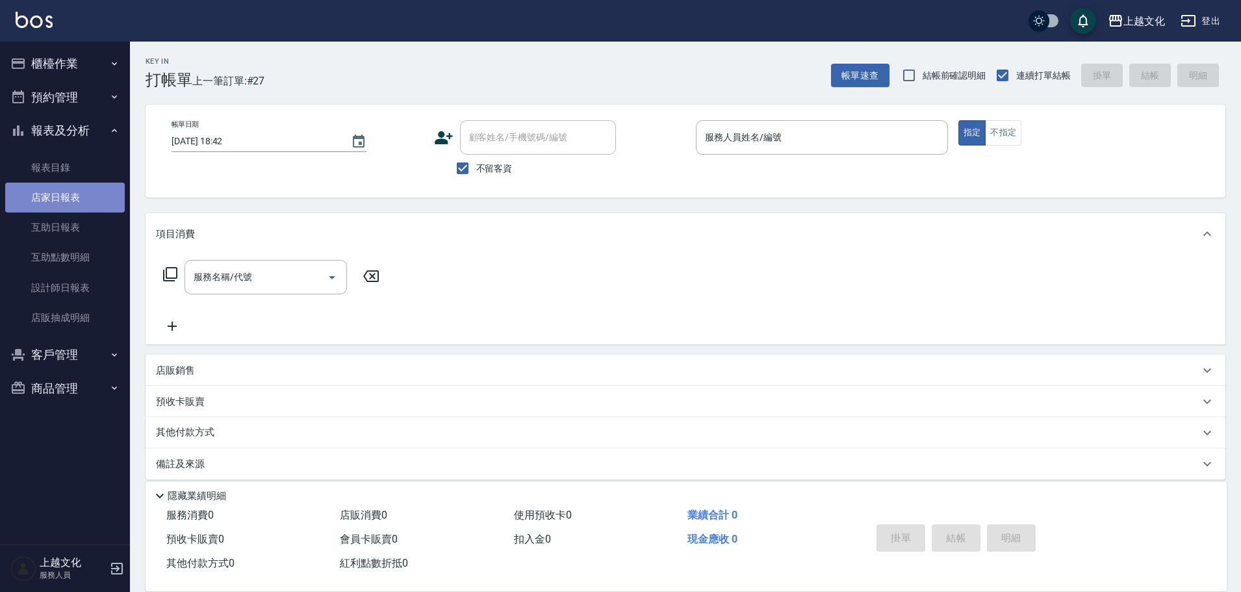
click at [60, 192] on link "店家日報表" at bounding box center [65, 198] width 120 height 30
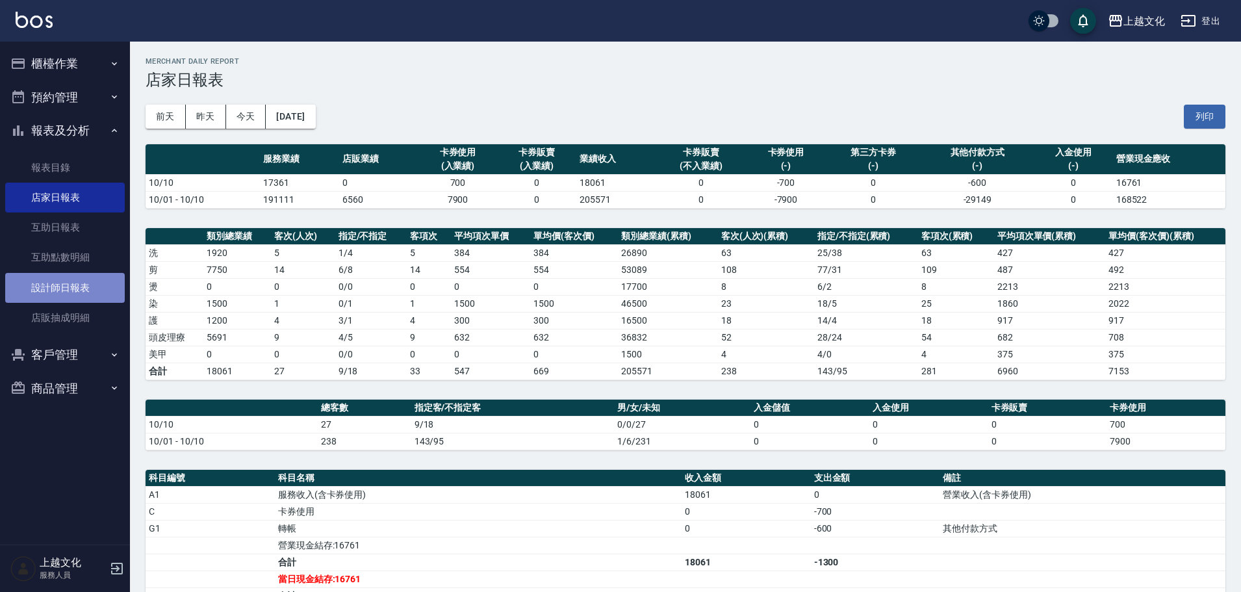
click at [54, 284] on link "設計師日報表" at bounding box center [65, 288] width 120 height 30
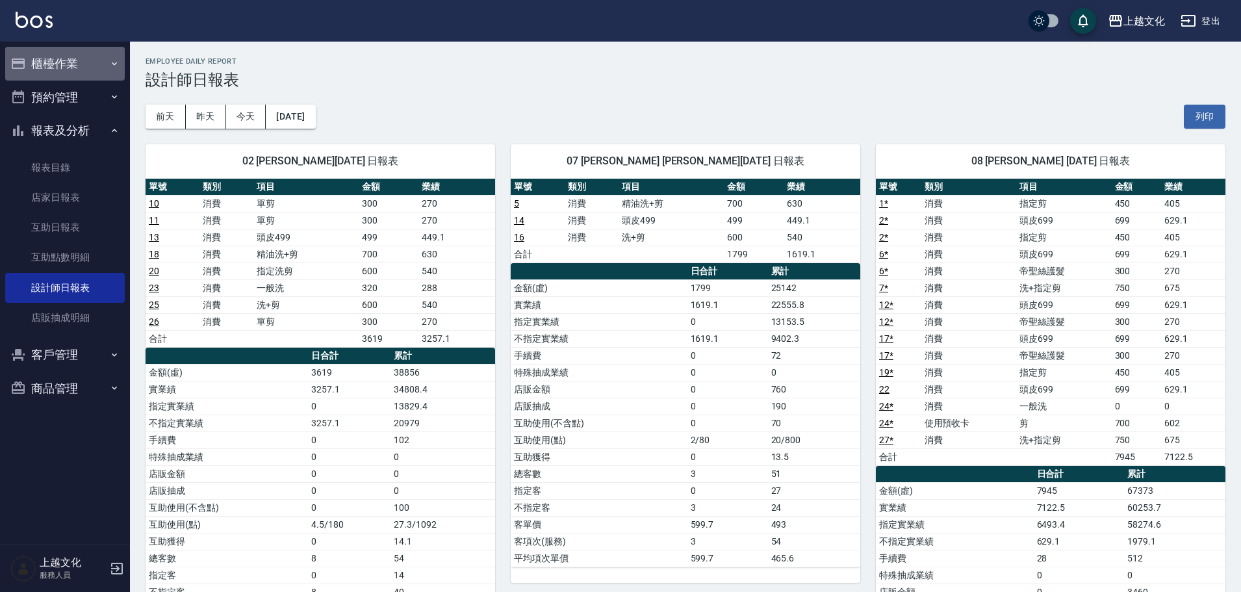
click at [82, 58] on button "櫃檯作業" at bounding box center [65, 64] width 120 height 34
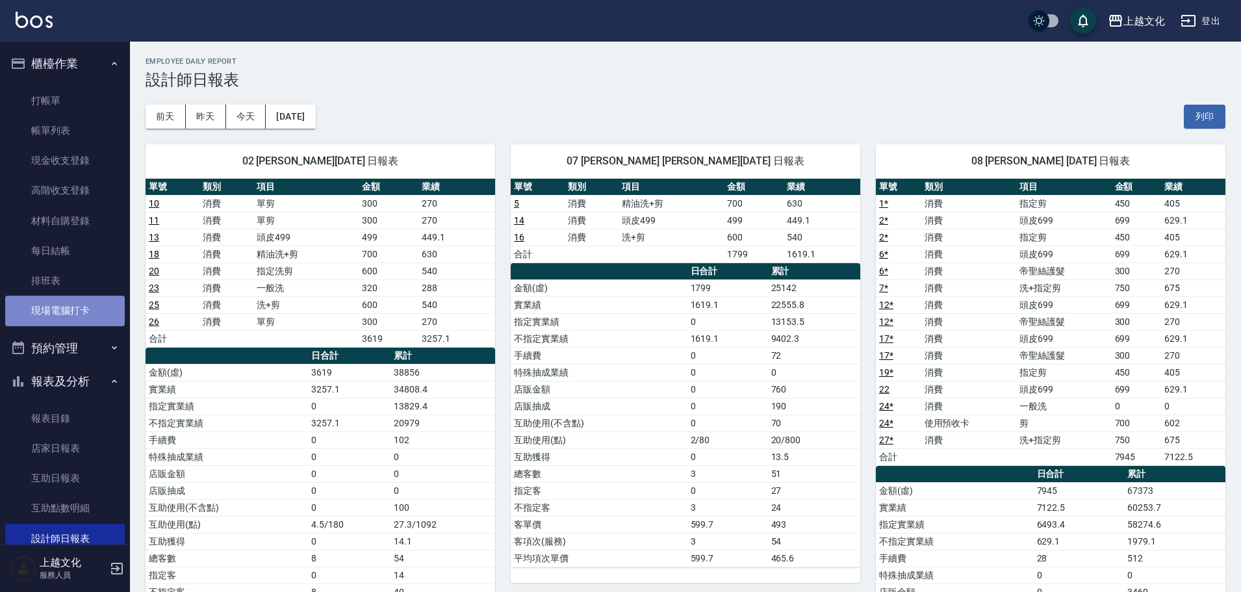
click at [66, 313] on link "現場電腦打卡" at bounding box center [65, 311] width 120 height 30
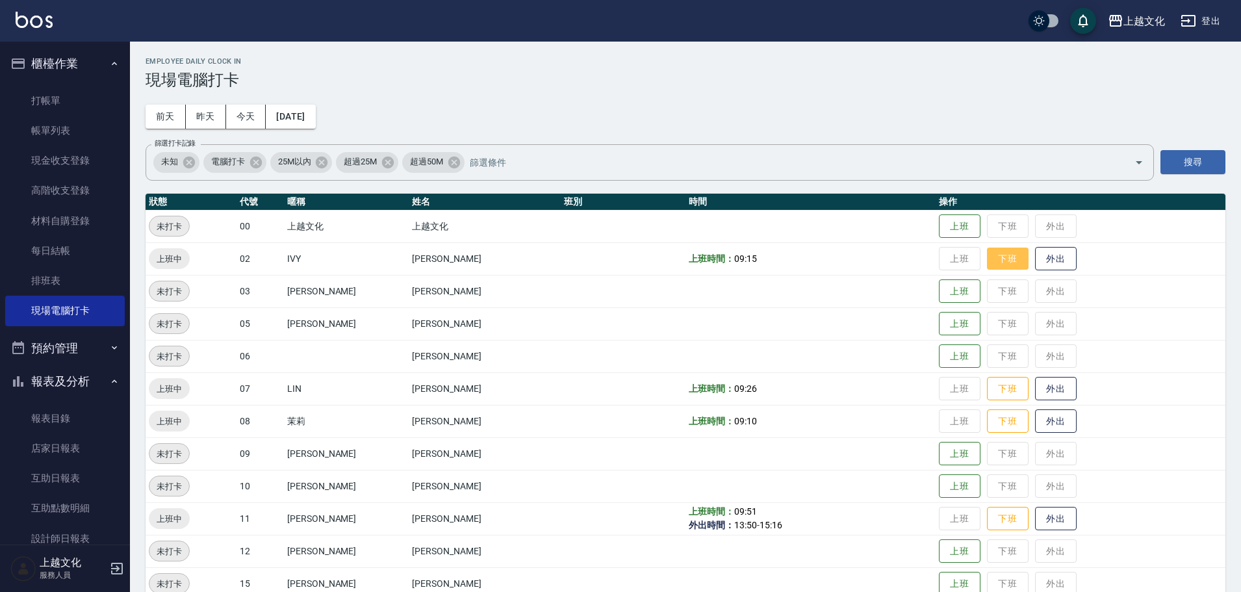
click at [1005, 261] on button "下班" at bounding box center [1008, 259] width 42 height 23
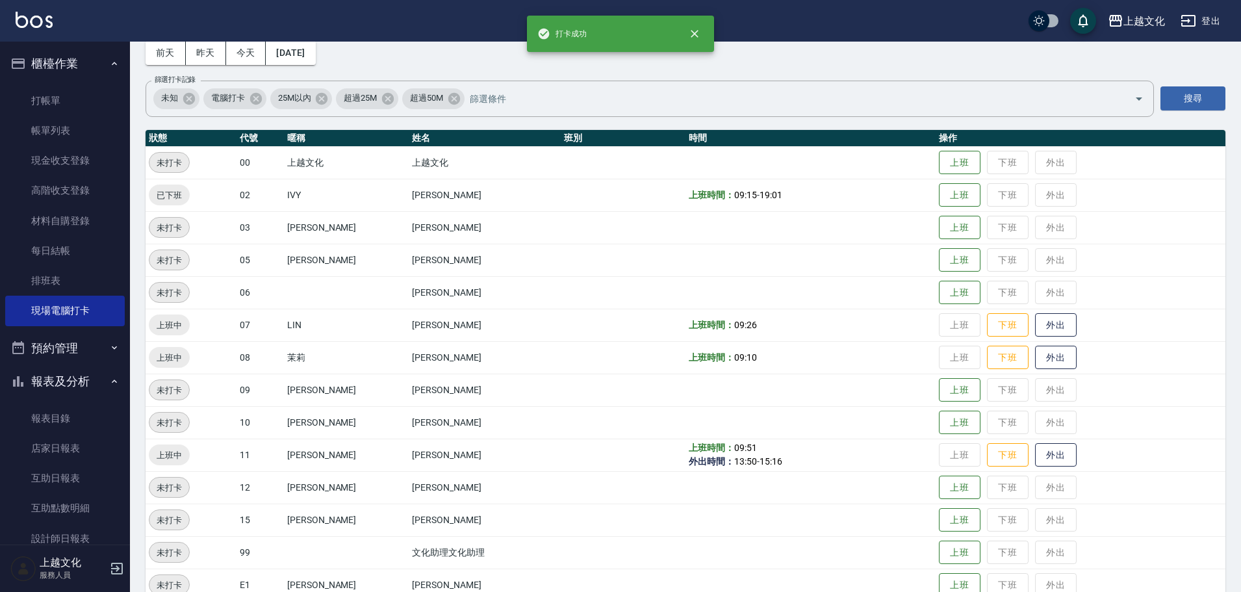
scroll to position [89, 0]
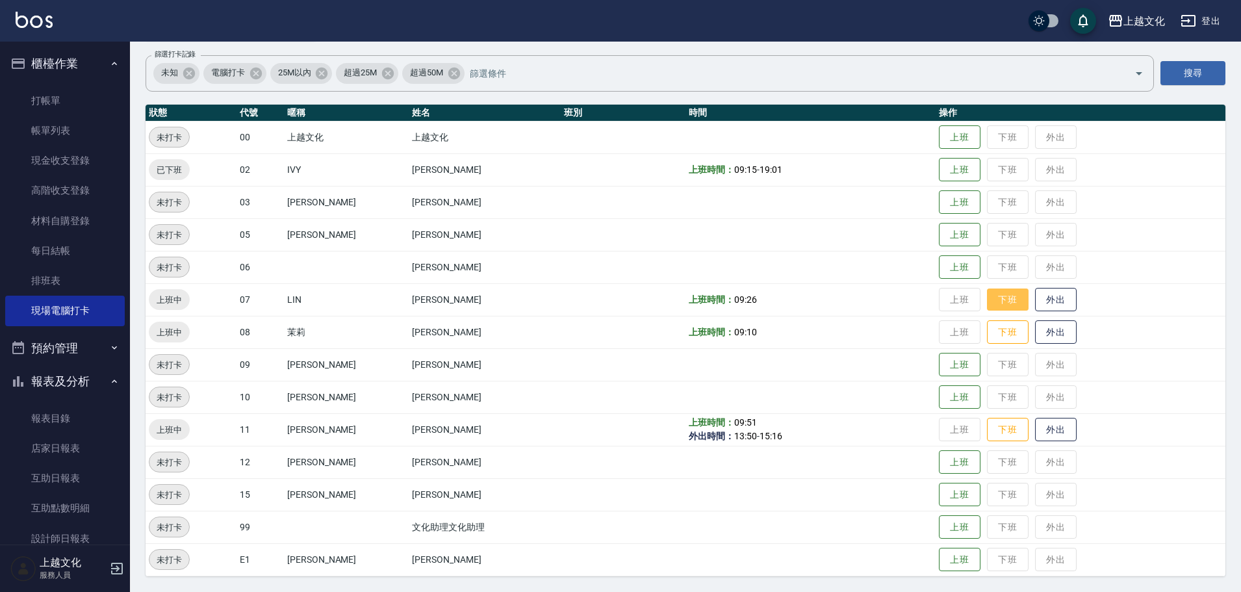
click at [999, 297] on button "下班" at bounding box center [1008, 300] width 42 height 23
click at [995, 327] on button "下班" at bounding box center [1008, 332] width 42 height 23
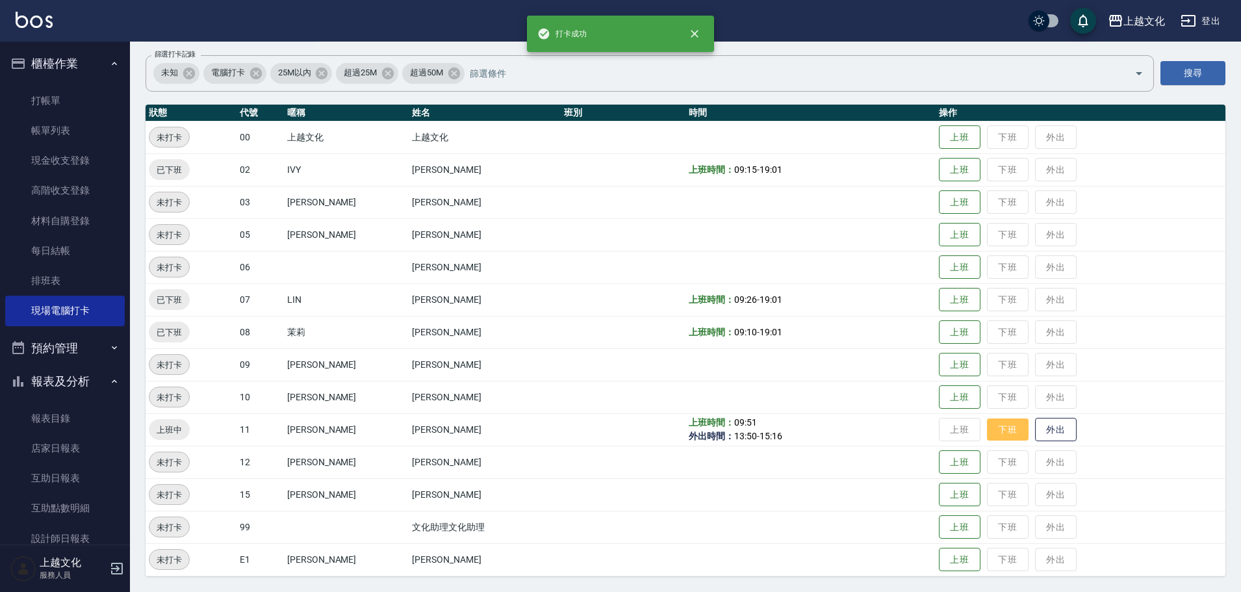
click at [1001, 426] on button "下班" at bounding box center [1008, 429] width 42 height 23
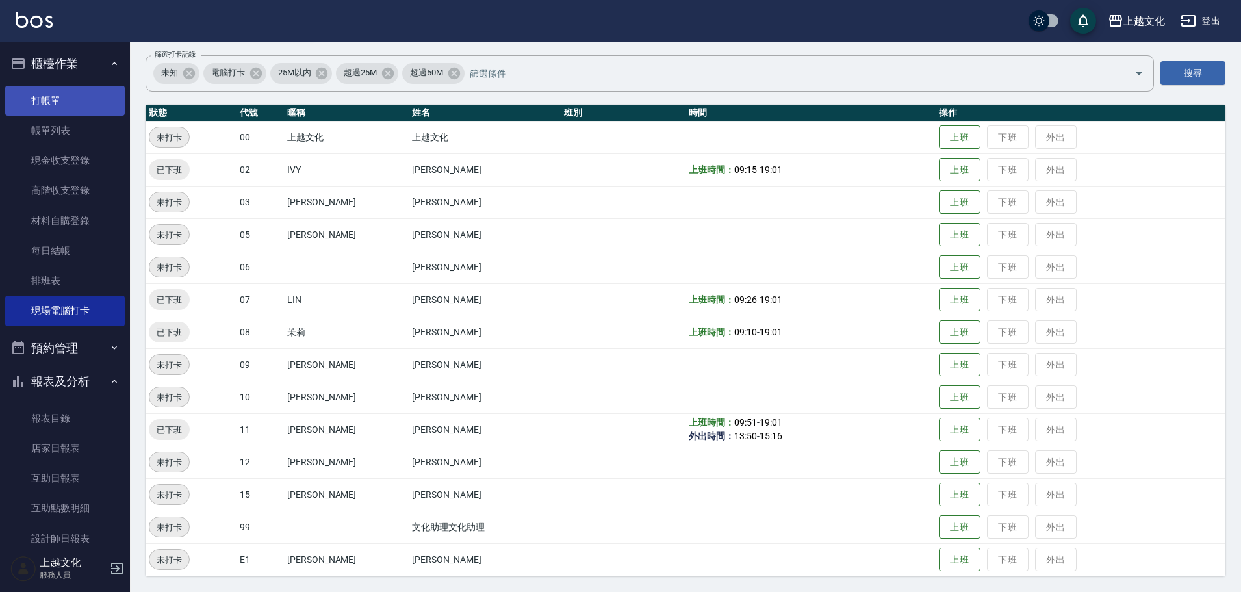
click at [51, 96] on link "打帳單" at bounding box center [65, 101] width 120 height 30
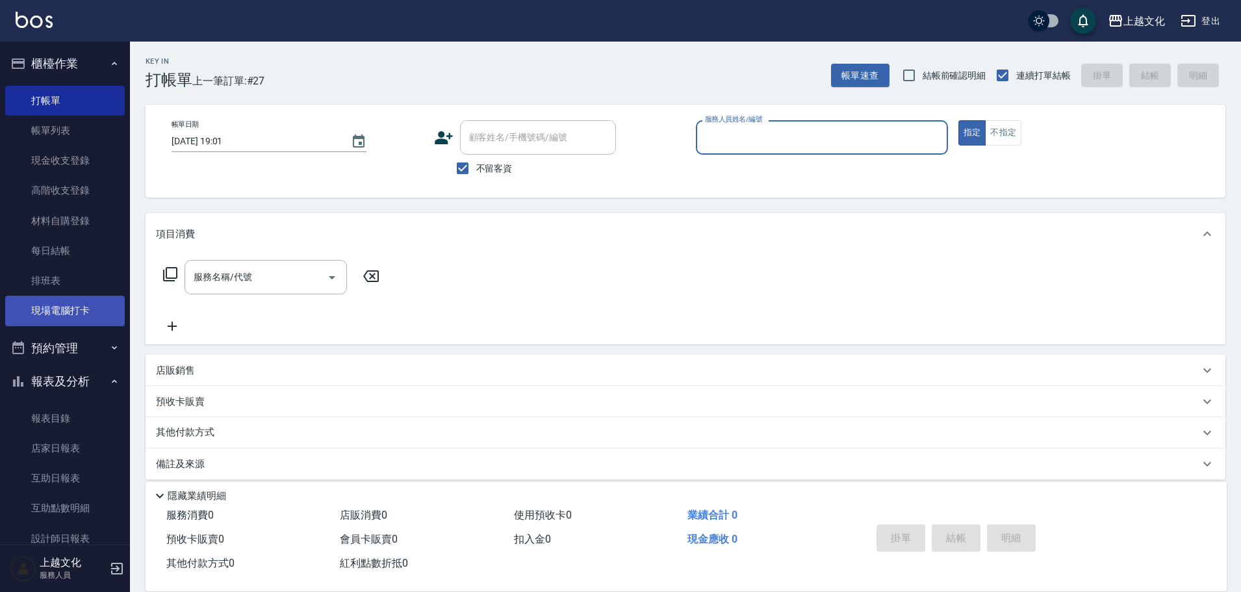
click at [68, 307] on link "現場電腦打卡" at bounding box center [65, 311] width 120 height 30
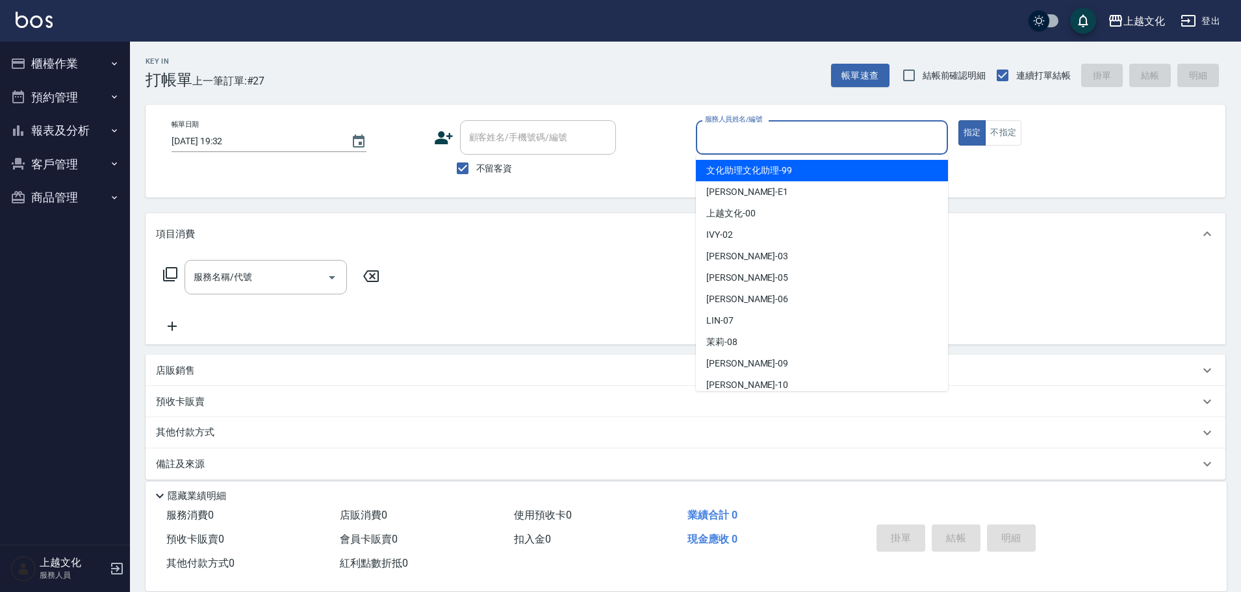
click at [744, 139] on input "服務人員姓名/編號" at bounding box center [822, 137] width 240 height 23
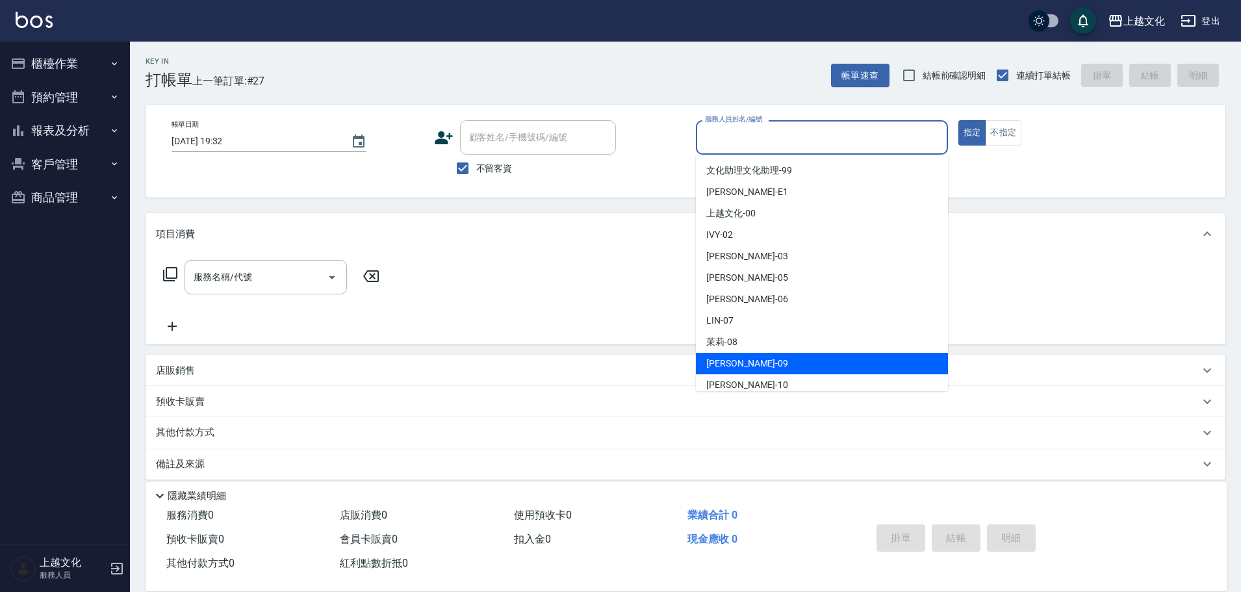
click at [791, 356] on div "[PERSON_NAME] -09" at bounding box center [822, 363] width 252 height 21
type input "[PERSON_NAME]-09"
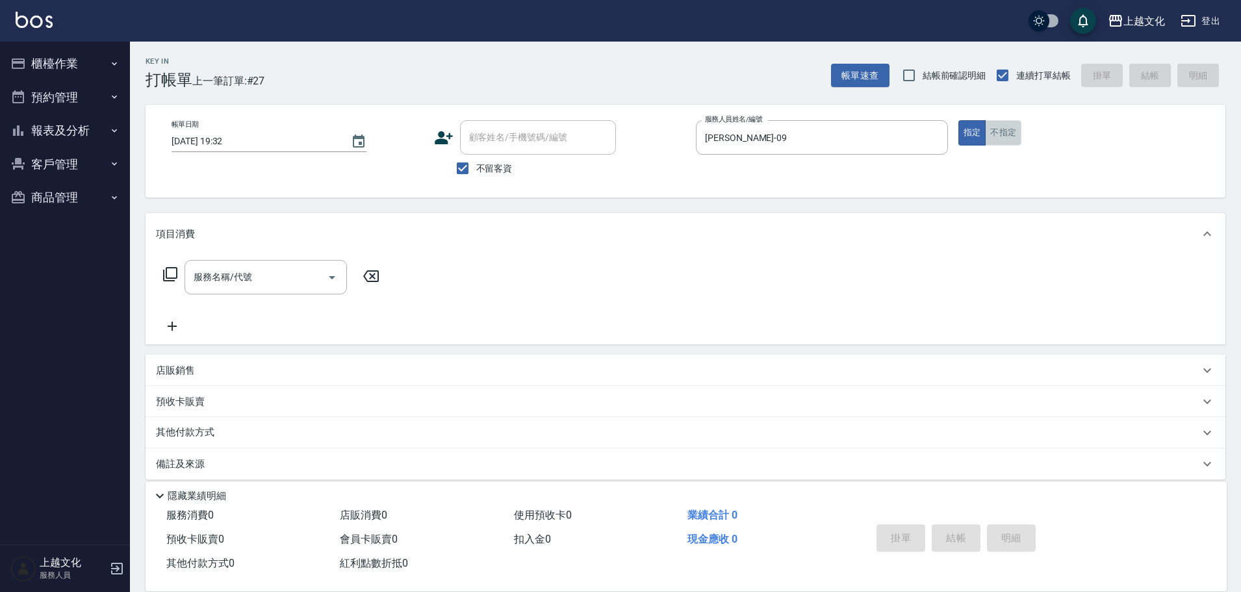
drag, startPoint x: 1012, startPoint y: 131, endPoint x: 706, endPoint y: 207, distance: 315.2
click at [1012, 133] on button "不指定" at bounding box center [1003, 132] width 36 height 25
click at [170, 271] on icon at bounding box center [170, 274] width 16 height 16
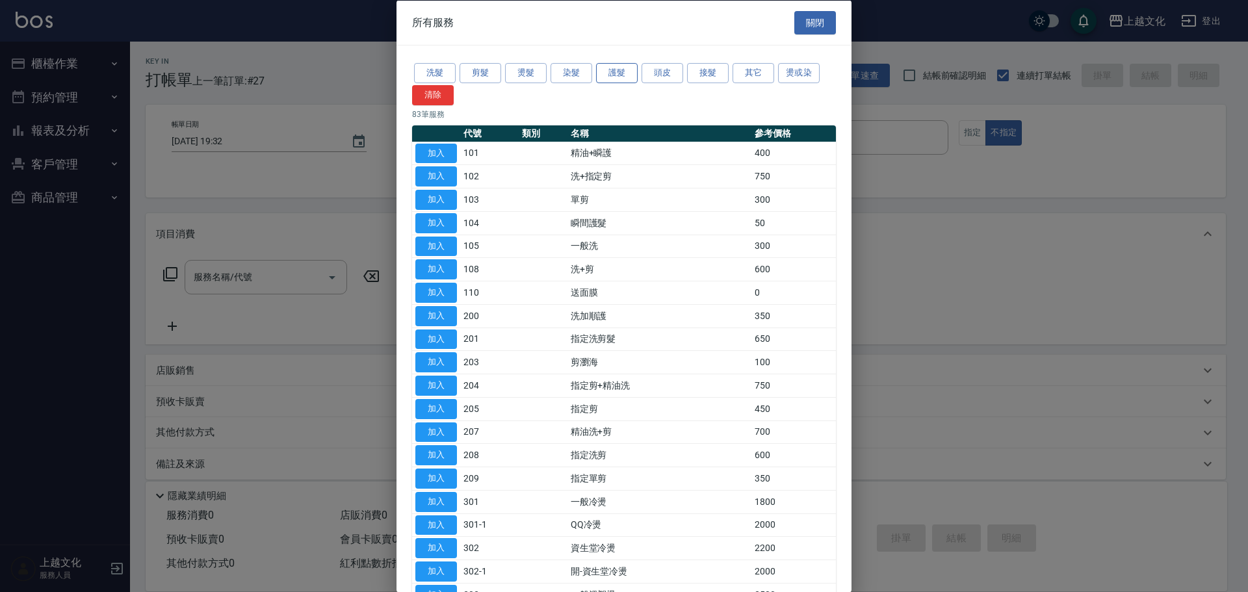
click at [610, 78] on button "護髮" at bounding box center [617, 73] width 42 height 20
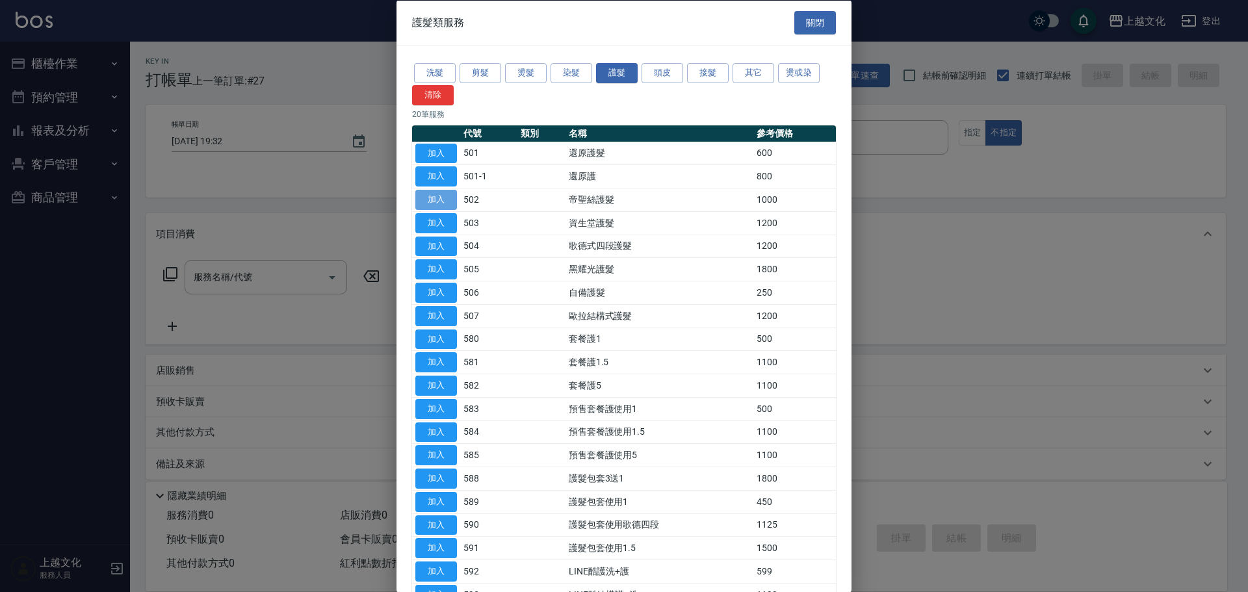
click at [444, 202] on button "加入" at bounding box center [436, 200] width 42 height 20
type input "帝聖絲護髮(502)"
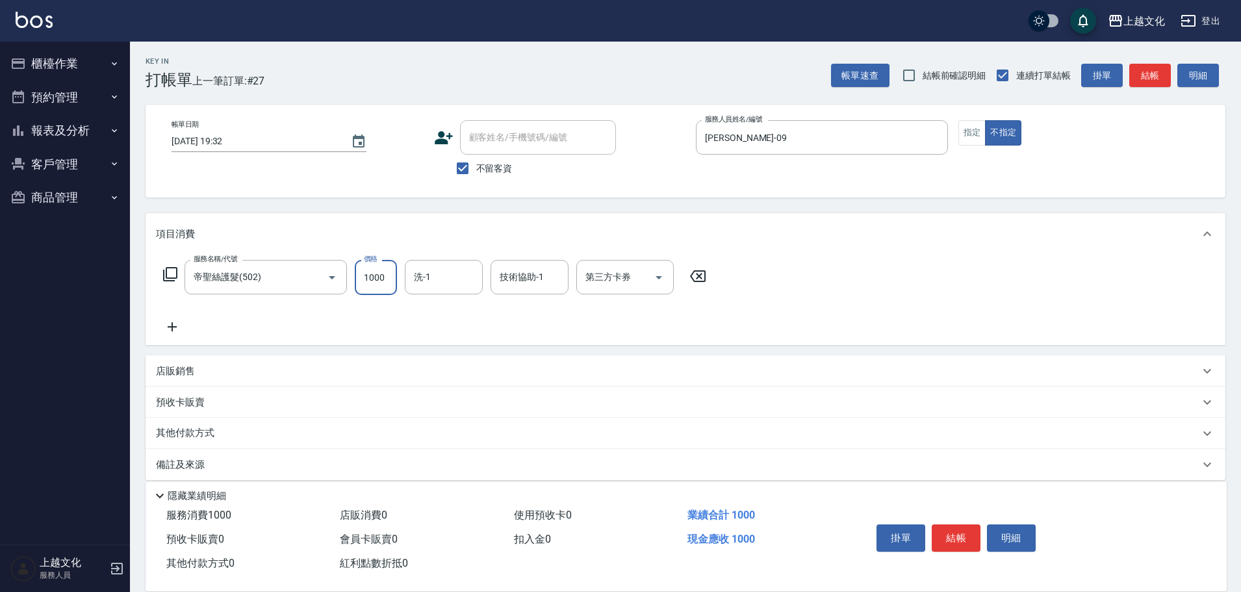
click at [387, 291] on input "1000" at bounding box center [376, 277] width 42 height 35
type input "1300"
click at [950, 533] on button "結帳" at bounding box center [956, 537] width 49 height 27
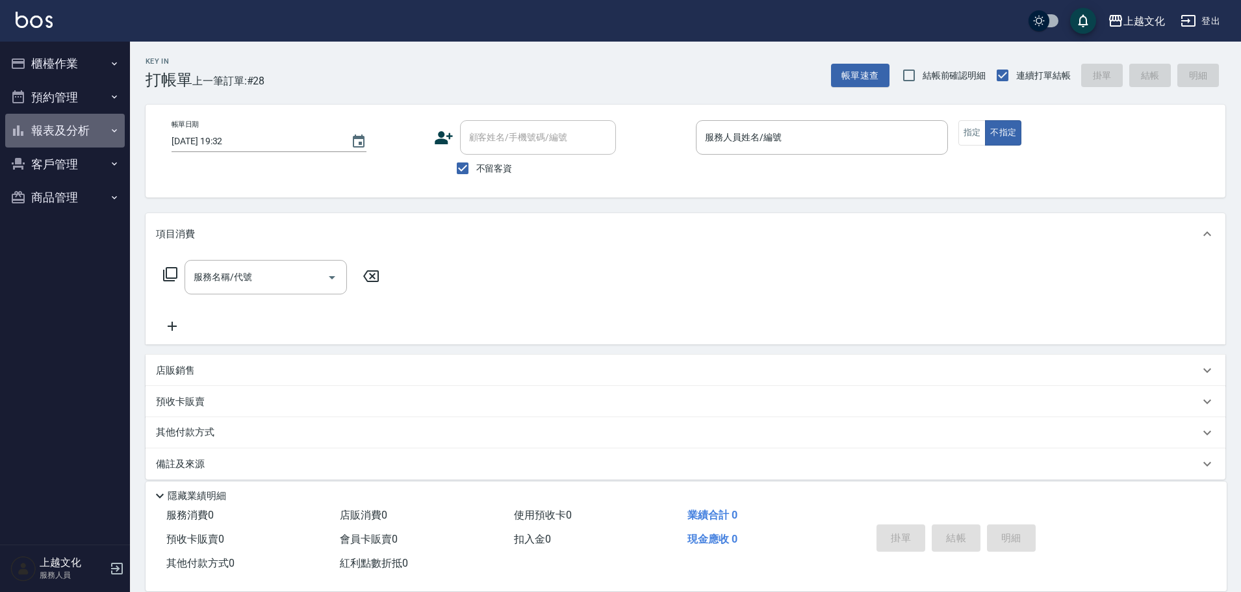
click at [70, 138] on button "報表及分析" at bounding box center [65, 131] width 120 height 34
click at [62, 121] on button "報表及分析" at bounding box center [65, 131] width 120 height 34
drag, startPoint x: 62, startPoint y: 121, endPoint x: 60, endPoint y: 142, distance: 20.8
click at [62, 121] on button "報表及分析" at bounding box center [65, 131] width 120 height 34
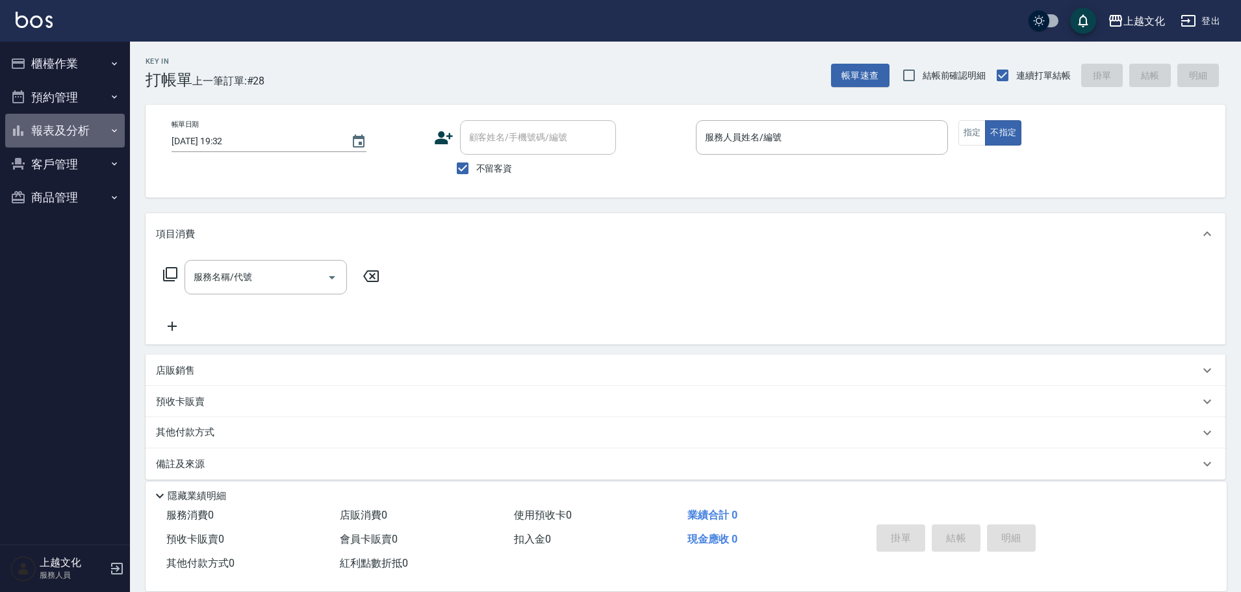
click at [55, 131] on button "報表及分析" at bounding box center [65, 131] width 120 height 34
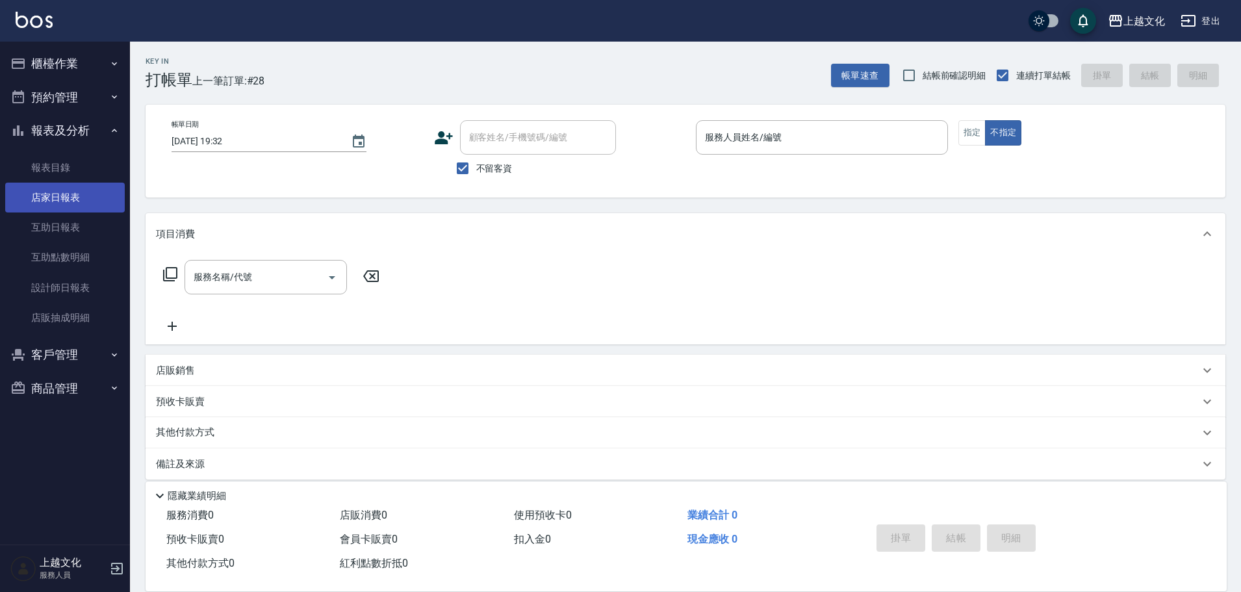
click at [56, 192] on link "店家日報表" at bounding box center [65, 198] width 120 height 30
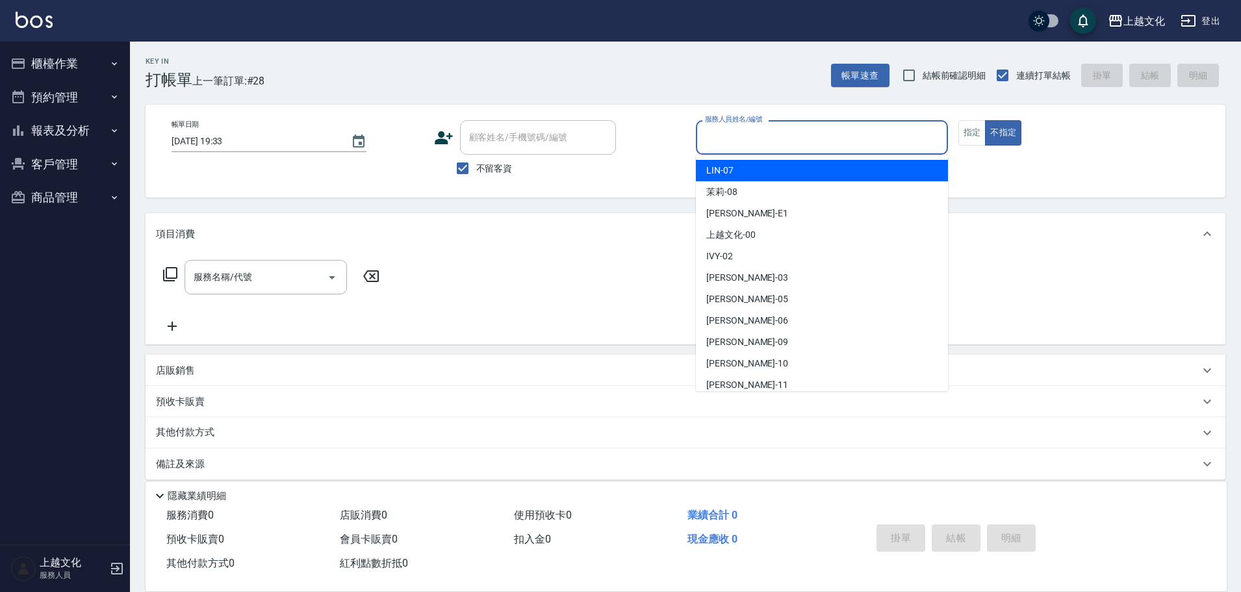
click at [810, 133] on input "服務人員姓名/編號" at bounding box center [822, 137] width 240 height 23
click at [775, 173] on div "[PERSON_NAME] -07" at bounding box center [822, 170] width 252 height 21
type input "[PERSON_NAME]-07"
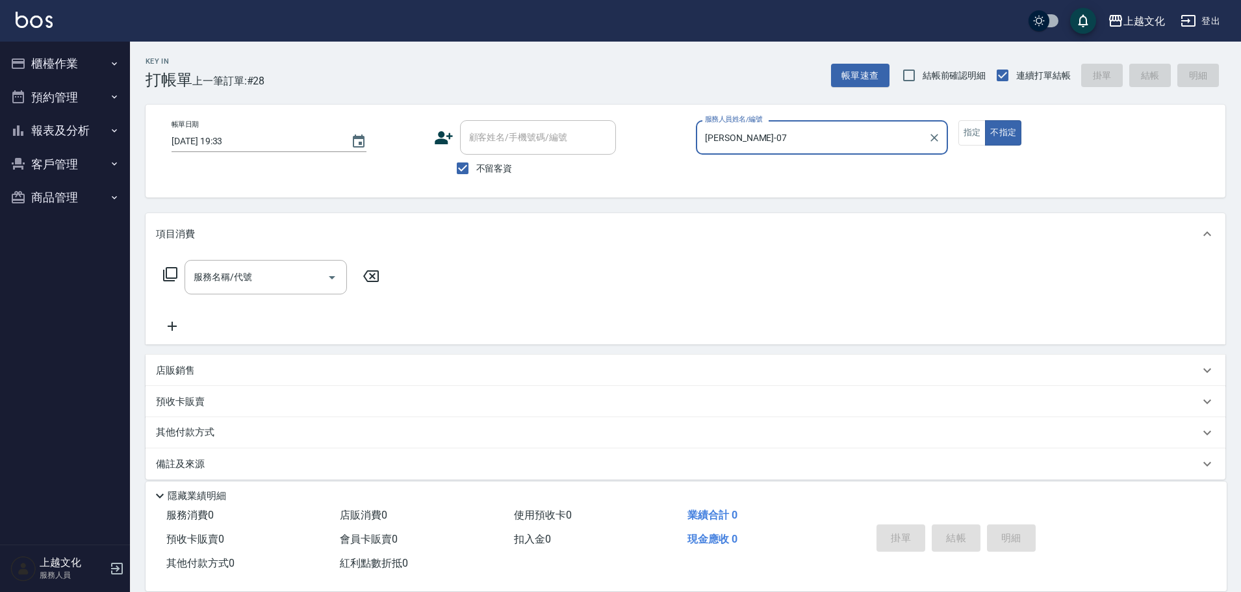
click at [167, 274] on icon at bounding box center [170, 274] width 14 height 14
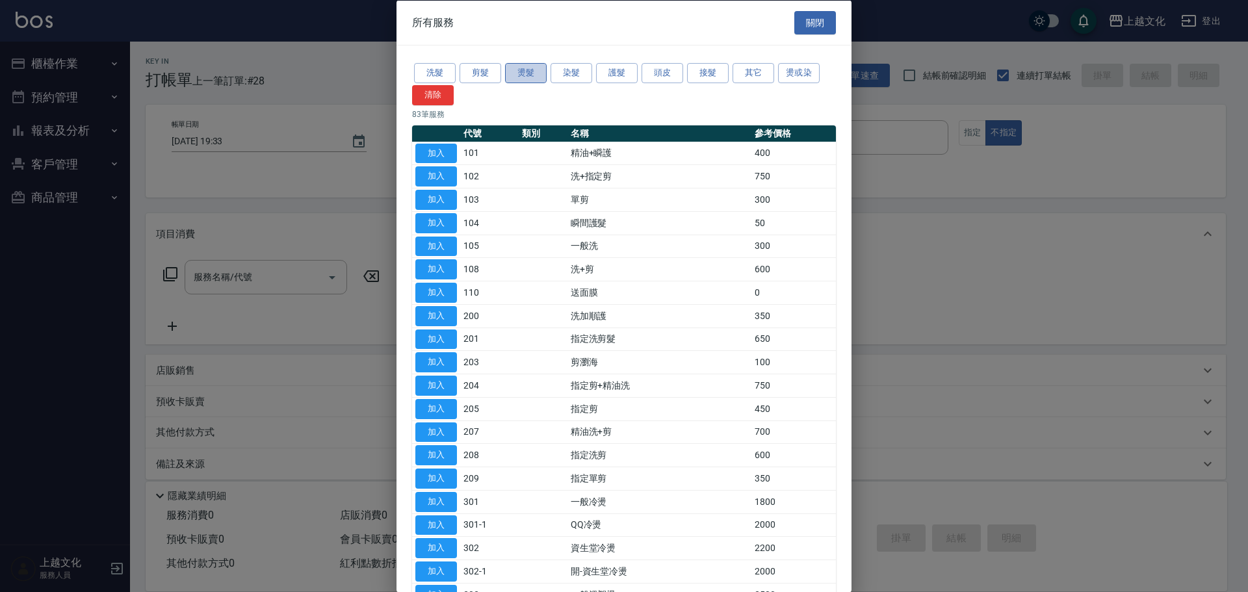
click at [535, 73] on button "燙髮" at bounding box center [526, 73] width 42 height 20
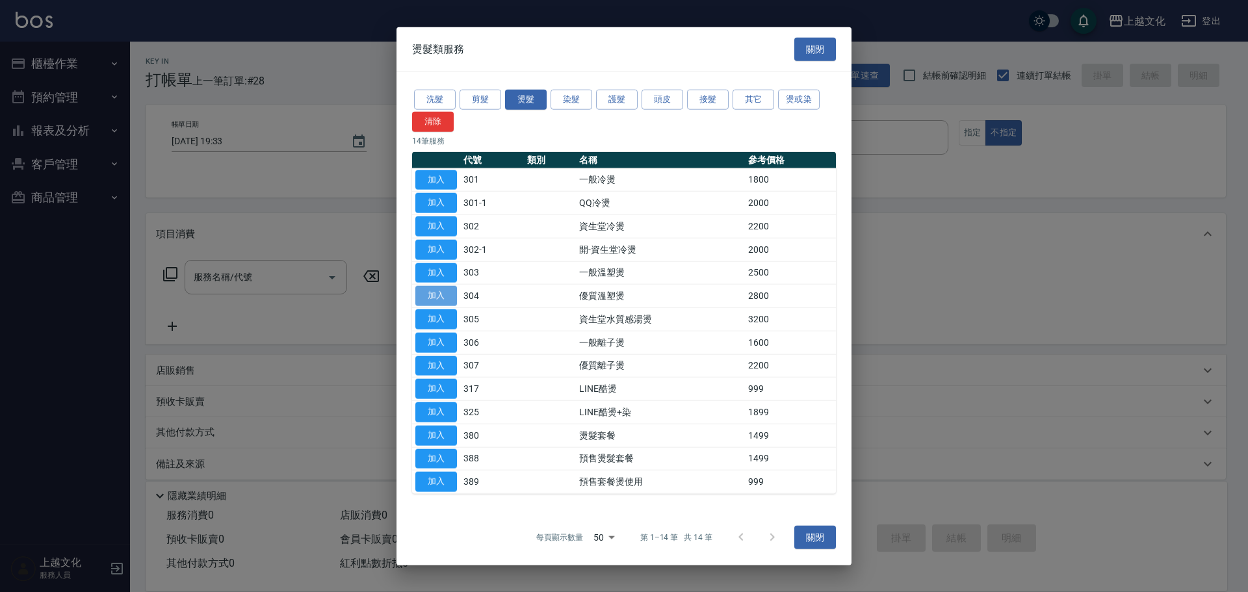
click at [437, 297] on button "加入" at bounding box center [436, 296] width 42 height 20
type input "優質溫塑燙(304)"
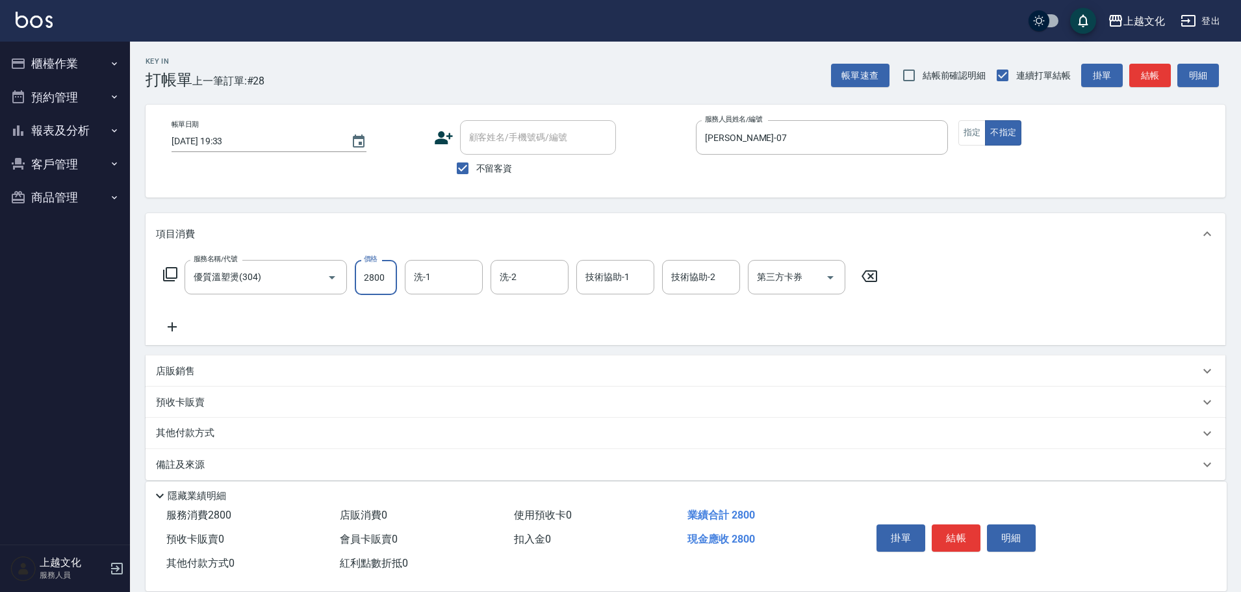
click at [387, 280] on input "2800" at bounding box center [376, 277] width 42 height 35
type input "3200"
click at [169, 329] on icon at bounding box center [172, 327] width 32 height 16
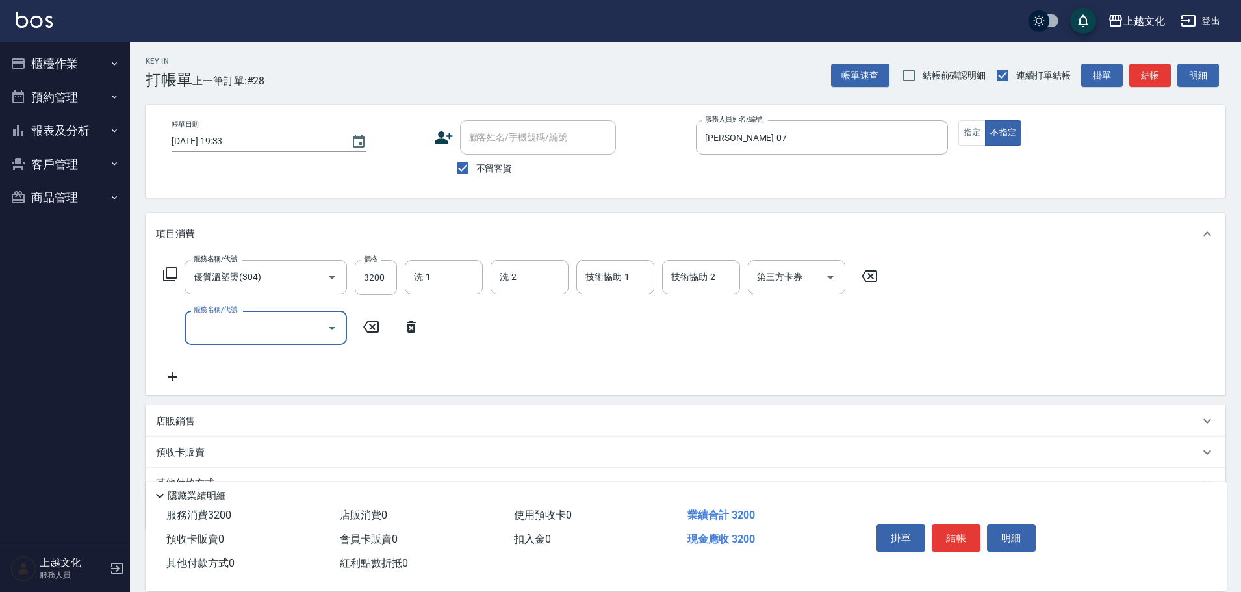
click at [170, 274] on icon at bounding box center [170, 274] width 16 height 16
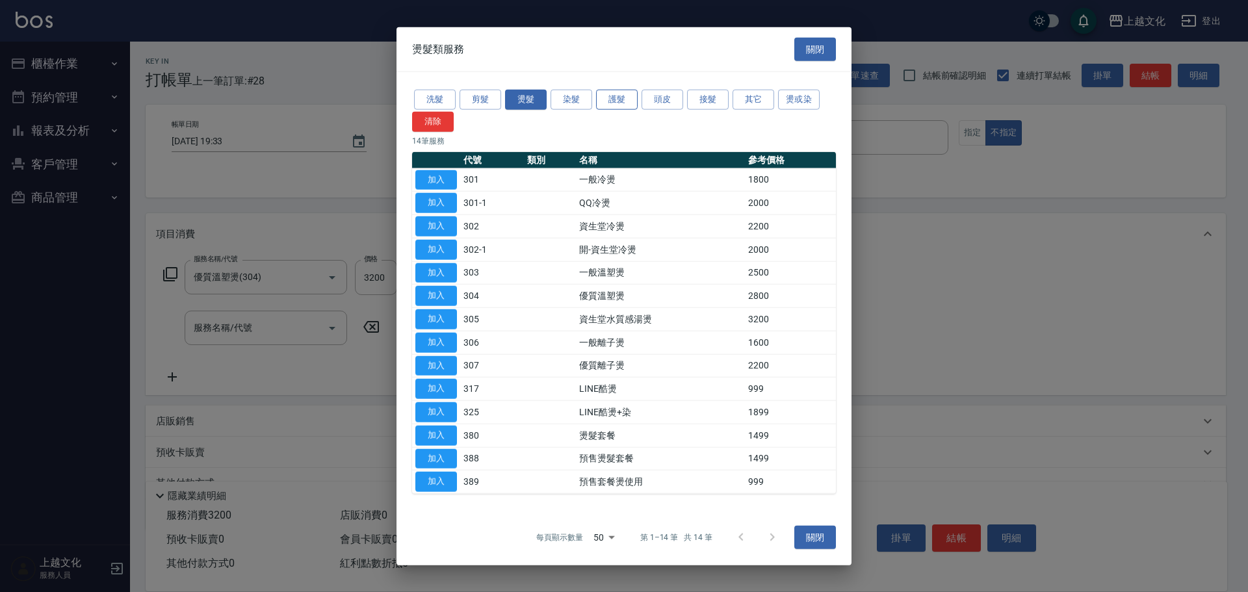
click at [619, 103] on button "護髮" at bounding box center [617, 100] width 42 height 20
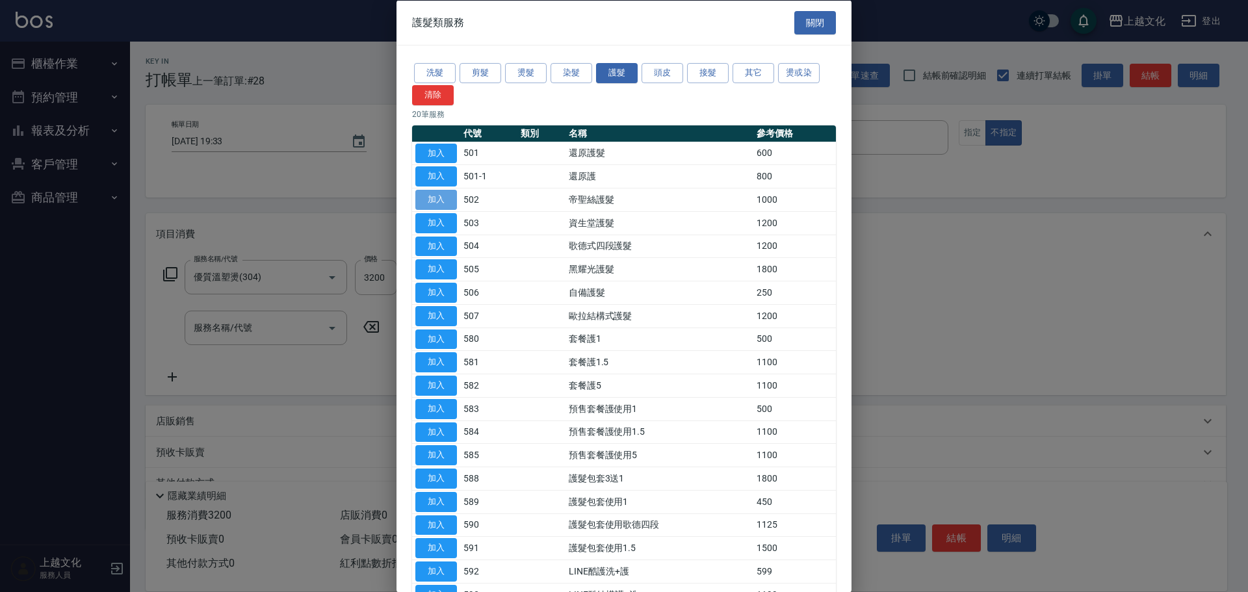
click at [440, 195] on button "加入" at bounding box center [436, 200] width 42 height 20
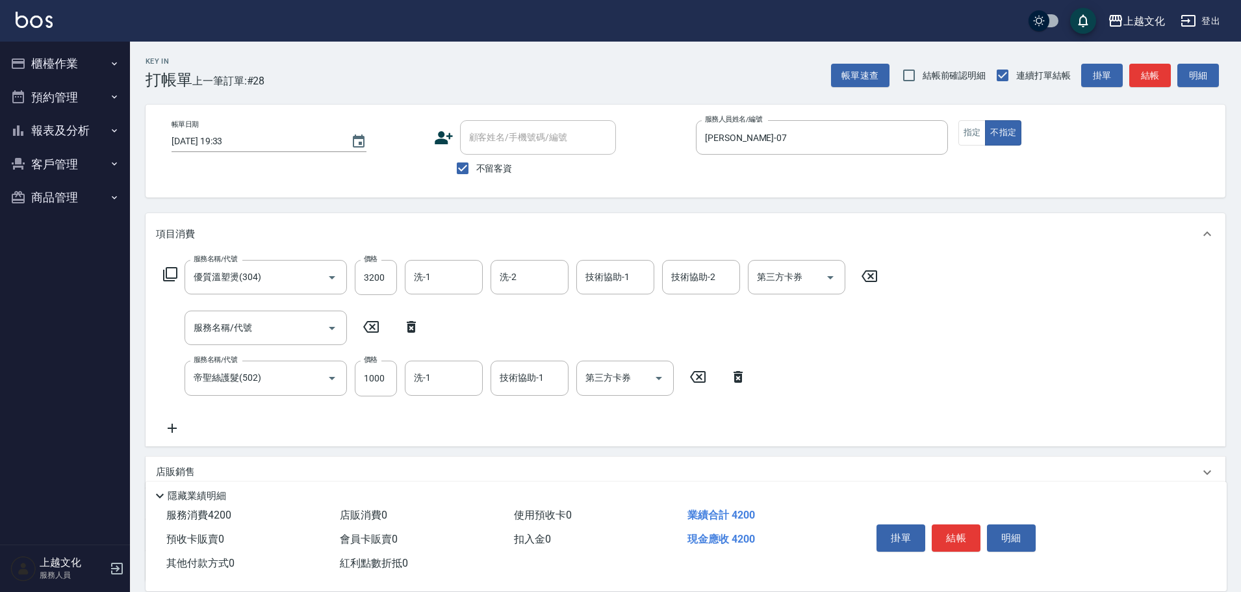
click at [407, 322] on icon at bounding box center [411, 327] width 32 height 16
type input "帝聖絲護髮(502)"
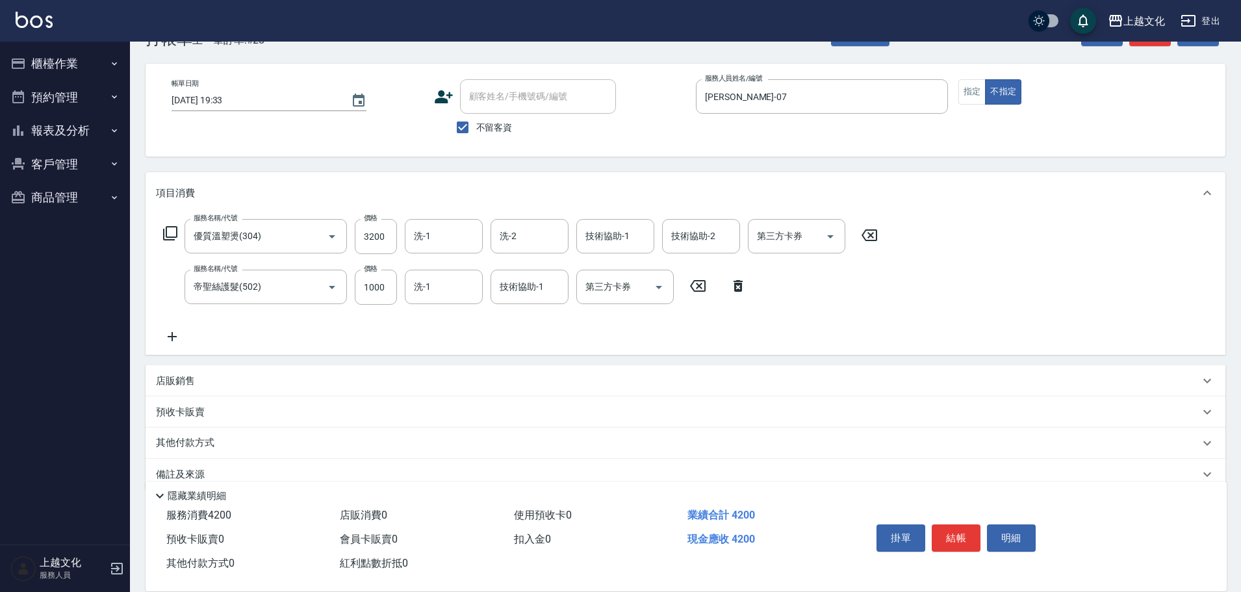
scroll to position [64, 0]
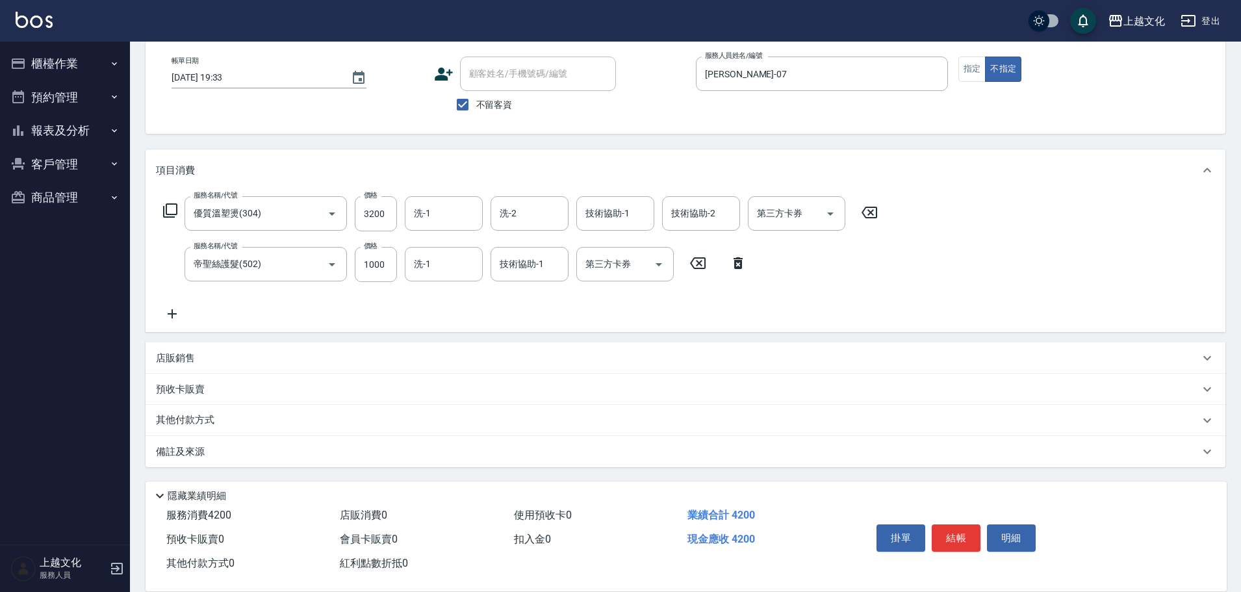
drag, startPoint x: 196, startPoint y: 418, endPoint x: 215, endPoint y: 392, distance: 32.6
click at [198, 417] on p "其他付款方式" at bounding box center [188, 420] width 65 height 14
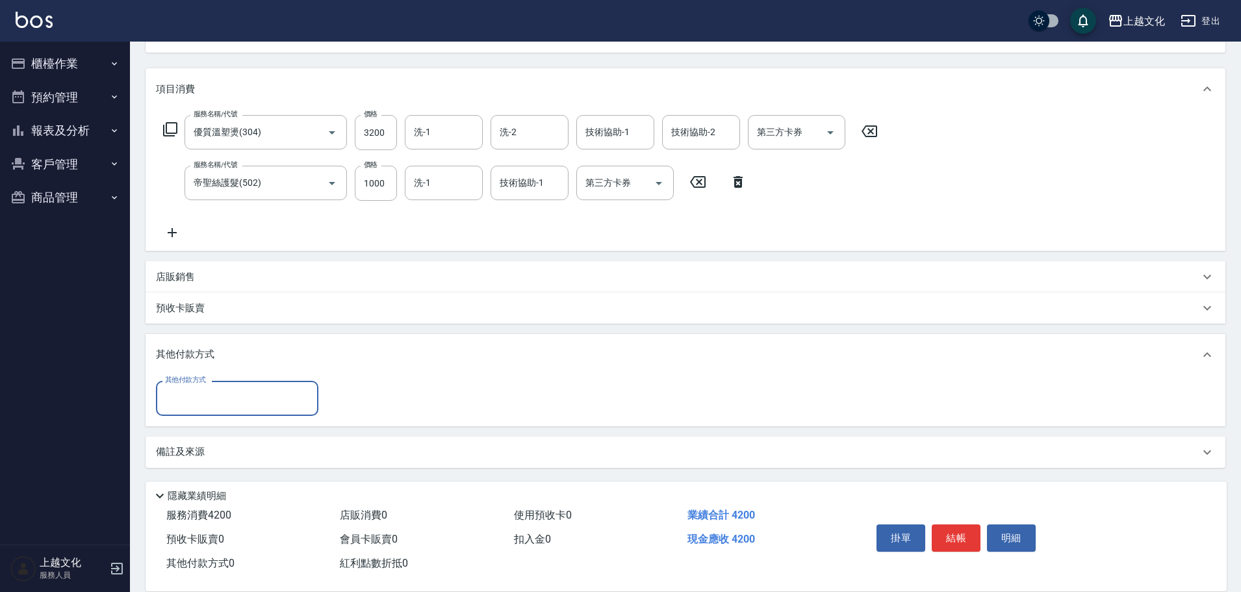
scroll to position [146, 0]
click at [194, 404] on input "其他付款方式" at bounding box center [237, 397] width 151 height 23
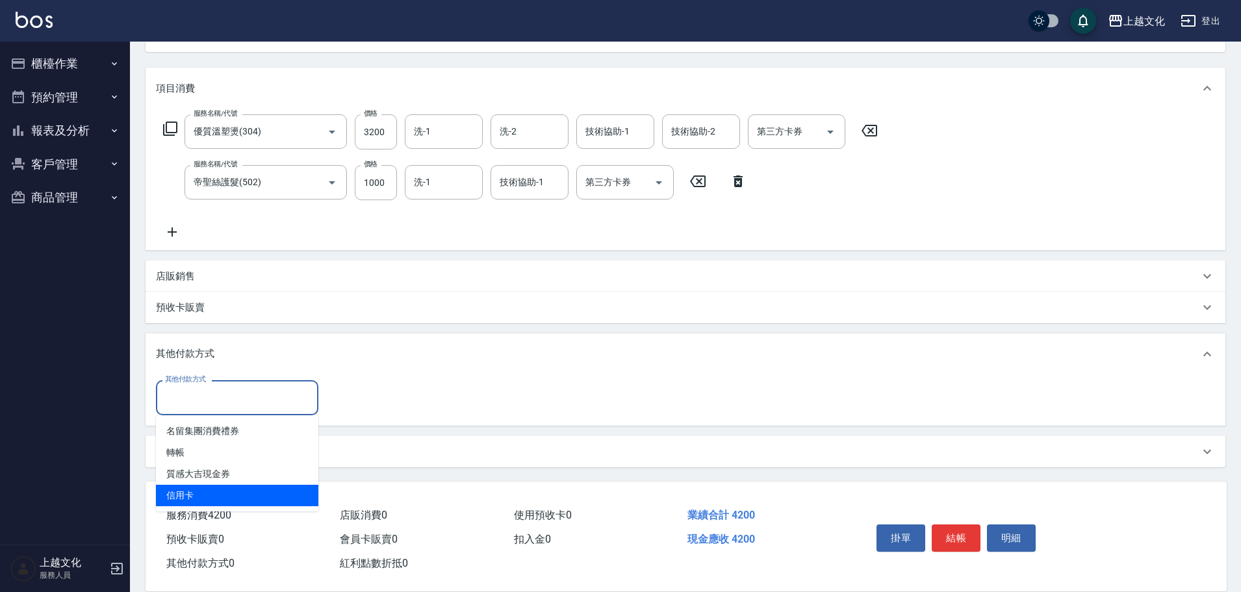
drag, startPoint x: 189, startPoint y: 488, endPoint x: 218, endPoint y: 458, distance: 41.4
click at [190, 485] on span "信用卡" at bounding box center [237, 495] width 162 height 21
type input "信用卡"
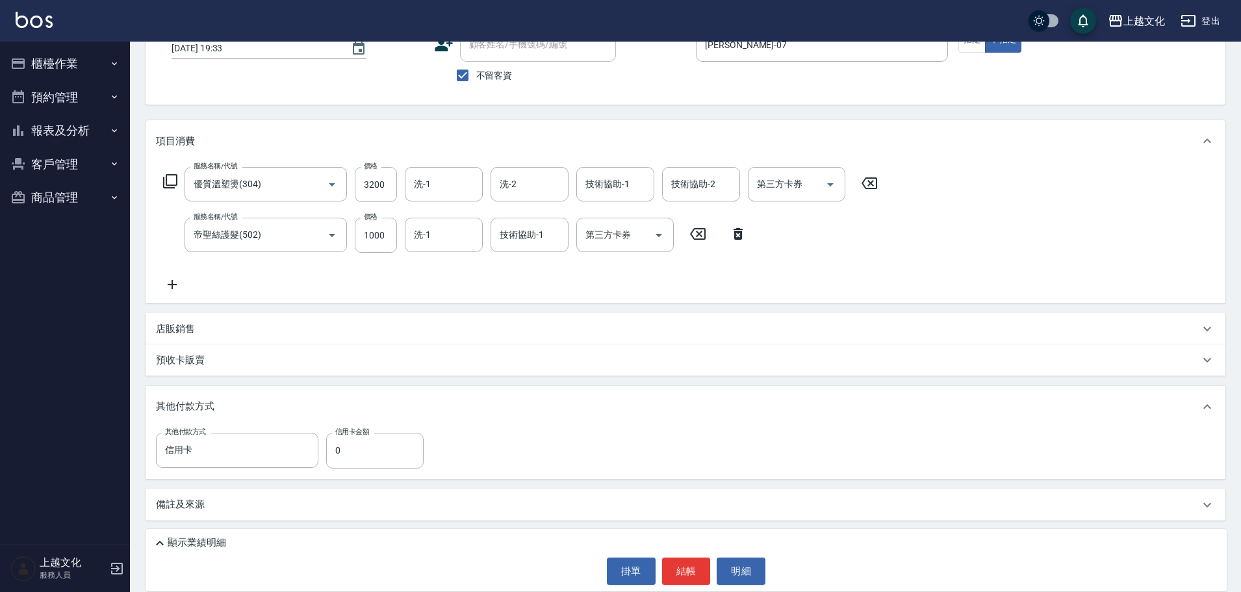
scroll to position [93, 0]
click at [335, 456] on input "0" at bounding box center [374, 450] width 97 height 35
type input "4200"
click at [684, 569] on button "結帳" at bounding box center [686, 571] width 49 height 27
type input "[DATE] 19:34"
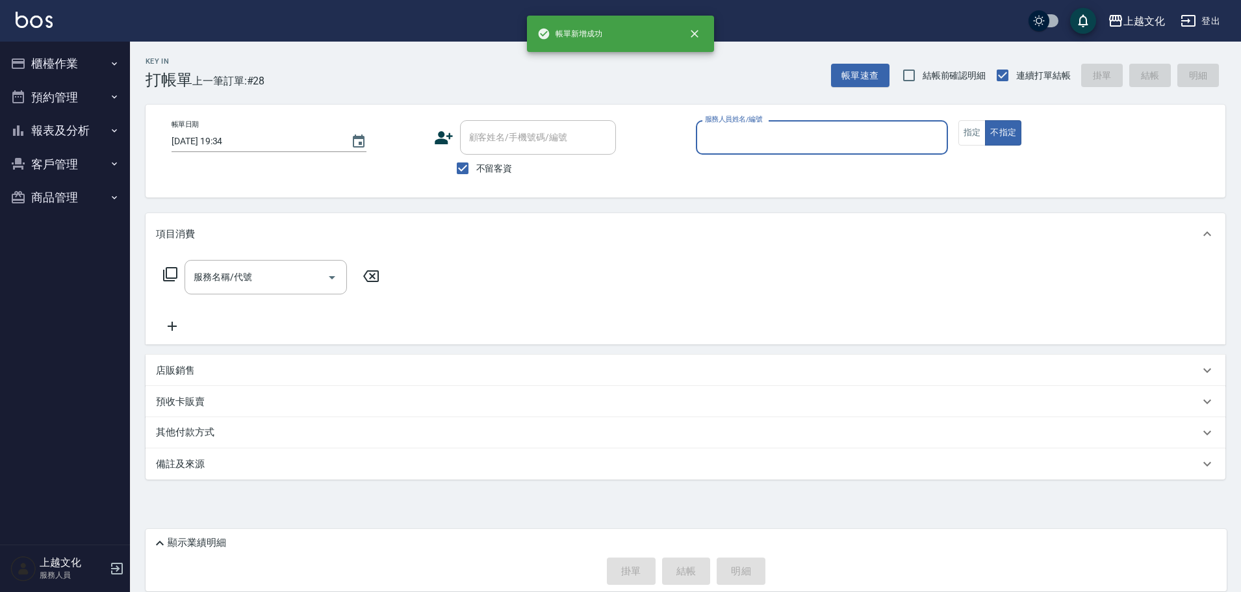
scroll to position [0, 0]
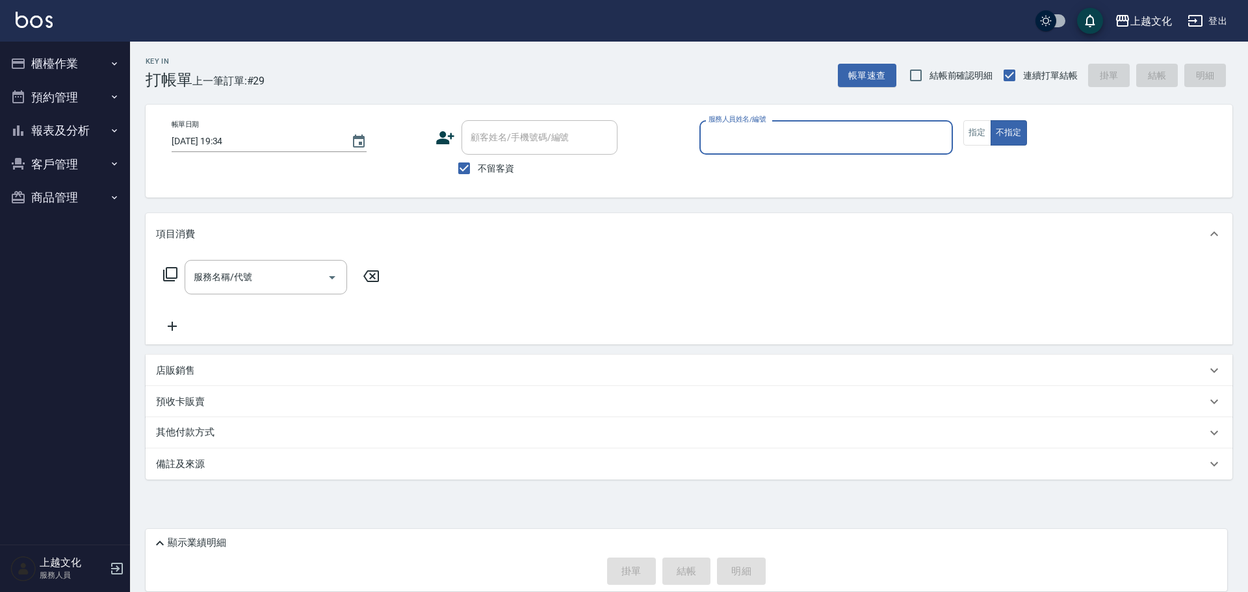
click at [57, 128] on button "報表及分析" at bounding box center [65, 131] width 120 height 34
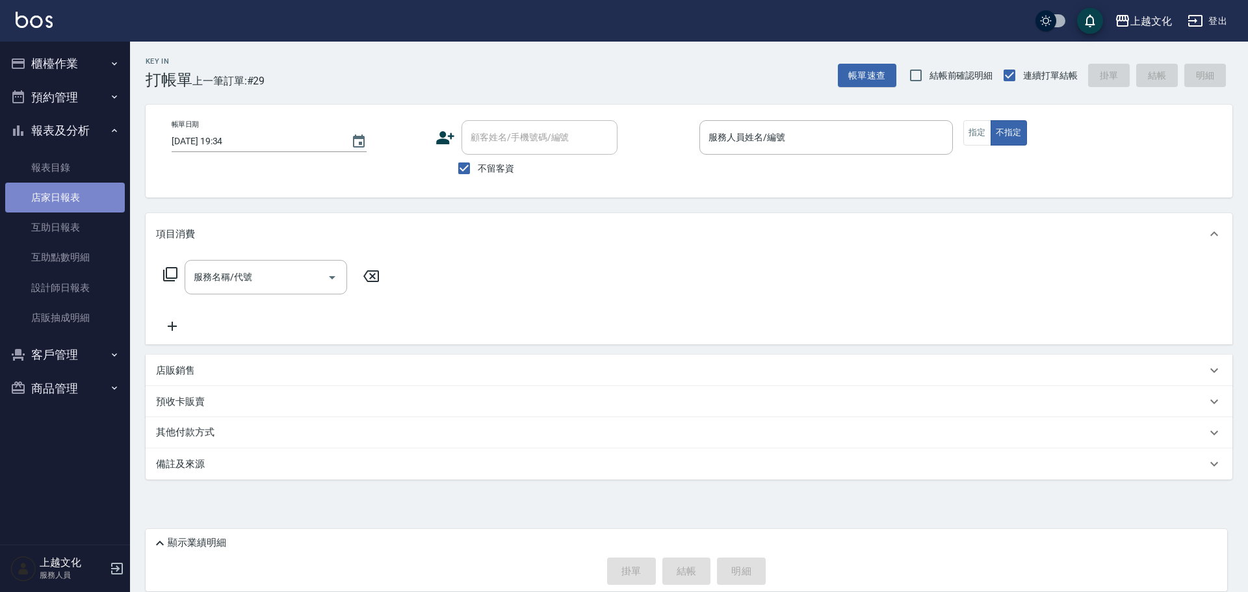
click at [58, 186] on link "店家日報表" at bounding box center [65, 198] width 120 height 30
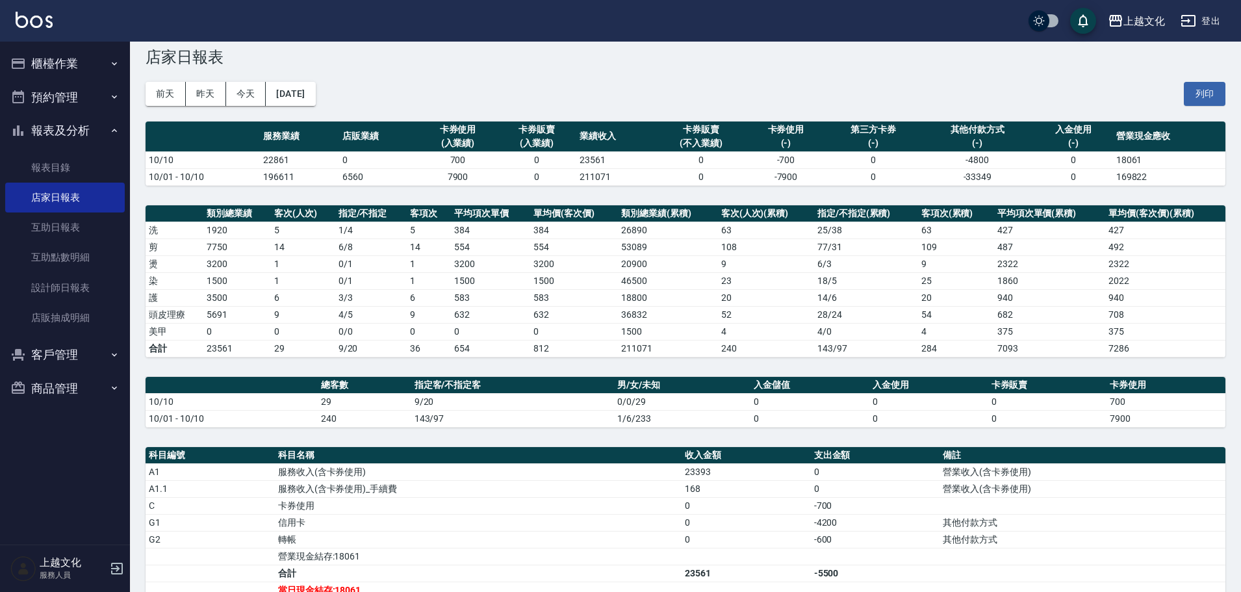
scroll to position [21, 0]
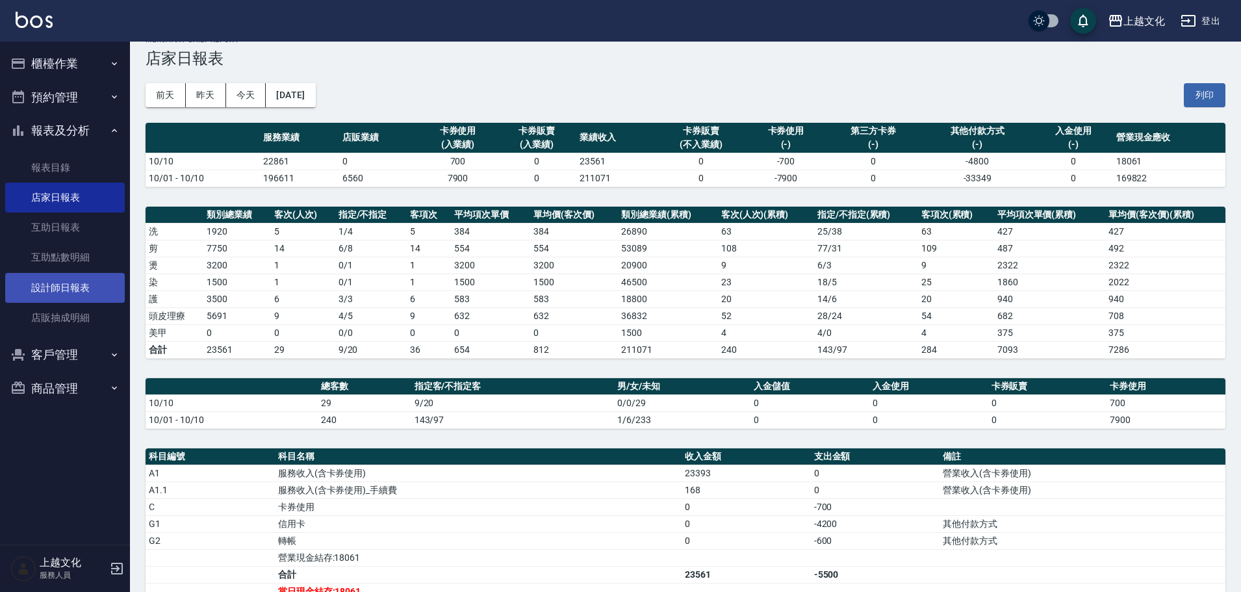
click at [59, 289] on link "設計師日報表" at bounding box center [65, 288] width 120 height 30
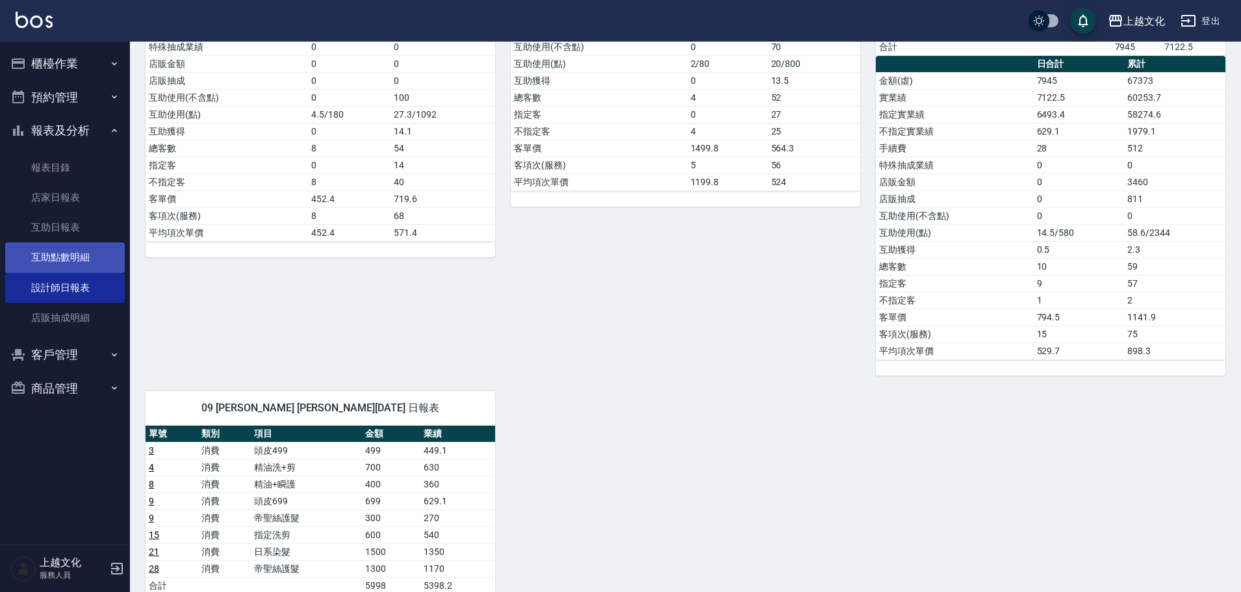
scroll to position [130, 0]
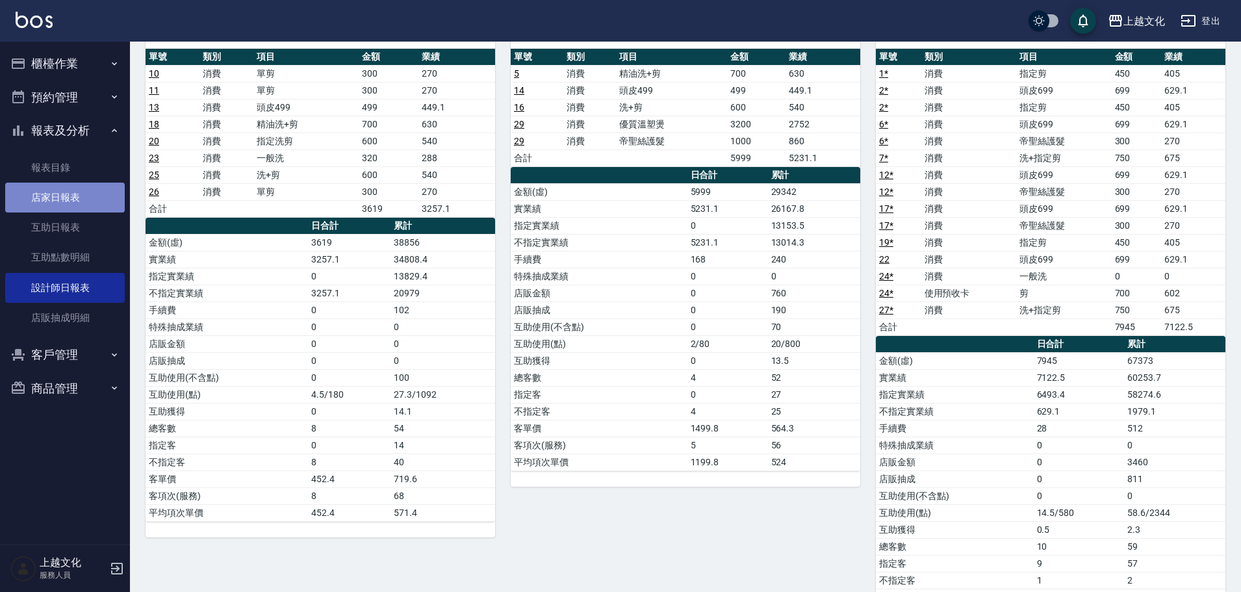
click at [49, 196] on link "店家日報表" at bounding box center [65, 198] width 120 height 30
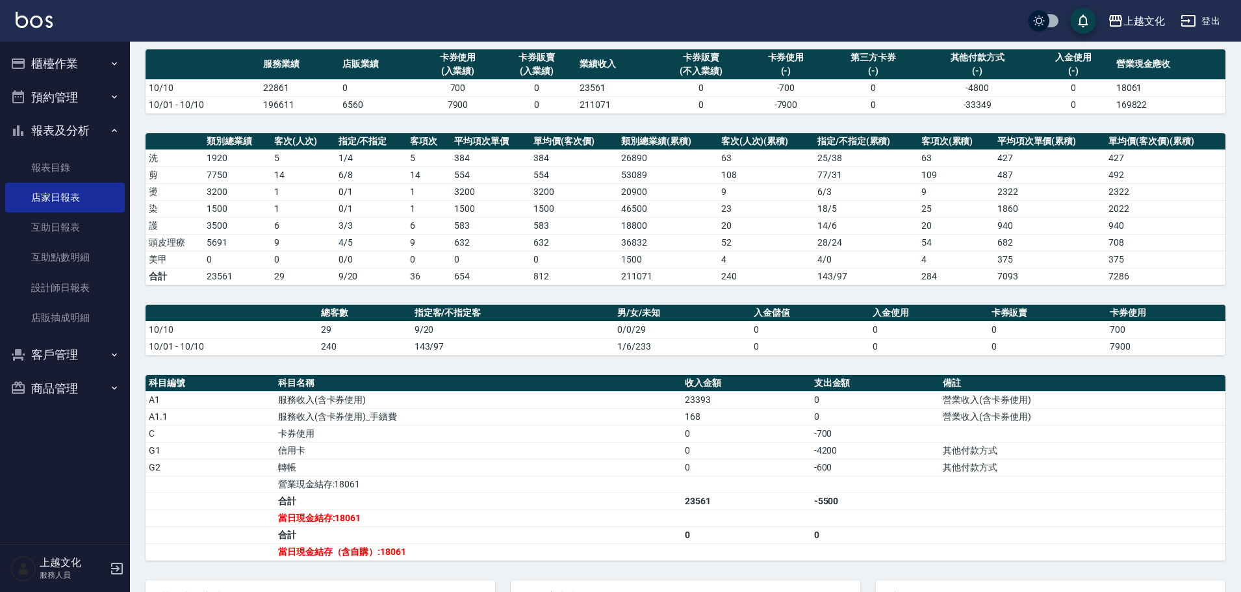
scroll to position [216, 0]
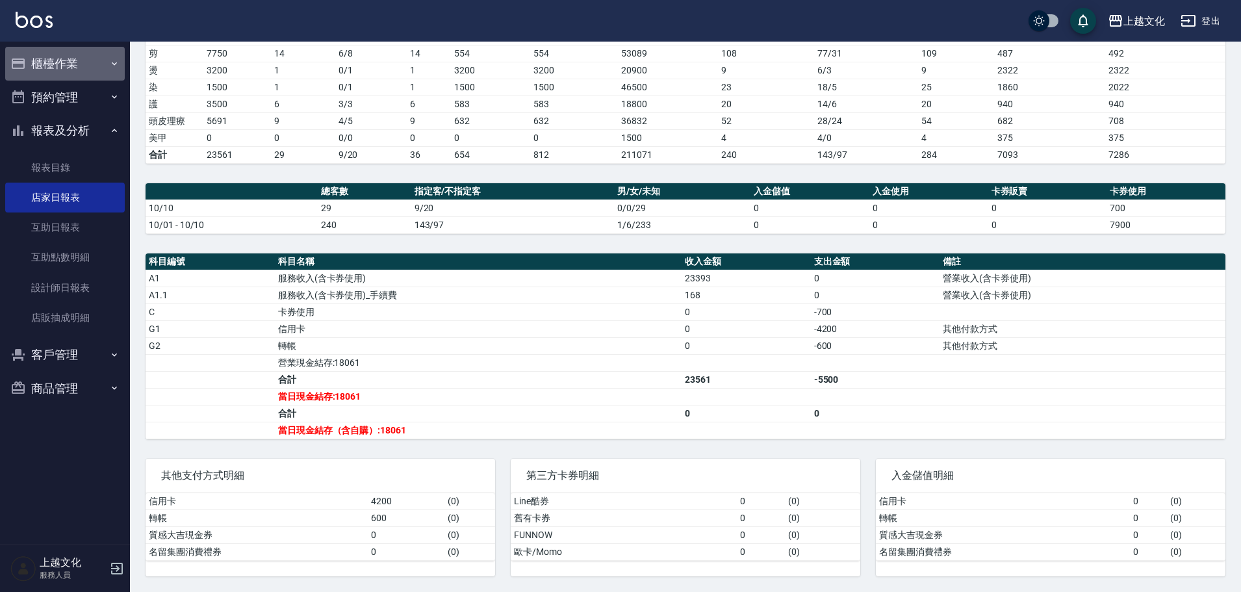
click at [45, 60] on button "櫃檯作業" at bounding box center [65, 64] width 120 height 34
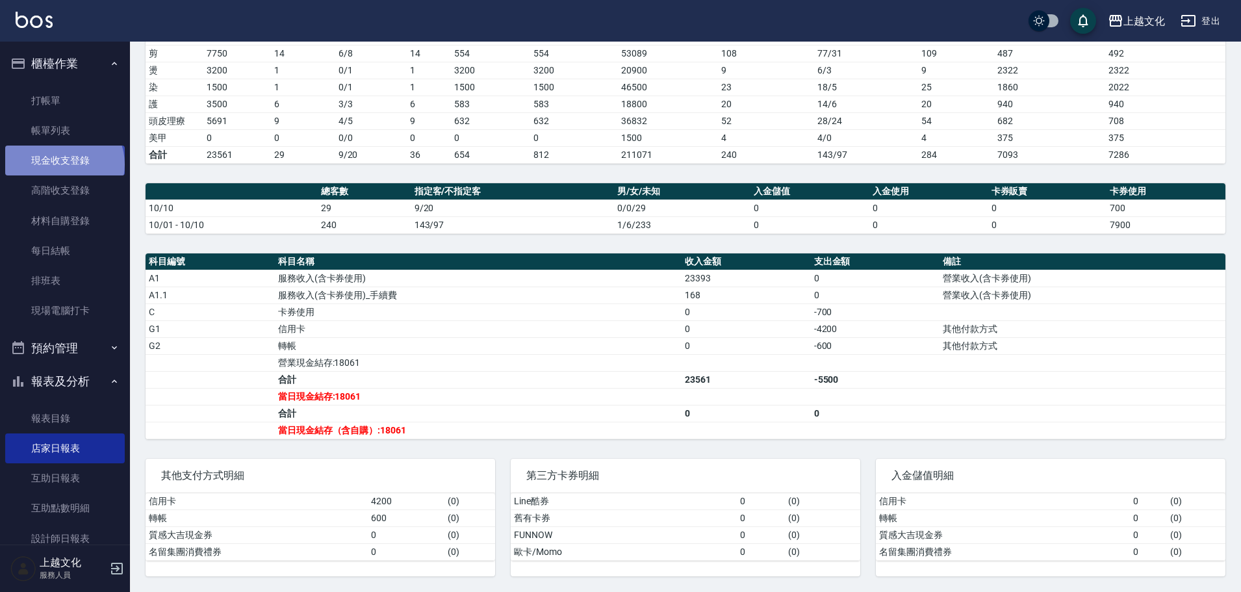
click at [63, 164] on link "現金收支登錄" at bounding box center [65, 161] width 120 height 30
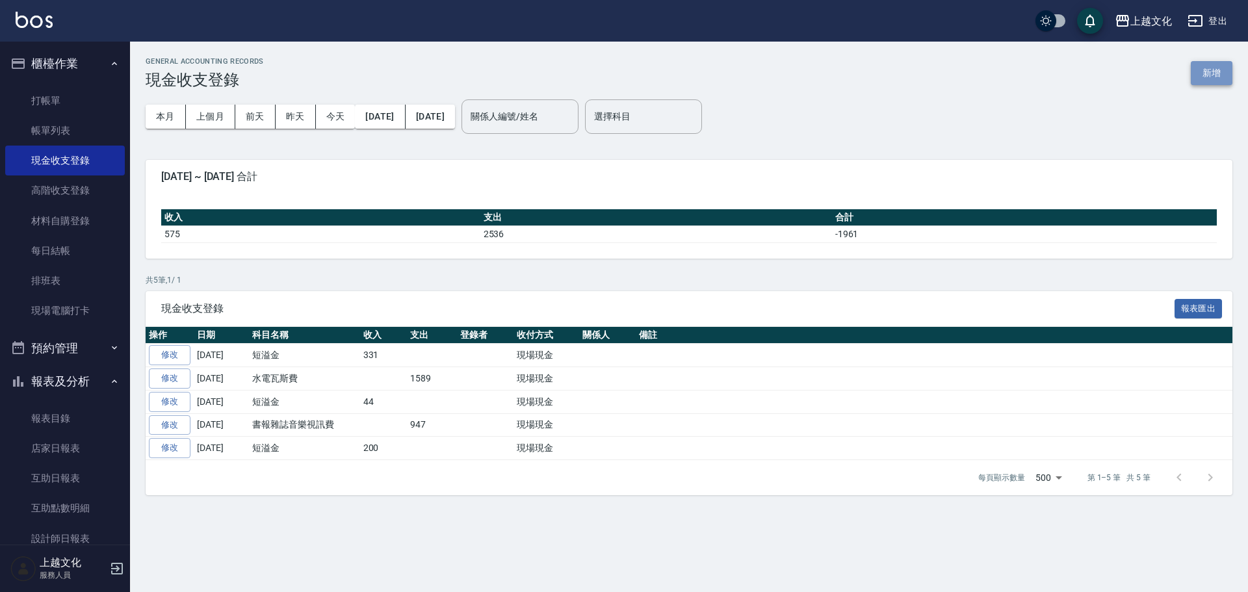
click at [1209, 76] on button "新增" at bounding box center [1211, 73] width 42 height 24
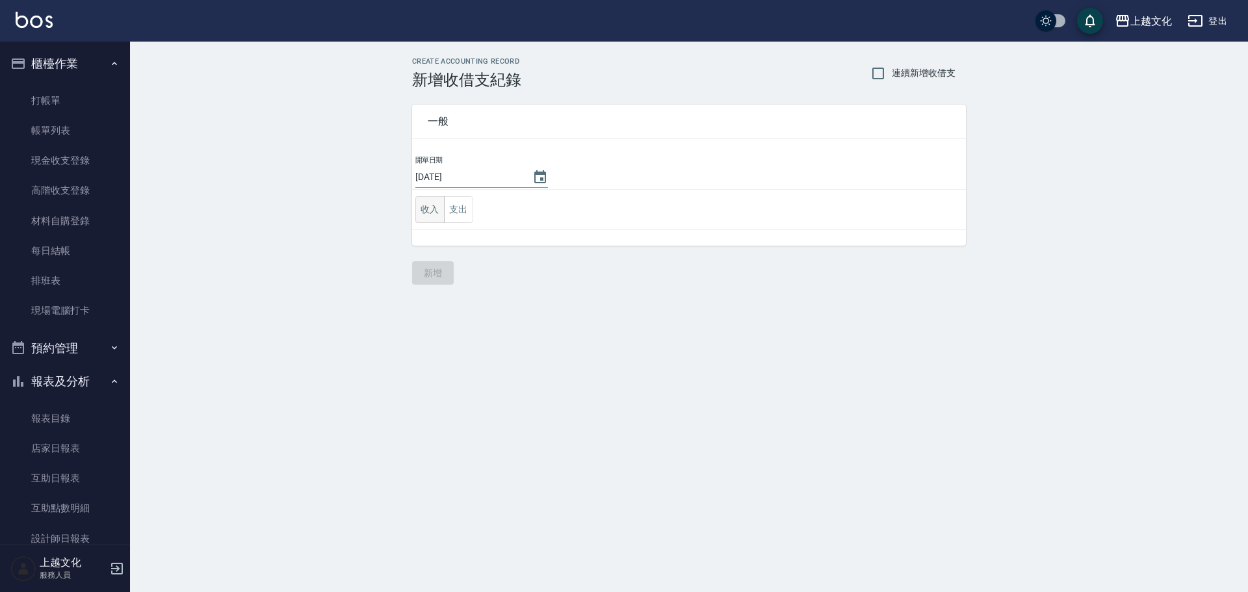
click at [430, 215] on button "收入" at bounding box center [429, 209] width 29 height 27
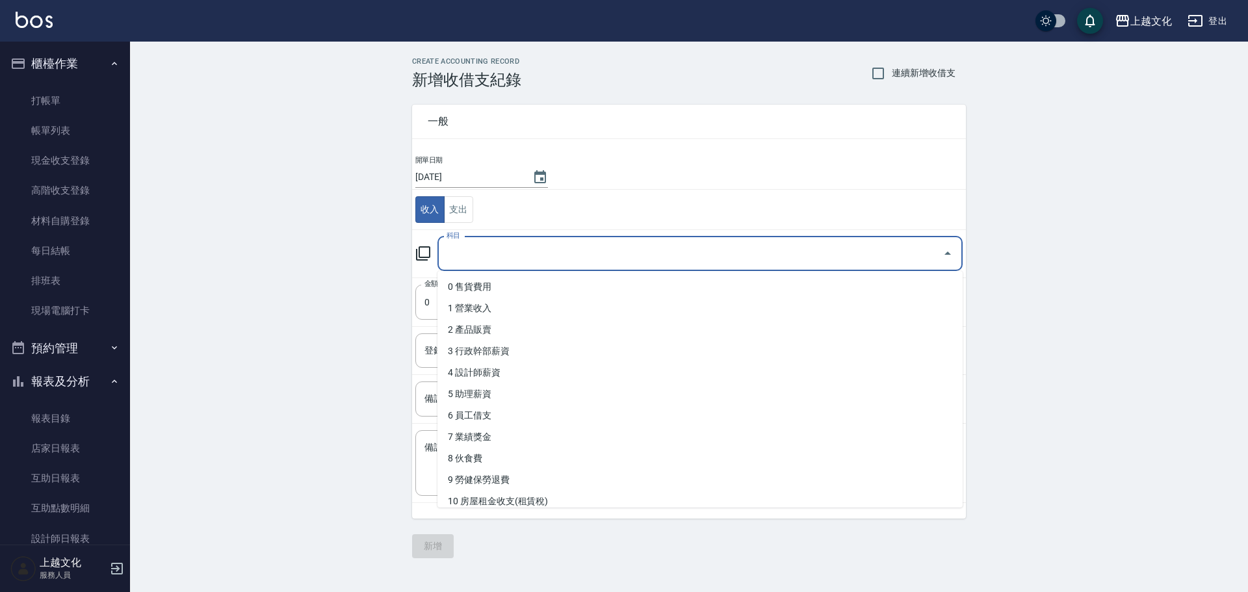
click at [454, 254] on input "科目" at bounding box center [690, 253] width 494 height 23
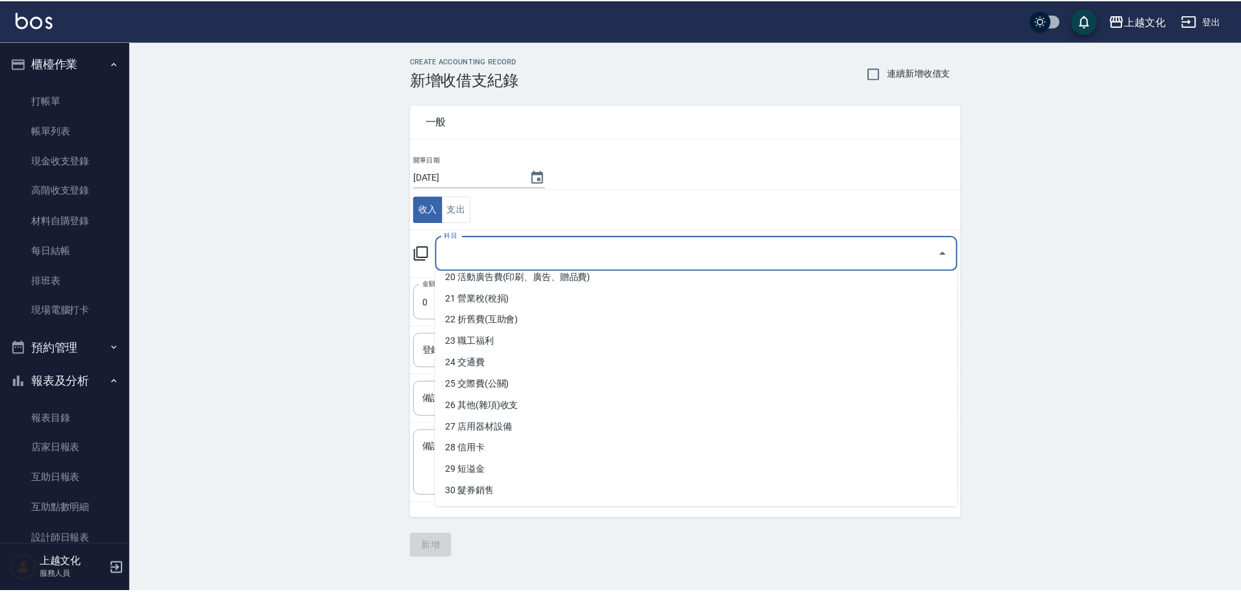
scroll to position [455, 0]
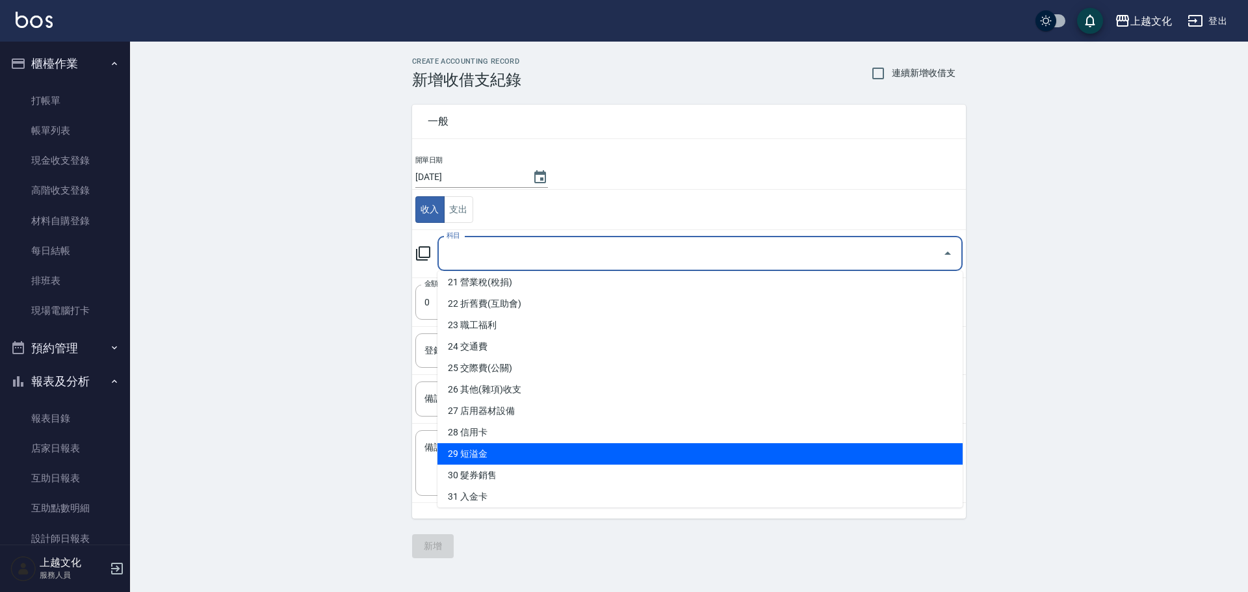
click at [512, 447] on li "29 短溢金" at bounding box center [699, 453] width 525 height 21
type input "29 短溢金"
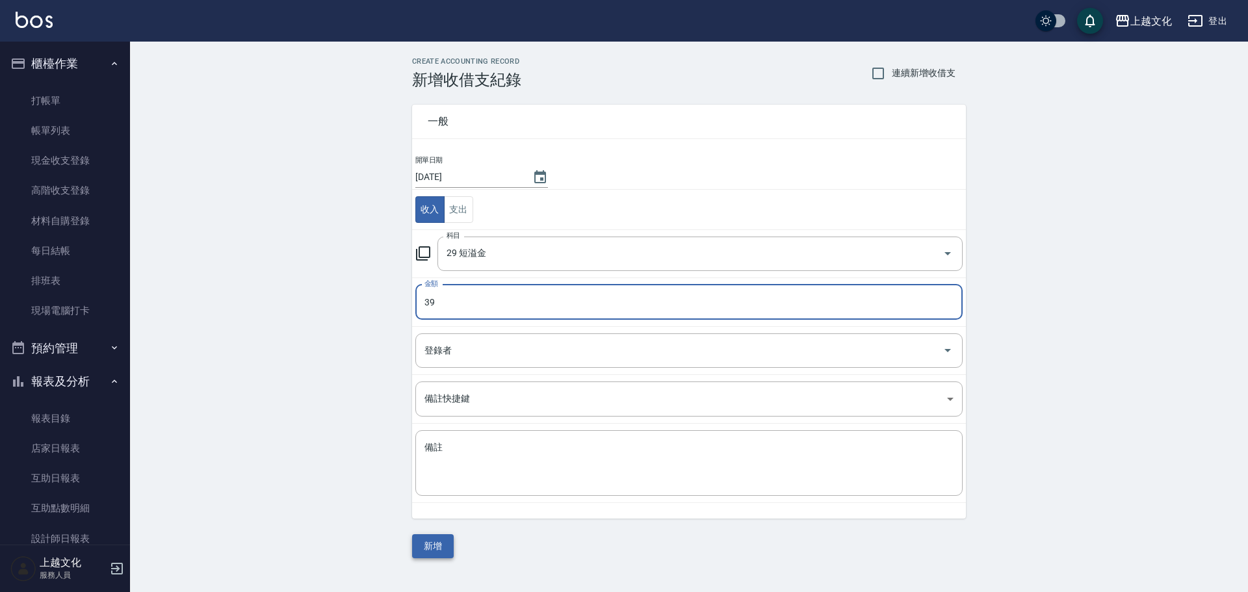
type input "39"
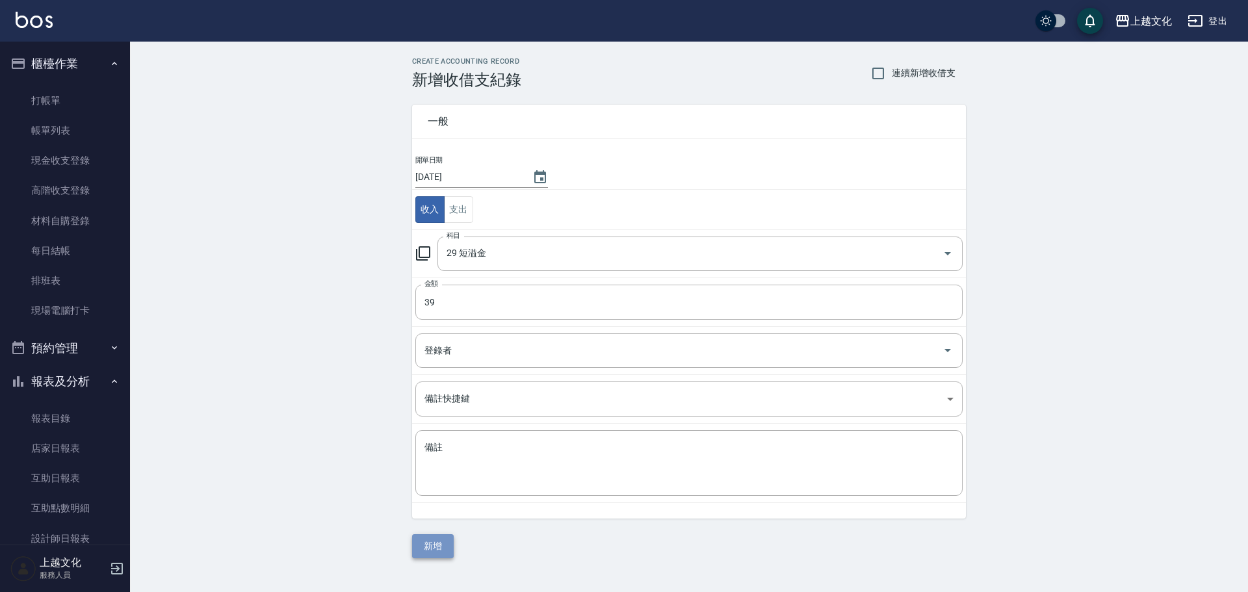
click at [427, 553] on button "新增" at bounding box center [433, 546] width 42 height 24
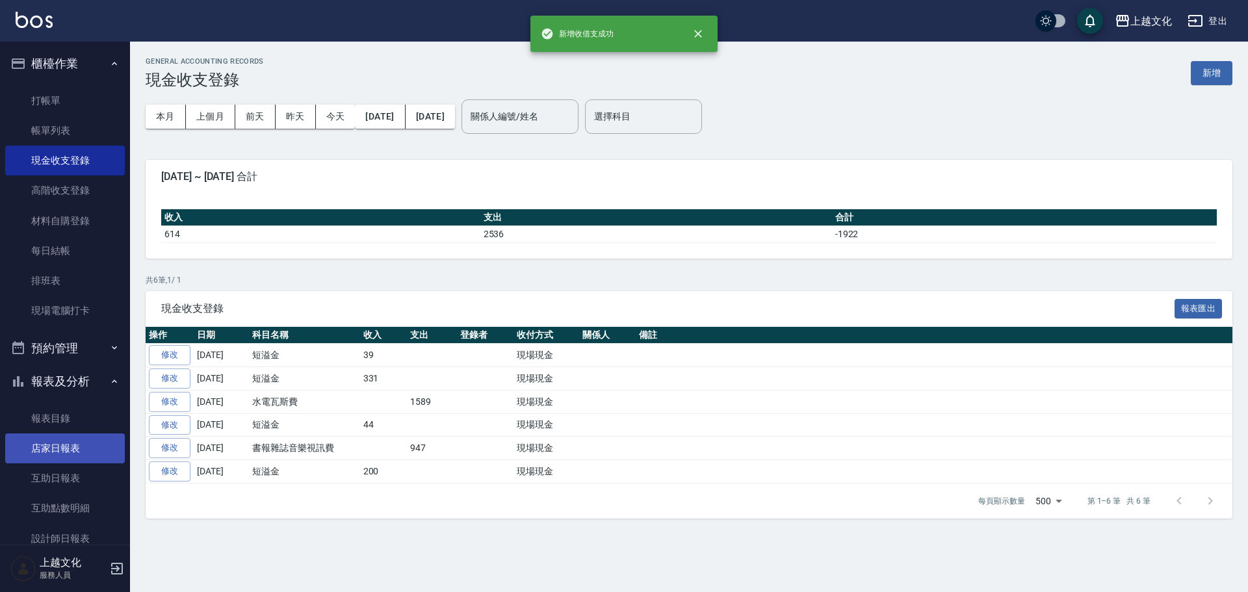
click at [42, 442] on link "店家日報表" at bounding box center [65, 448] width 120 height 30
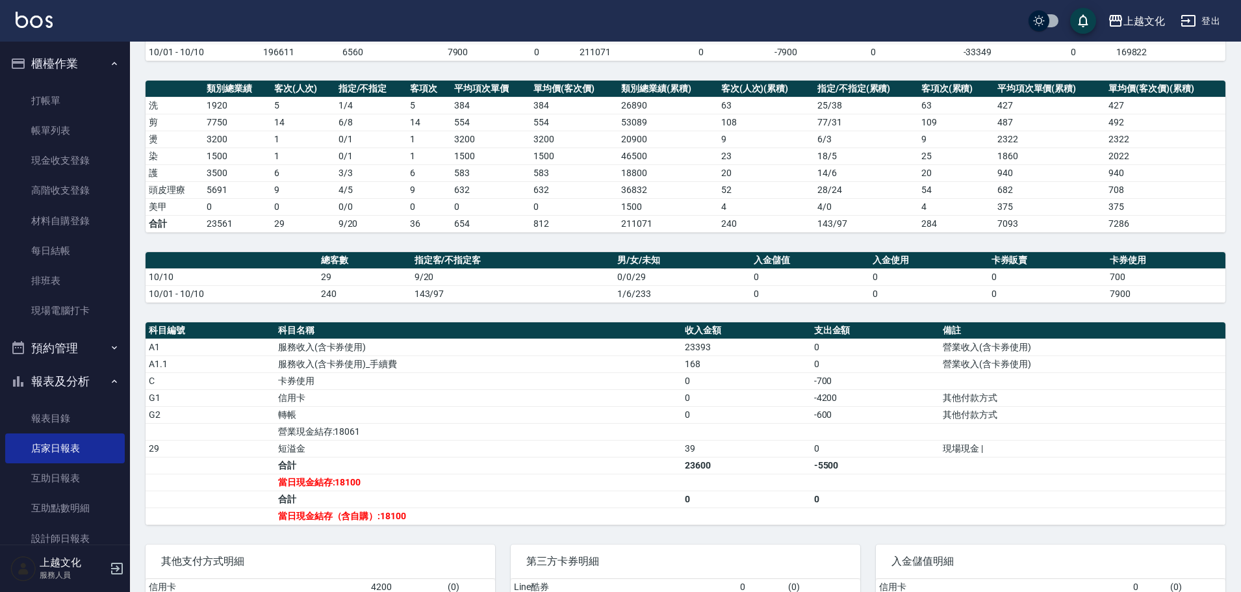
scroll to position [233, 0]
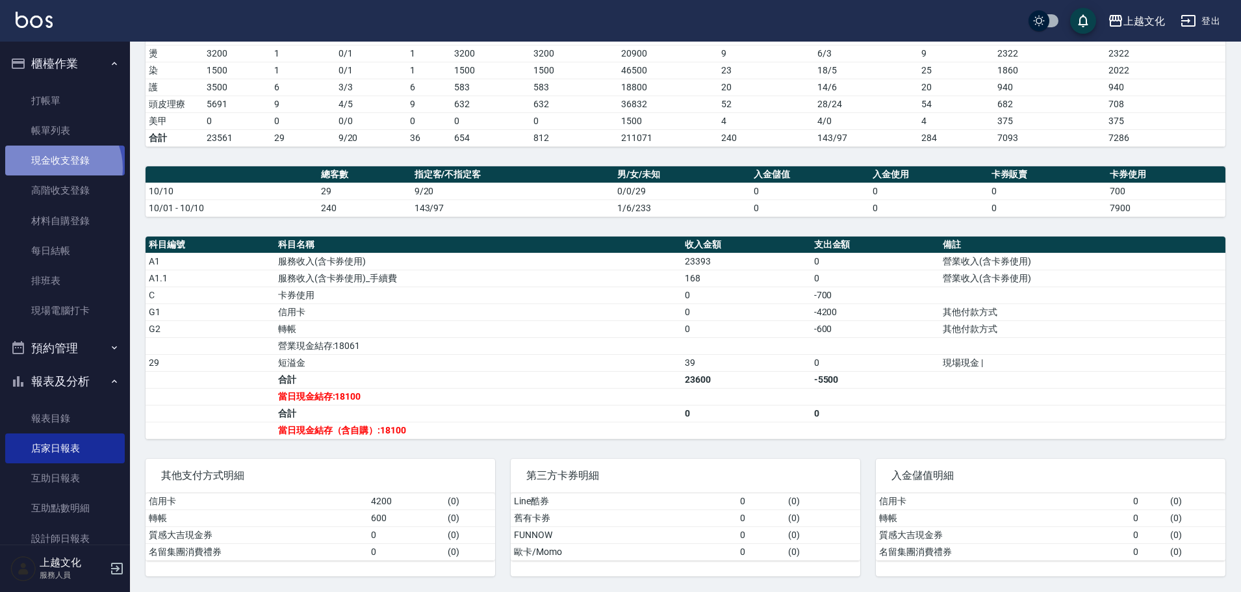
click at [58, 168] on link "現金收支登錄" at bounding box center [65, 161] width 120 height 30
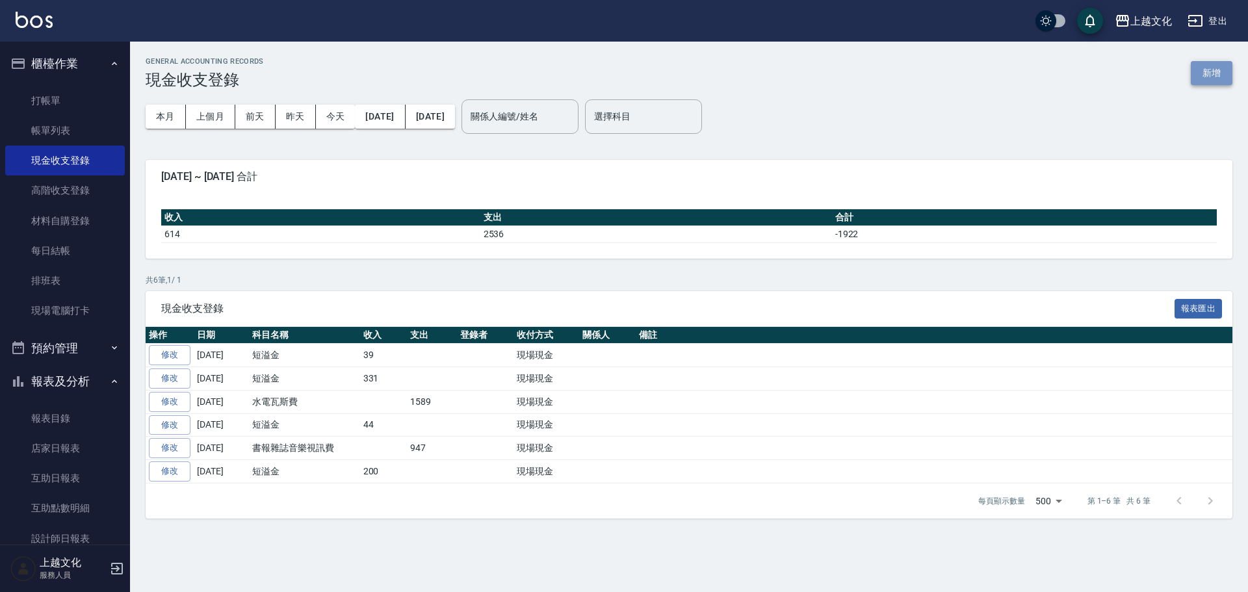
click at [1204, 72] on button "新增" at bounding box center [1211, 73] width 42 height 24
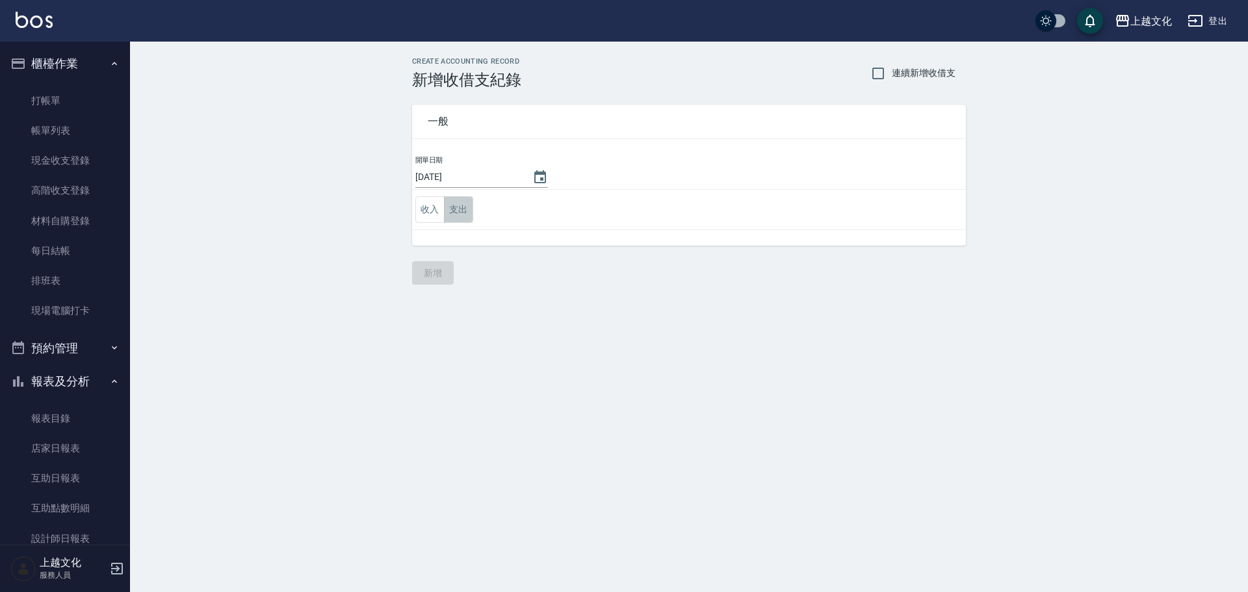
click at [460, 211] on button "支出" at bounding box center [458, 209] width 29 height 27
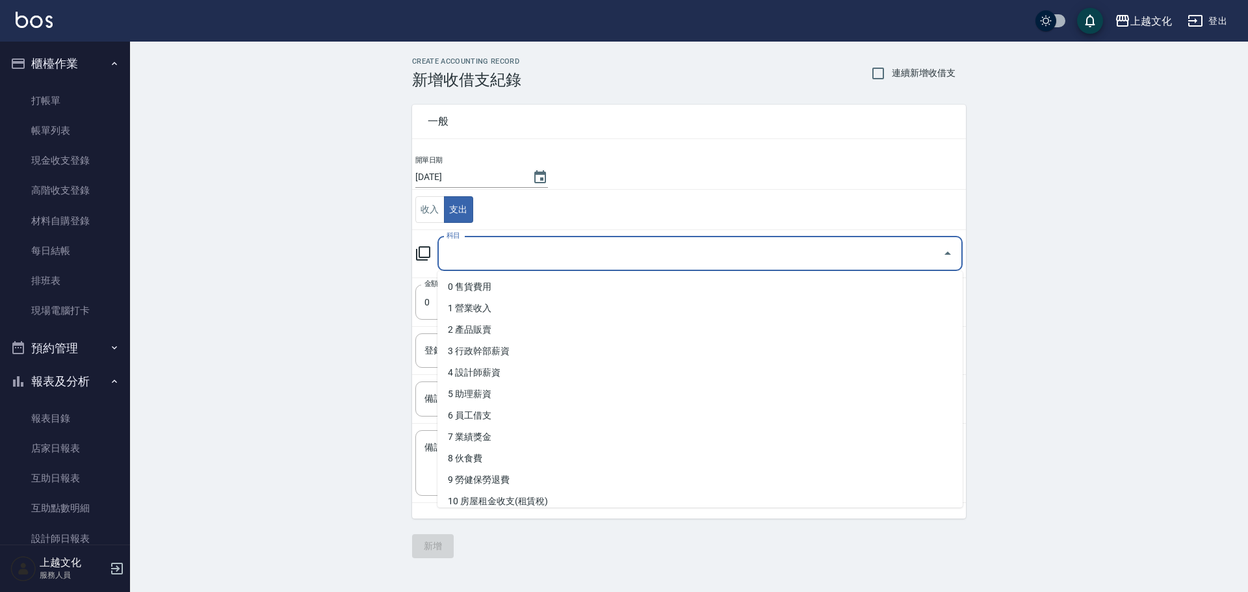
click at [456, 242] on div "科目 科目" at bounding box center [699, 254] width 525 height 34
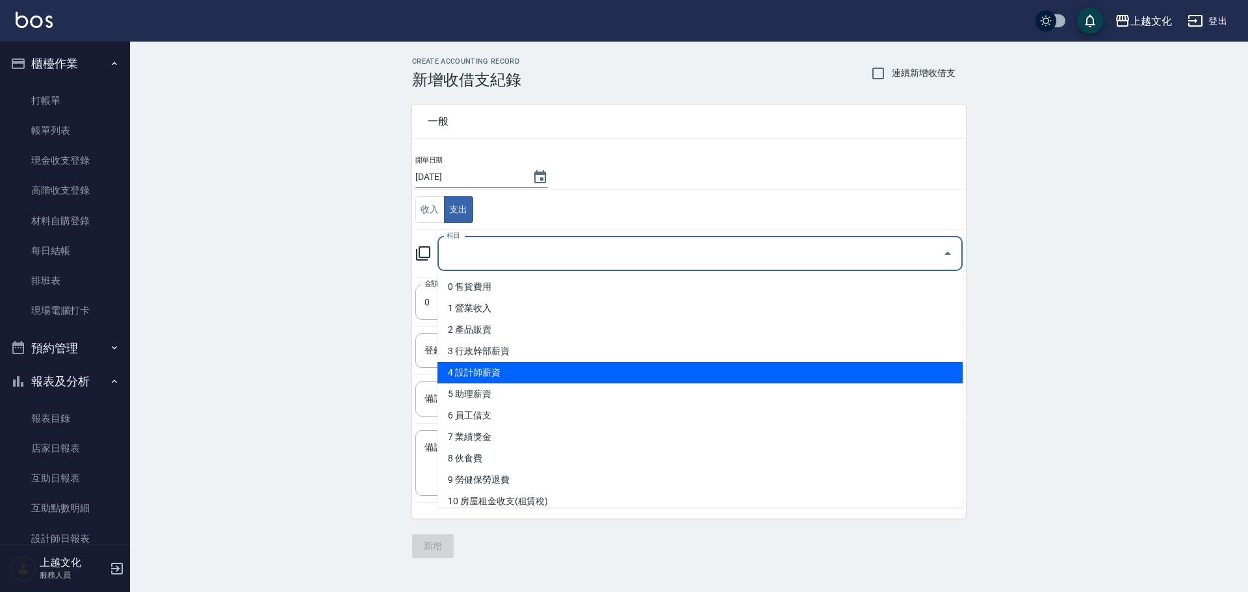
click at [506, 375] on li "4 設計師薪資" at bounding box center [699, 372] width 525 height 21
type input "4 設計師薪資"
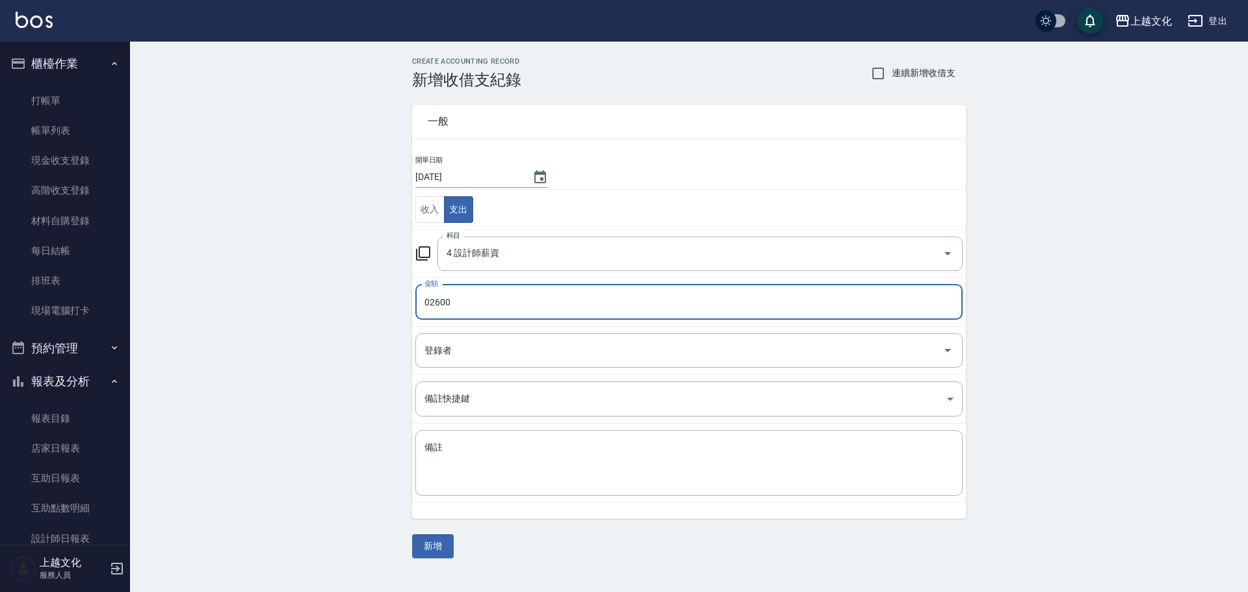
click at [429, 302] on input "02600" at bounding box center [688, 302] width 547 height 35
click at [430, 302] on input "02600" at bounding box center [688, 302] width 547 height 35
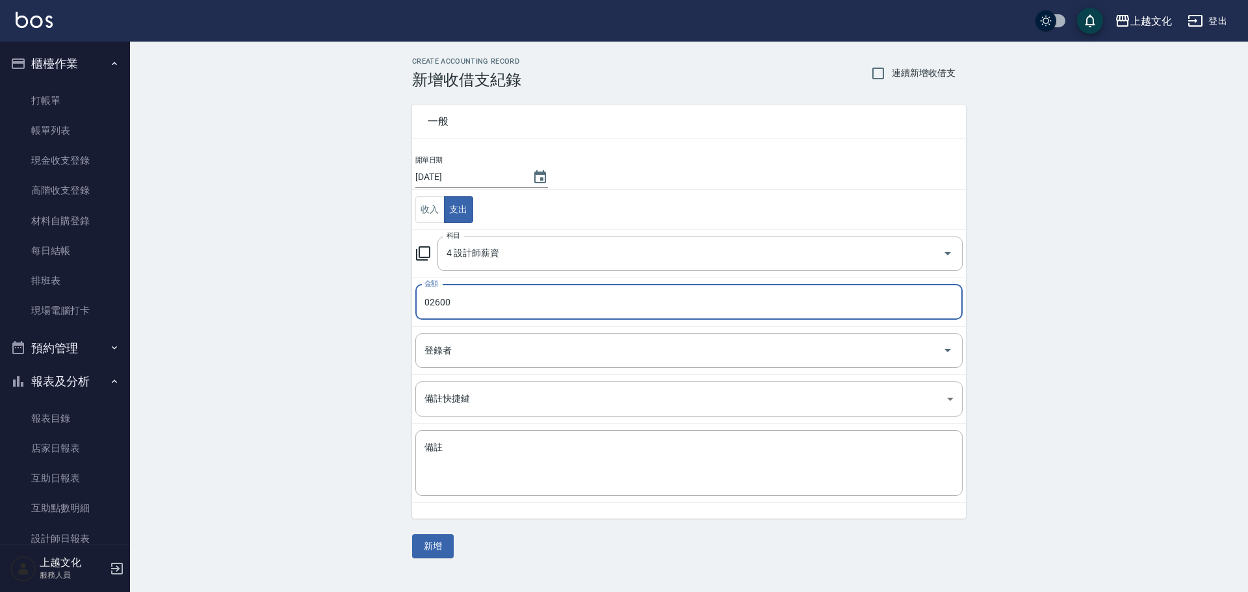
click at [430, 302] on input "02600" at bounding box center [688, 302] width 547 height 35
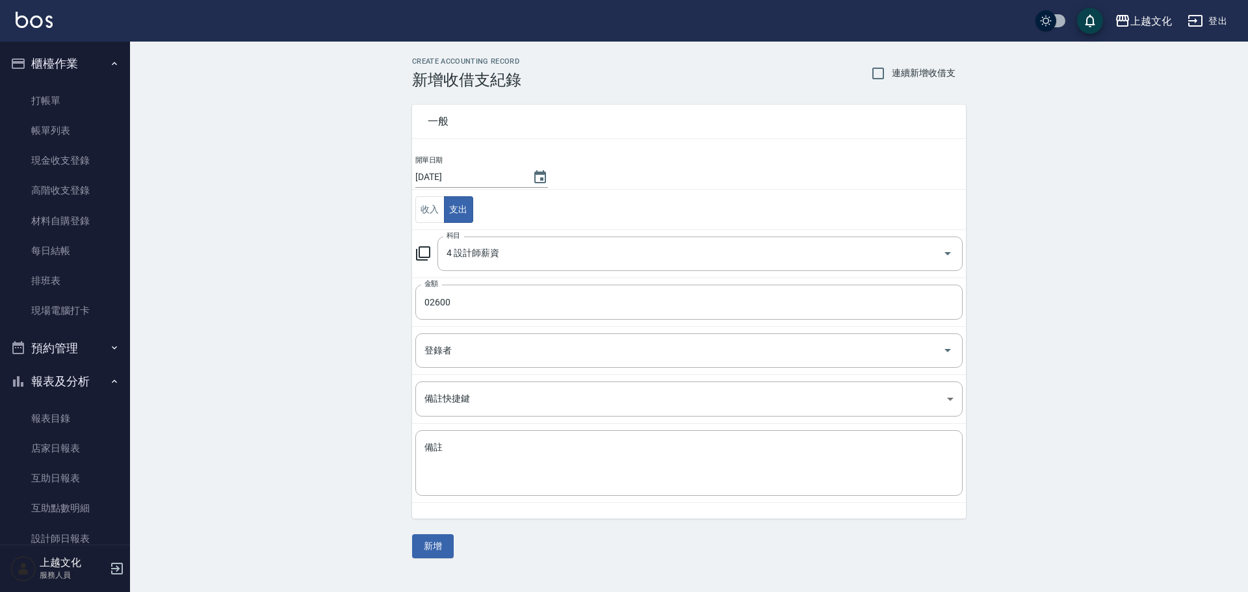
click at [440, 322] on td "金額 02600 金額" at bounding box center [689, 301] width 554 height 49
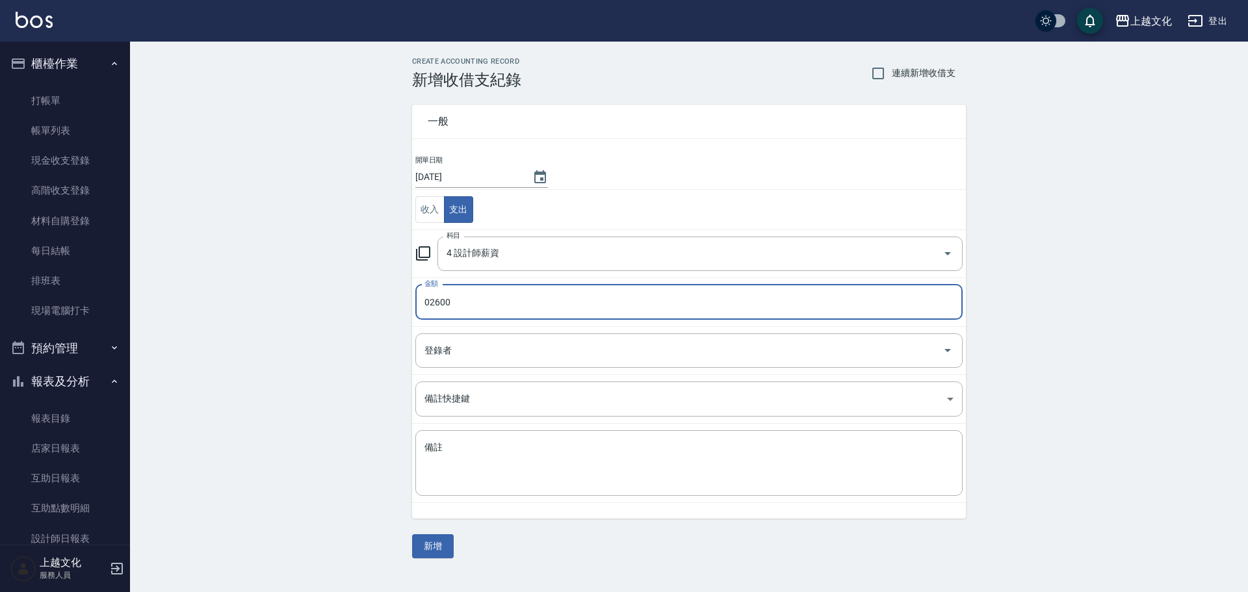
click at [430, 302] on input "02600" at bounding box center [688, 302] width 547 height 35
type input "2600"
click at [433, 545] on button "新增" at bounding box center [433, 546] width 42 height 24
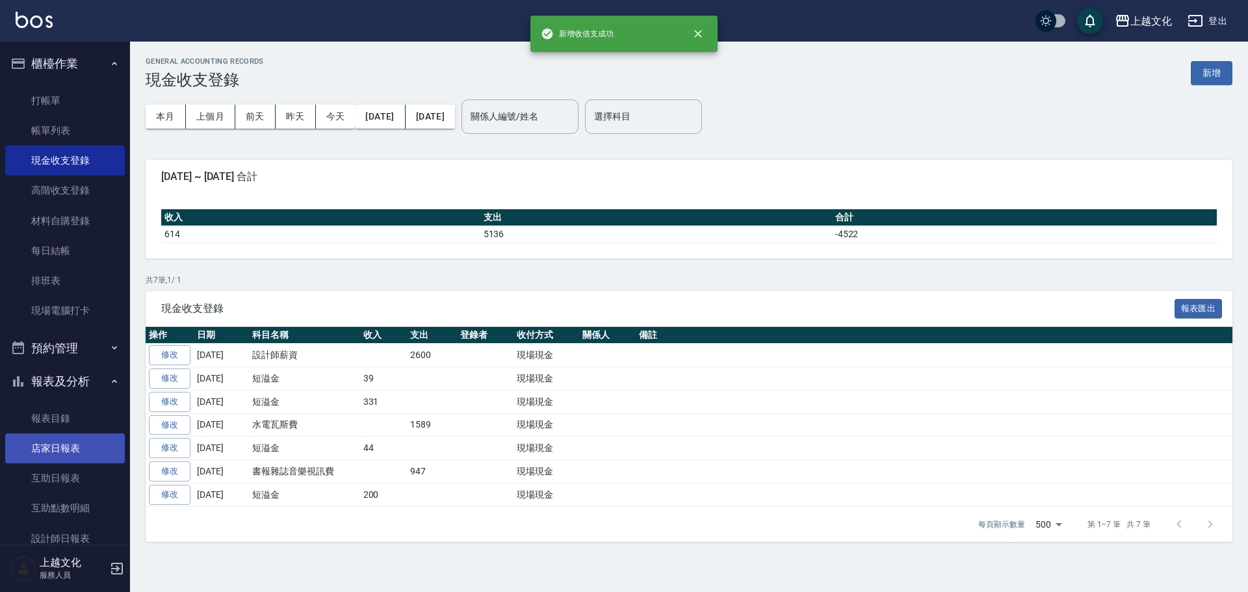
click at [51, 437] on link "店家日報表" at bounding box center [65, 448] width 120 height 30
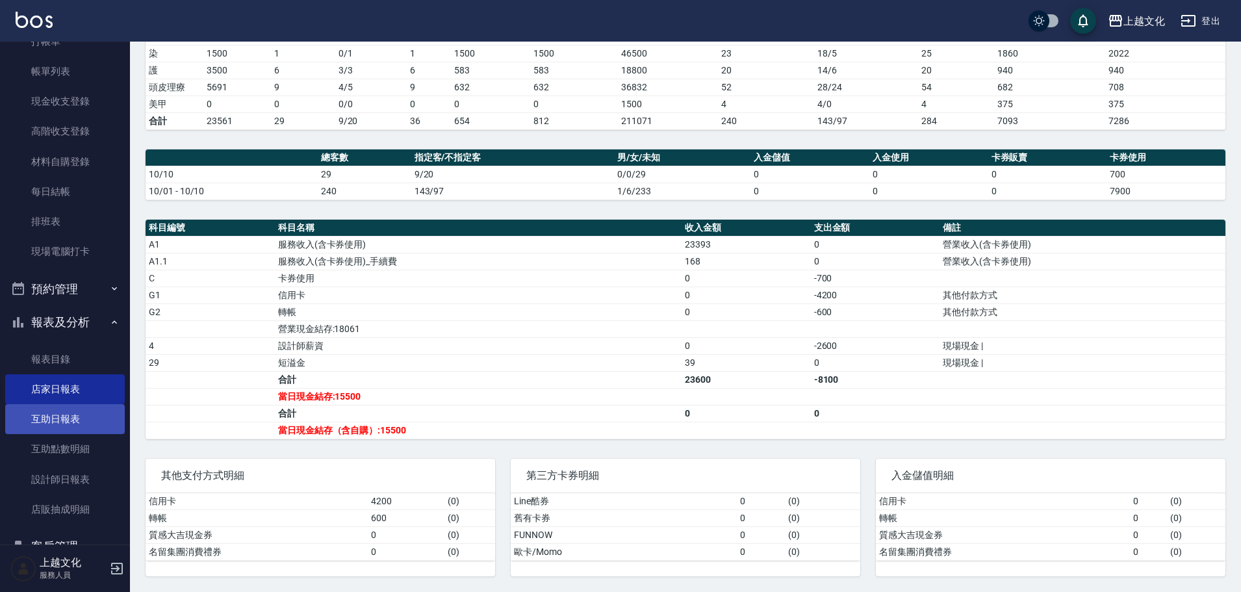
scroll to position [127, 0]
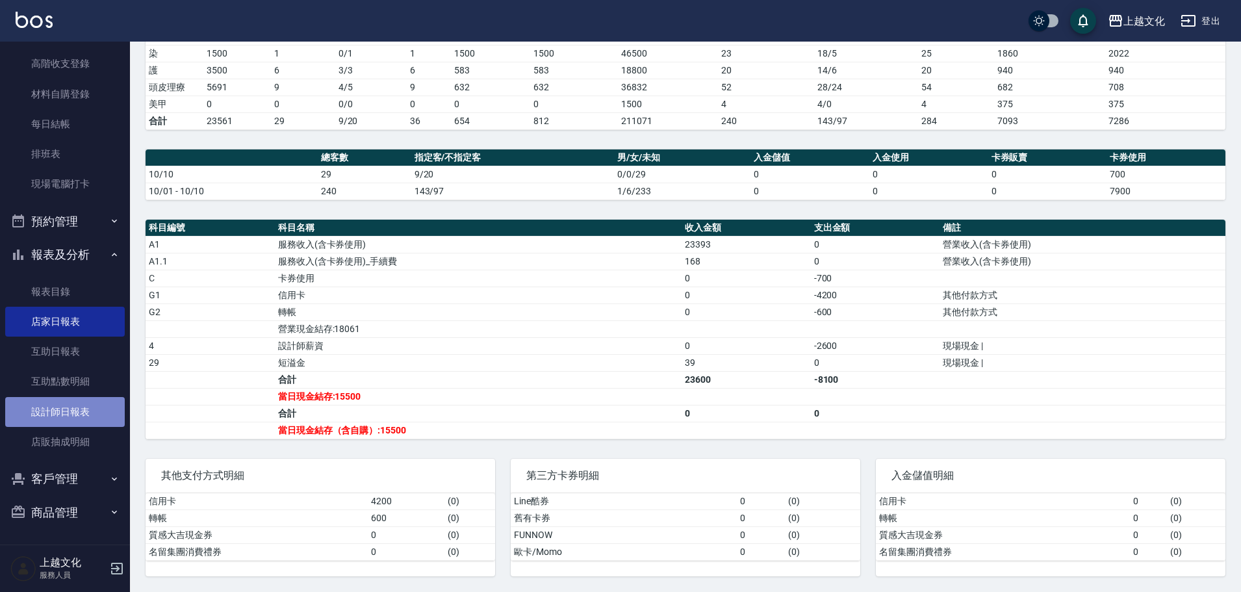
click at [65, 414] on link "設計師日報表" at bounding box center [65, 412] width 120 height 30
